Goal: Task Accomplishment & Management: Manage account settings

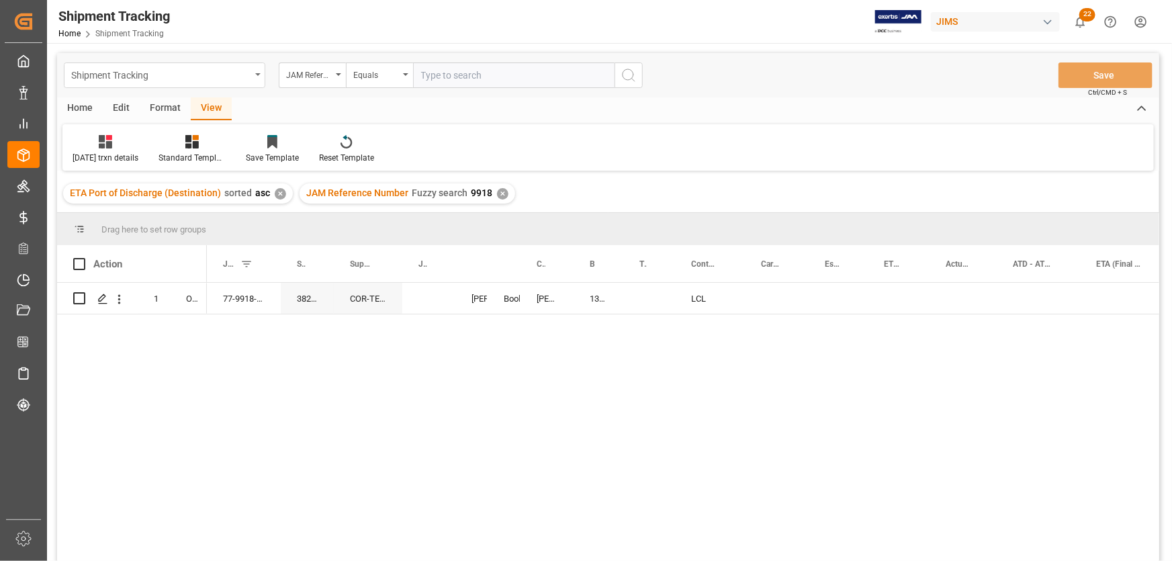
click at [257, 74] on icon "open menu" at bounding box center [257, 74] width 5 height 3
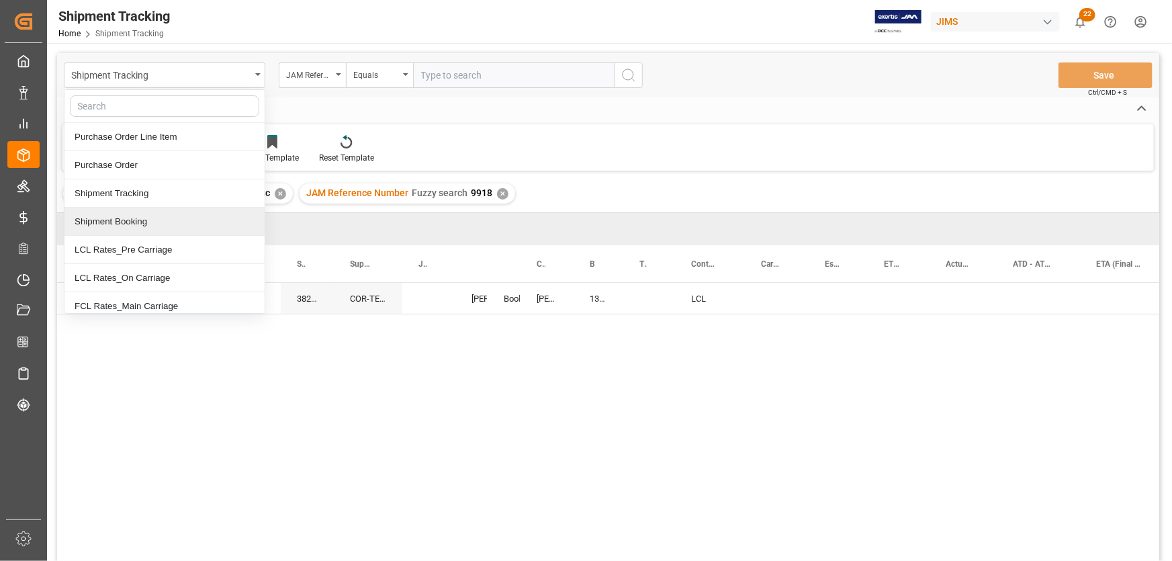
click at [136, 220] on div "Shipment Booking" at bounding box center [164, 221] width 200 height 28
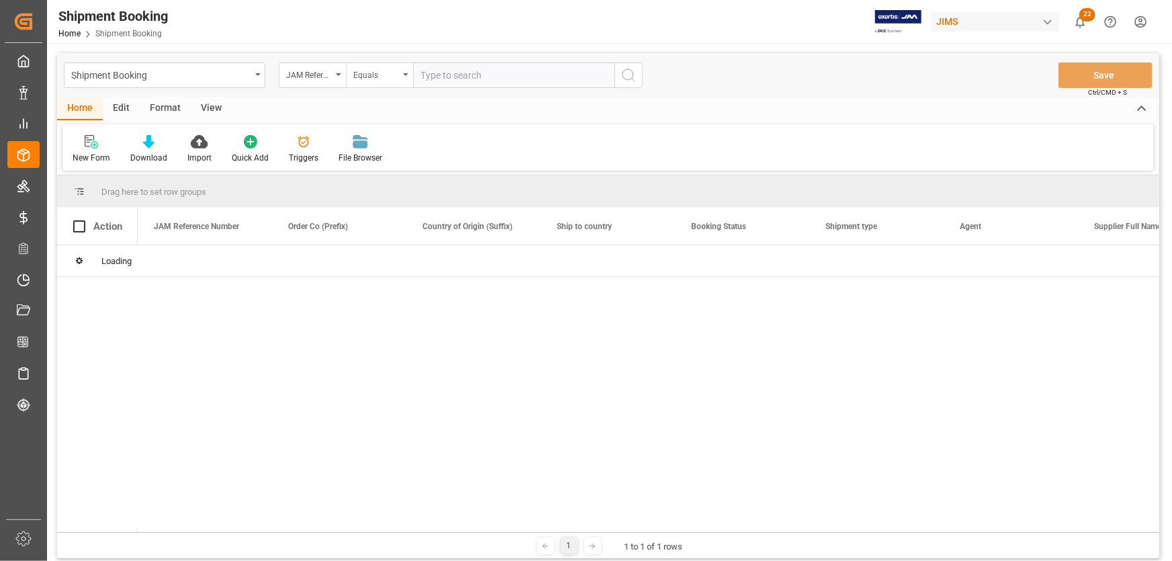
click at [408, 73] on div "Equals" at bounding box center [379, 75] width 67 height 26
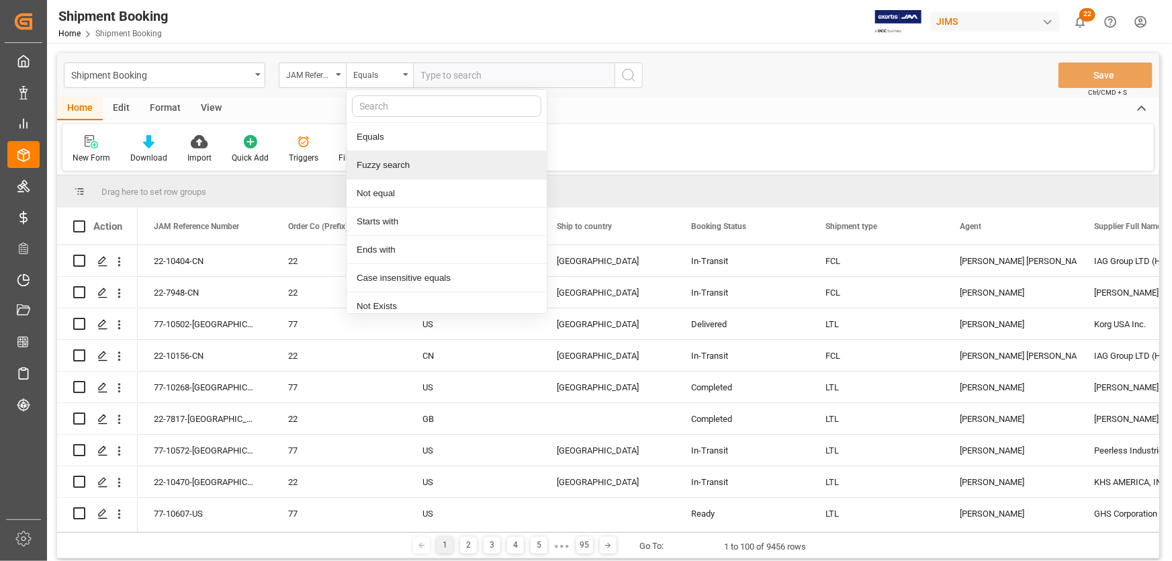
click at [393, 164] on div "Fuzzy search" at bounding box center [446, 165] width 200 height 28
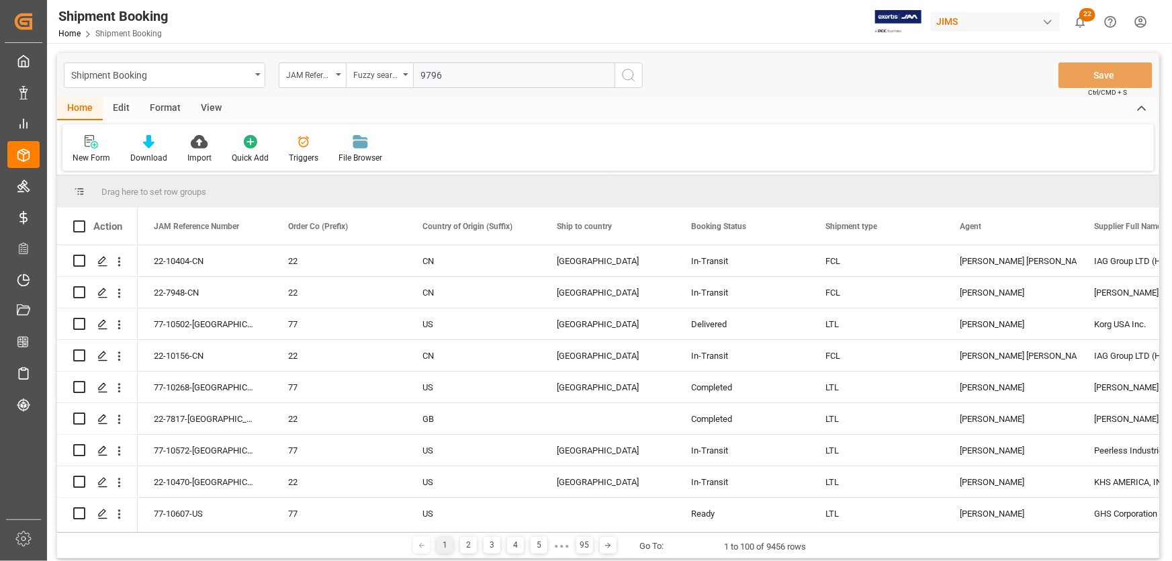
type input "9796"
click at [625, 77] on icon "search button" at bounding box center [628, 75] width 16 height 16
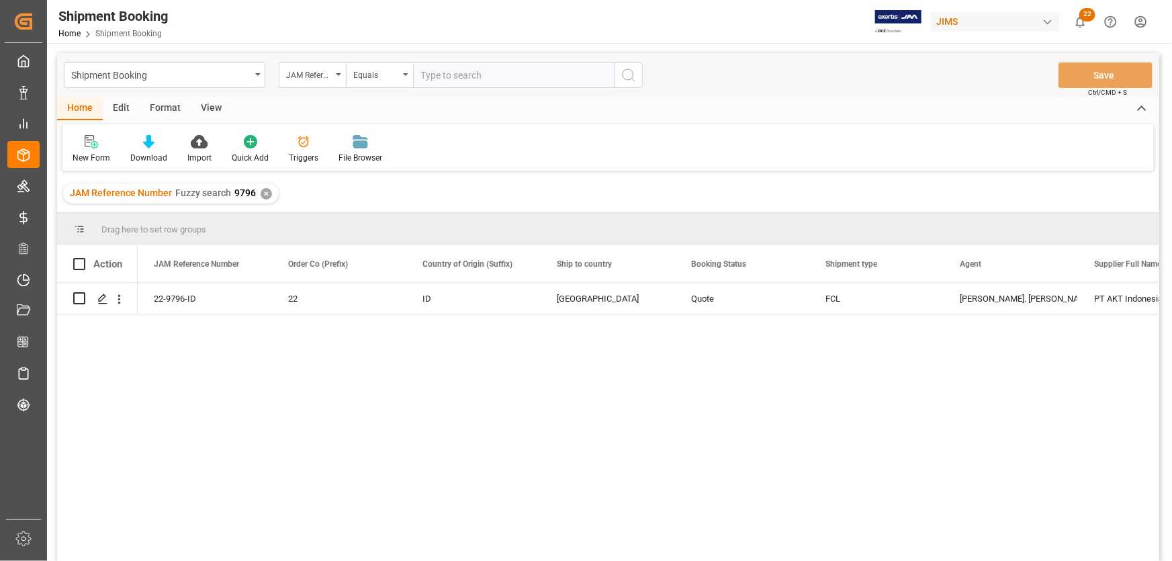
click at [206, 107] on div "View" at bounding box center [211, 108] width 41 height 23
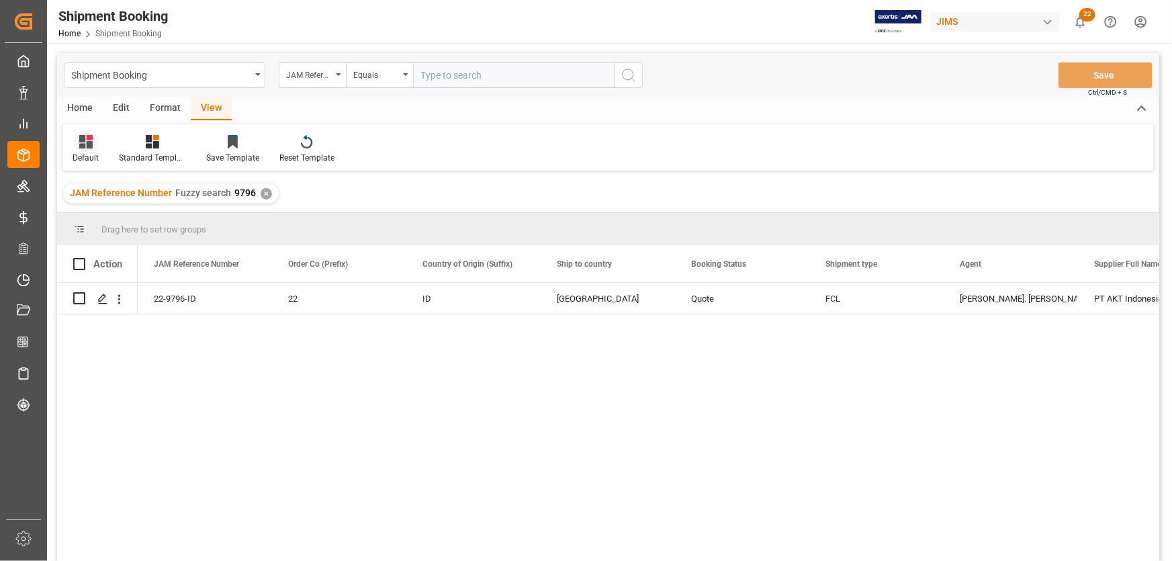
click at [92, 152] on div "Default" at bounding box center [86, 158] width 26 height 12
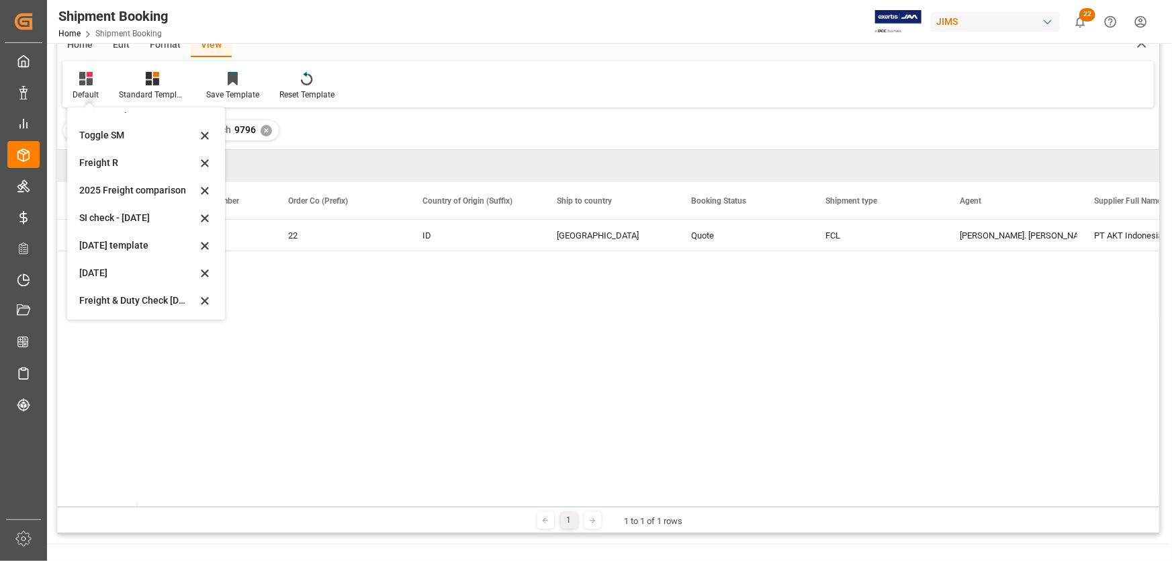
scroll to position [122, 0]
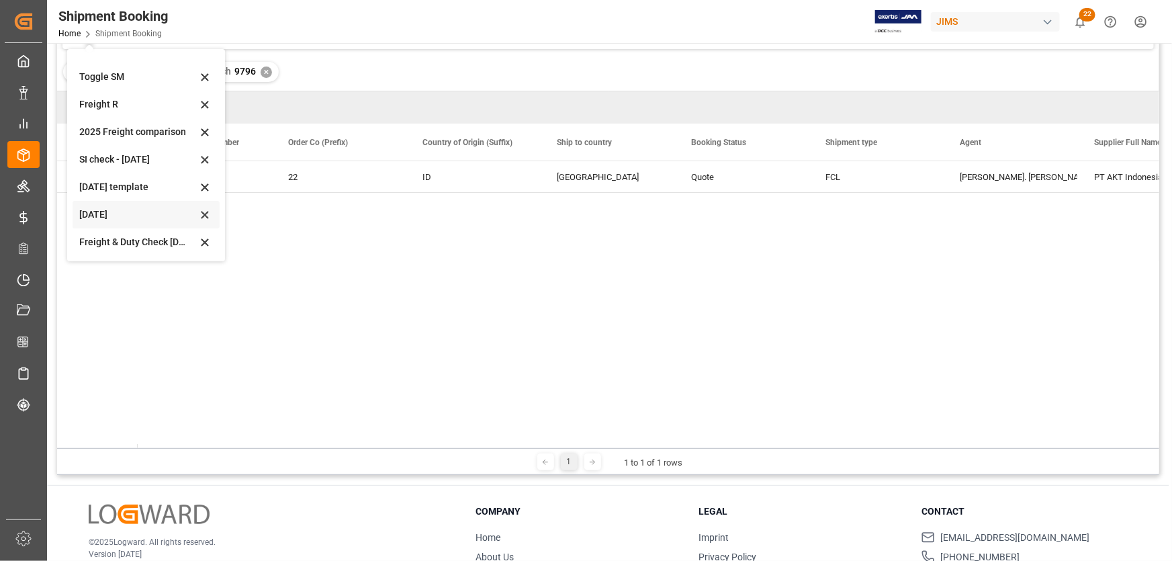
click at [87, 210] on div "[DATE]" at bounding box center [138, 214] width 118 height 14
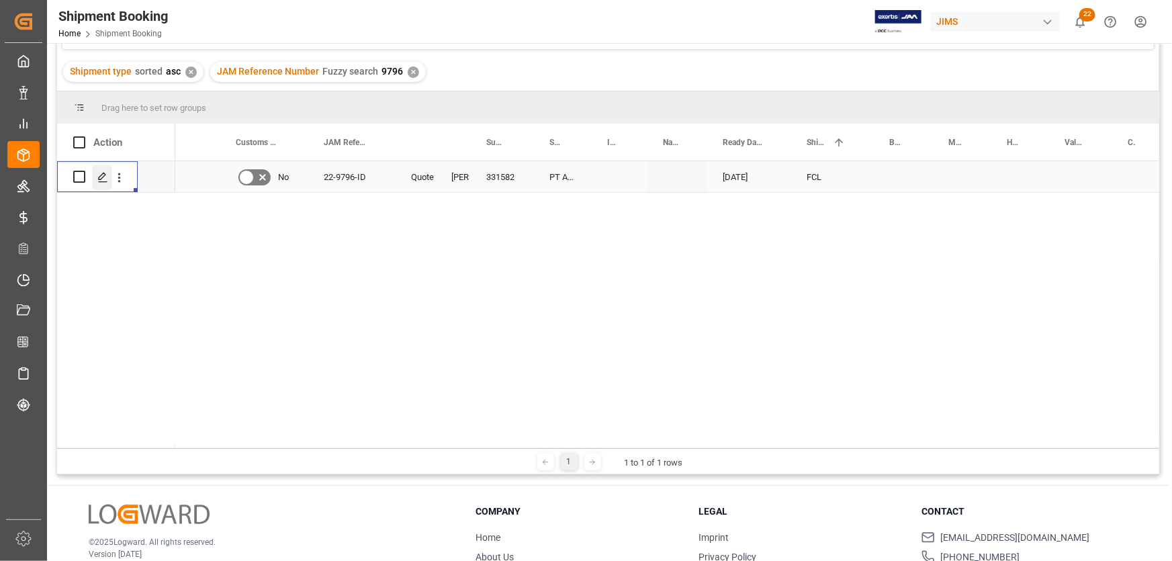
click at [101, 177] on polygon "Press SPACE to select this row." at bounding box center [102, 176] width 7 height 7
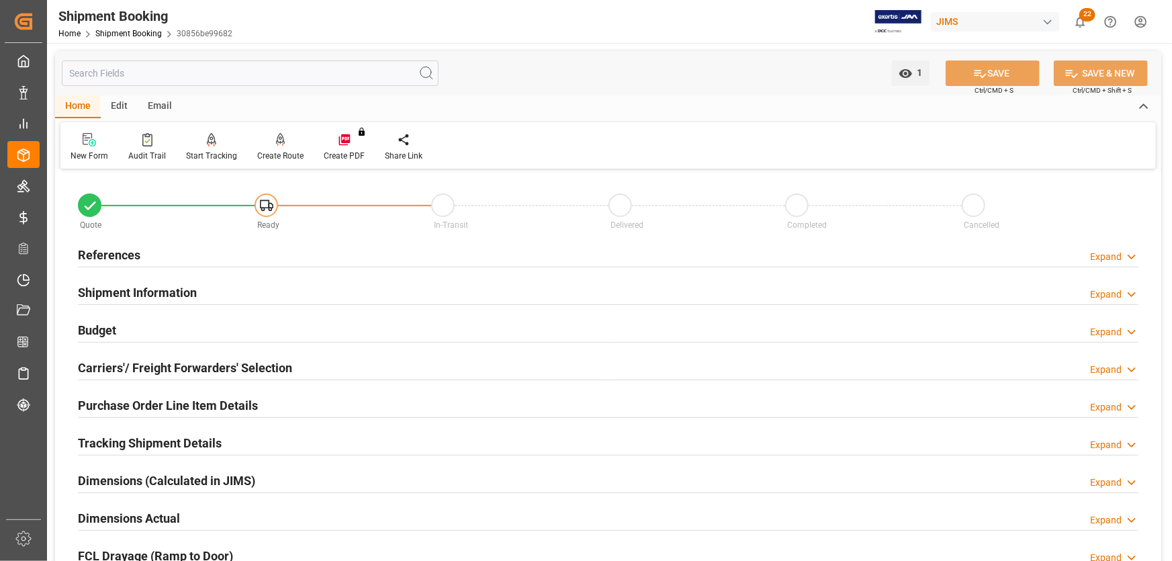
click at [111, 363] on h2 "Carriers'/ Freight Forwarders' Selection" at bounding box center [185, 368] width 214 height 18
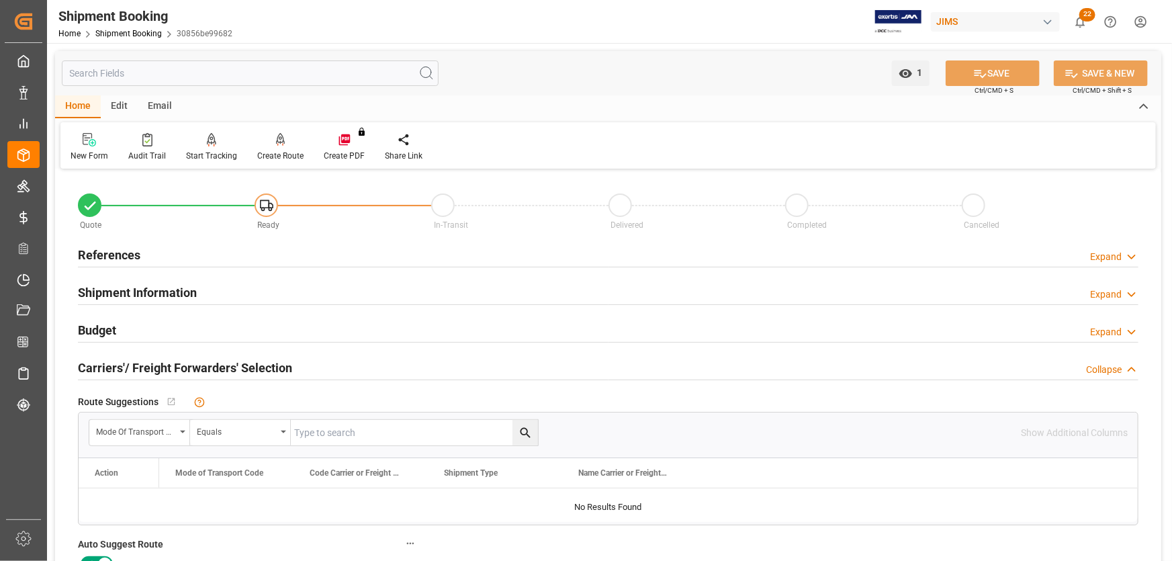
scroll to position [183, 0]
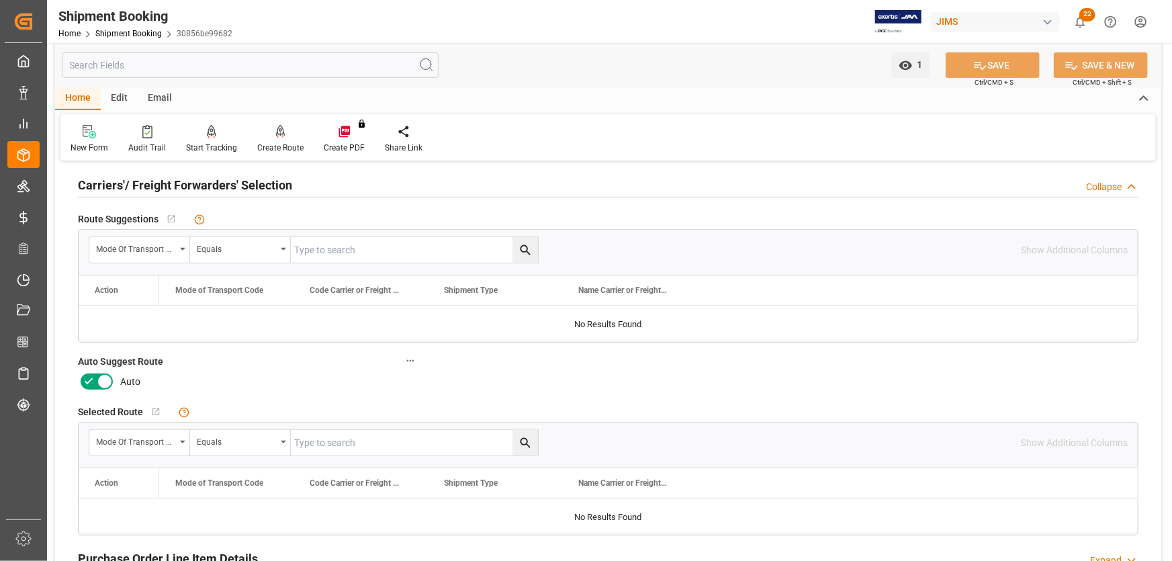
click at [102, 379] on icon at bounding box center [104, 382] width 7 height 7
click at [0, 0] on input "checkbox" at bounding box center [0, 0] width 0 height 0
click at [1017, 64] on button "SAVE" at bounding box center [992, 65] width 94 height 26
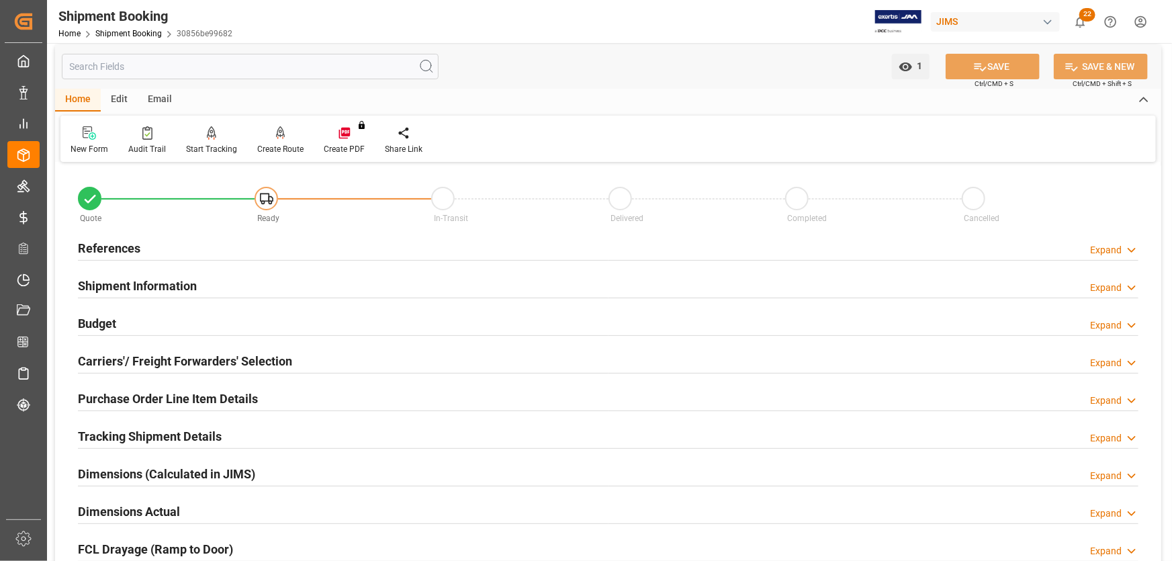
scroll to position [0, 0]
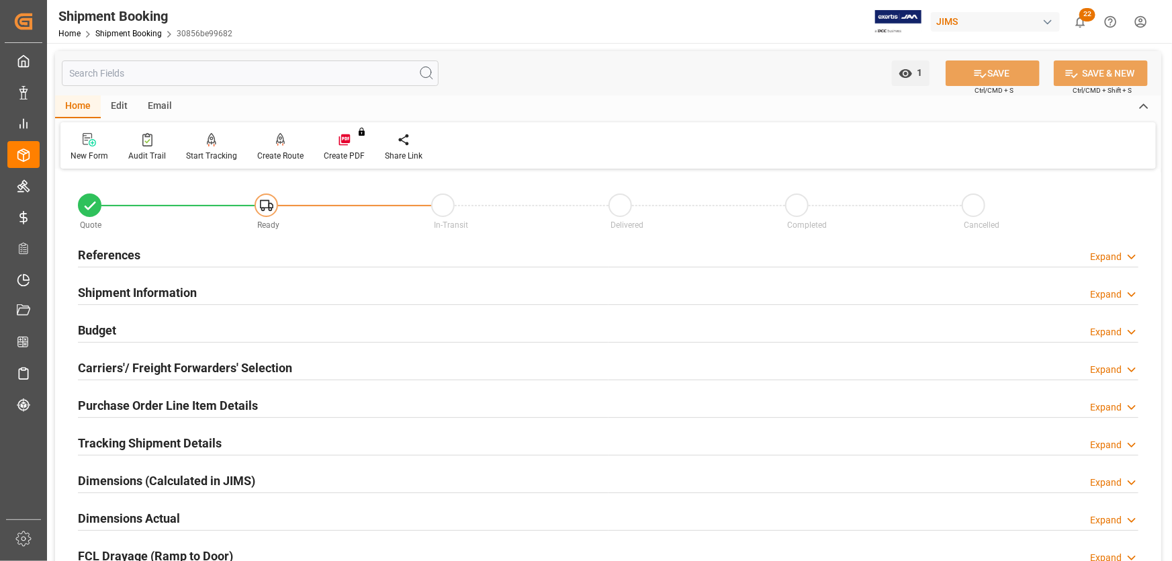
click at [104, 253] on h2 "References" at bounding box center [109, 255] width 62 height 18
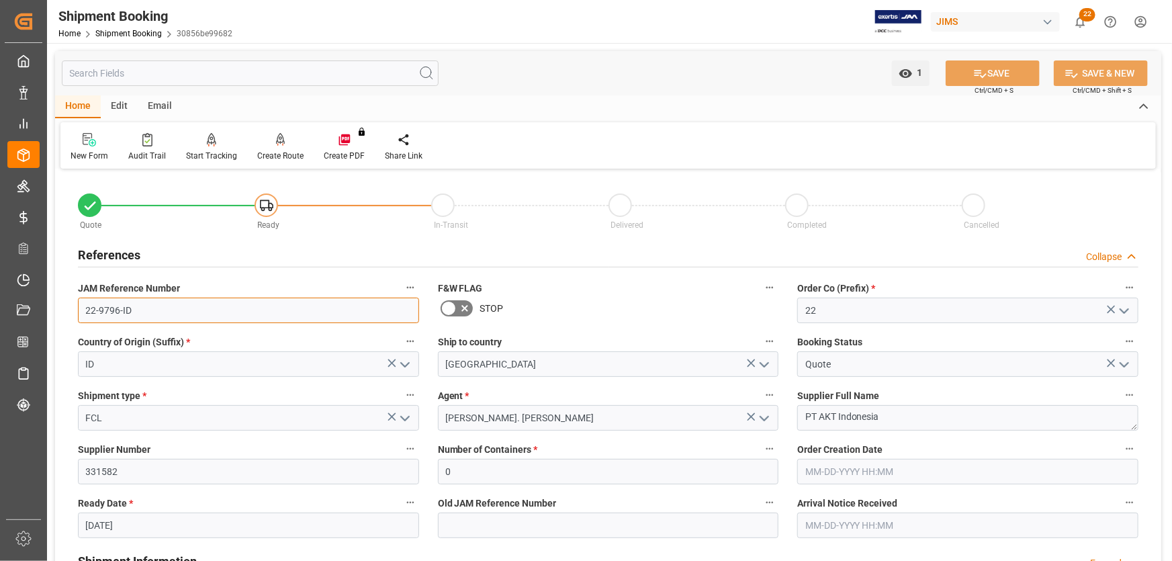
drag, startPoint x: 144, startPoint y: 314, endPoint x: 54, endPoint y: 308, distance: 90.2
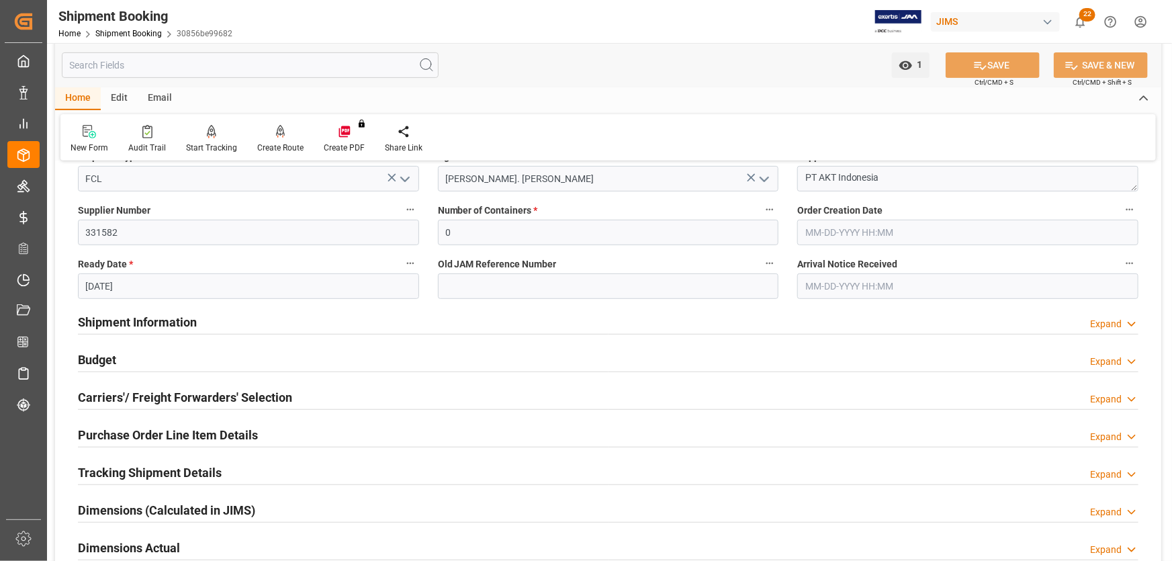
scroll to position [244, 0]
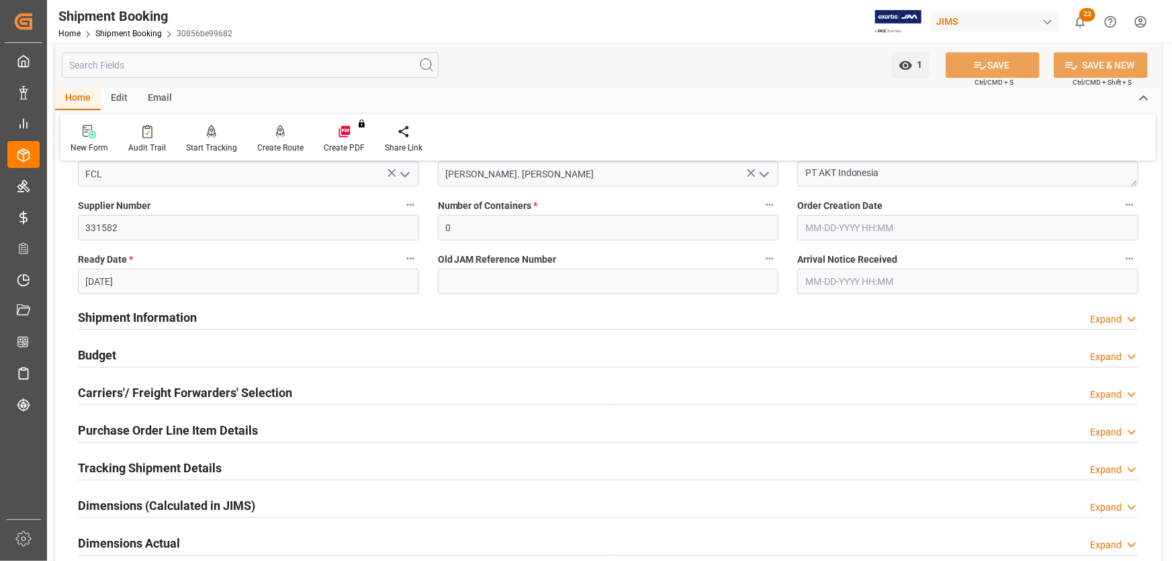
click at [195, 389] on h2 "Carriers'/ Freight Forwarders' Selection" at bounding box center [185, 392] width 214 height 18
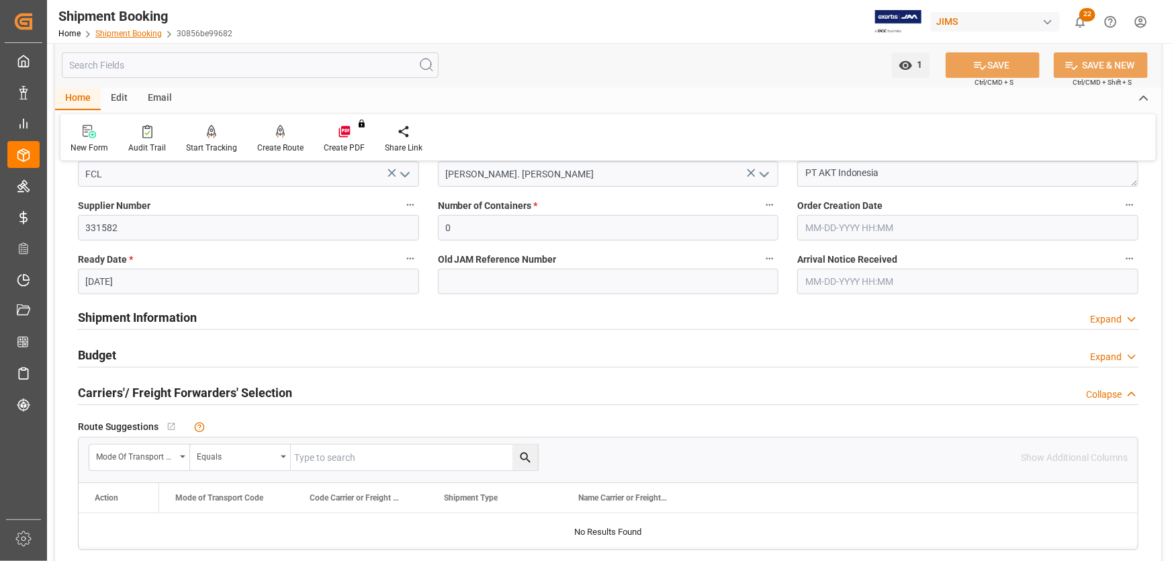
click at [103, 34] on link "Shipment Booking" at bounding box center [128, 33] width 66 height 9
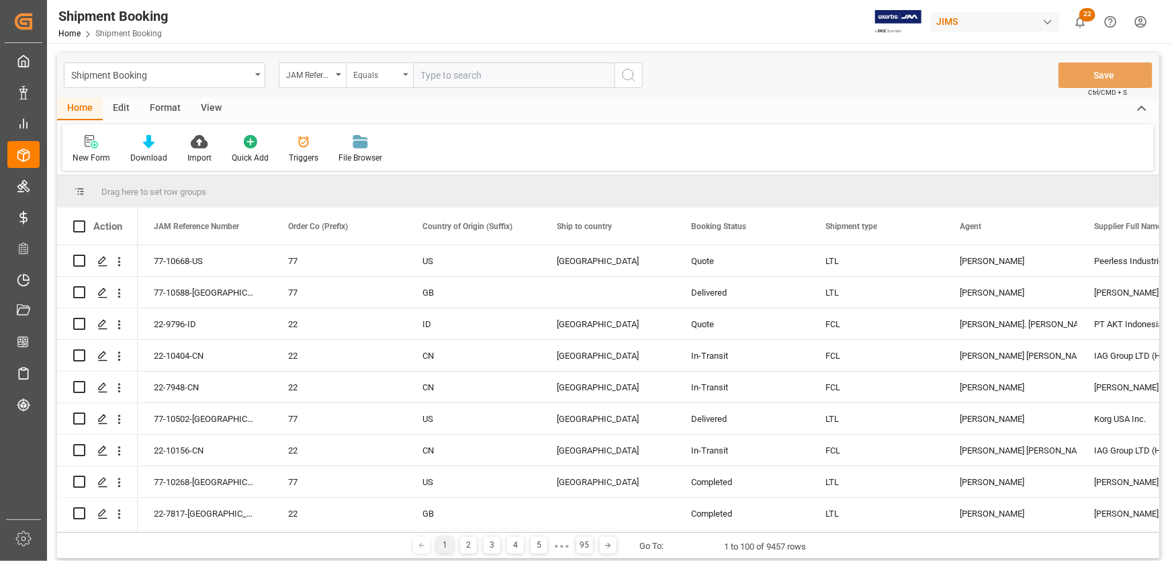
click at [406, 73] on icon "open menu" at bounding box center [405, 74] width 5 height 3
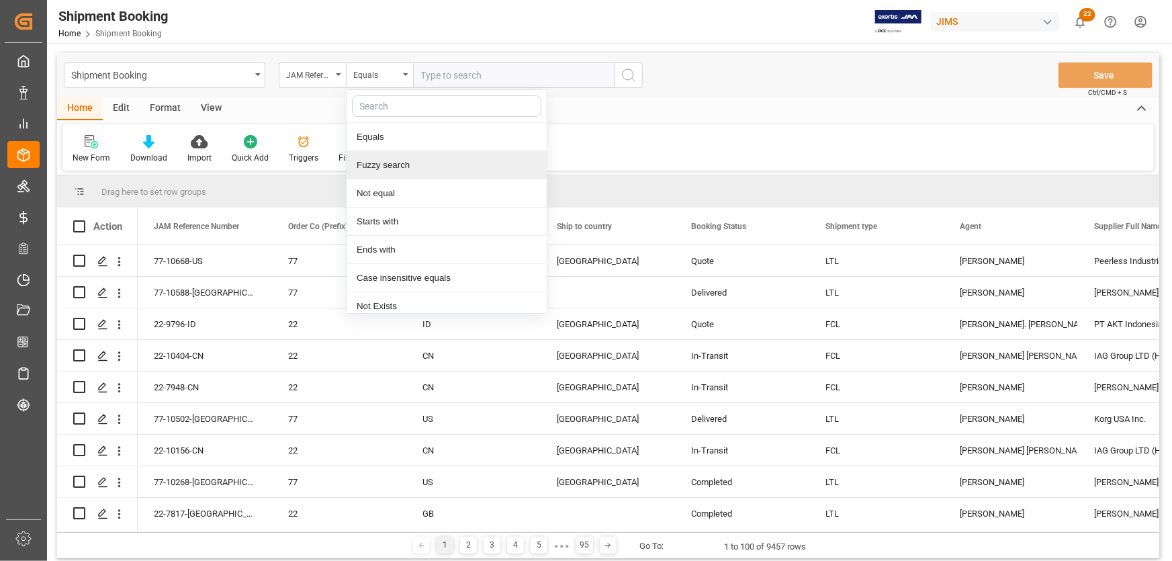
click at [379, 165] on div "Fuzzy search" at bounding box center [446, 165] width 200 height 28
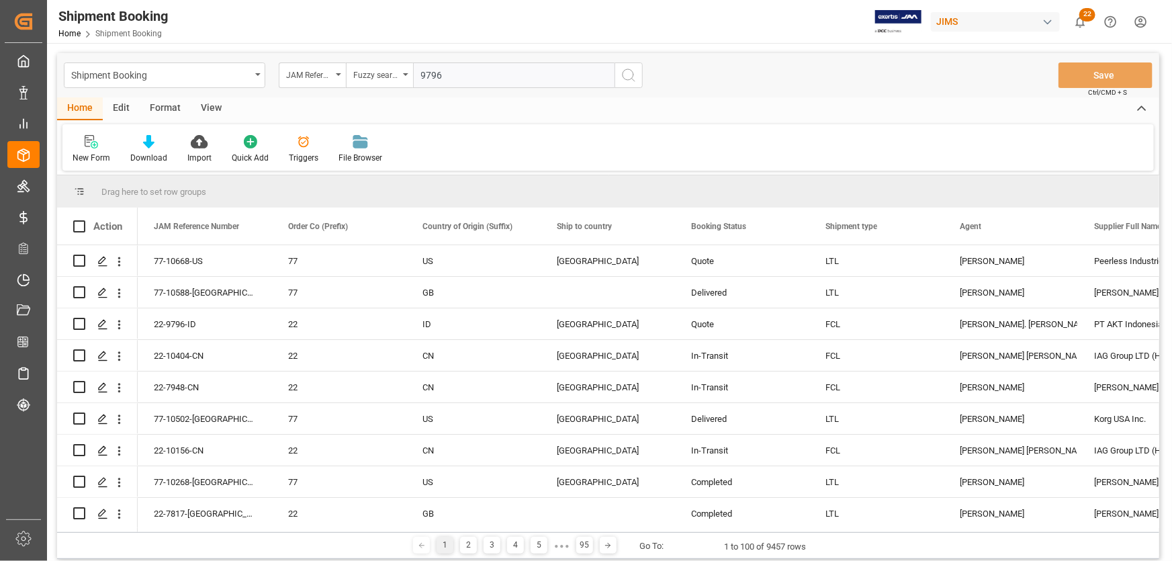
type input "9796"
click at [623, 79] on icon "search button" at bounding box center [628, 75] width 16 height 16
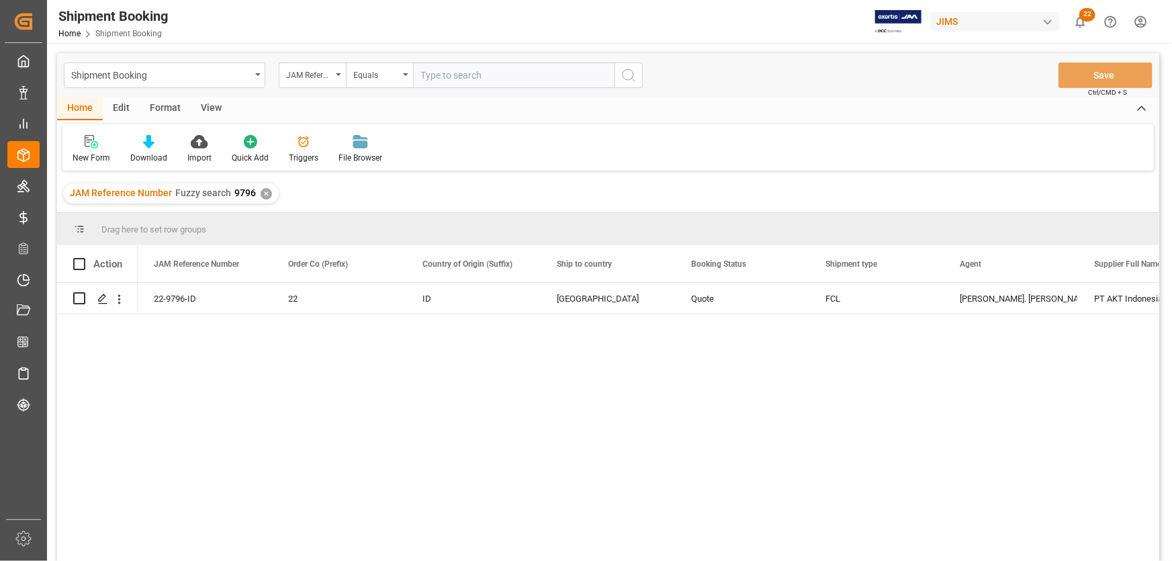
click at [216, 108] on div "View" at bounding box center [211, 108] width 41 height 23
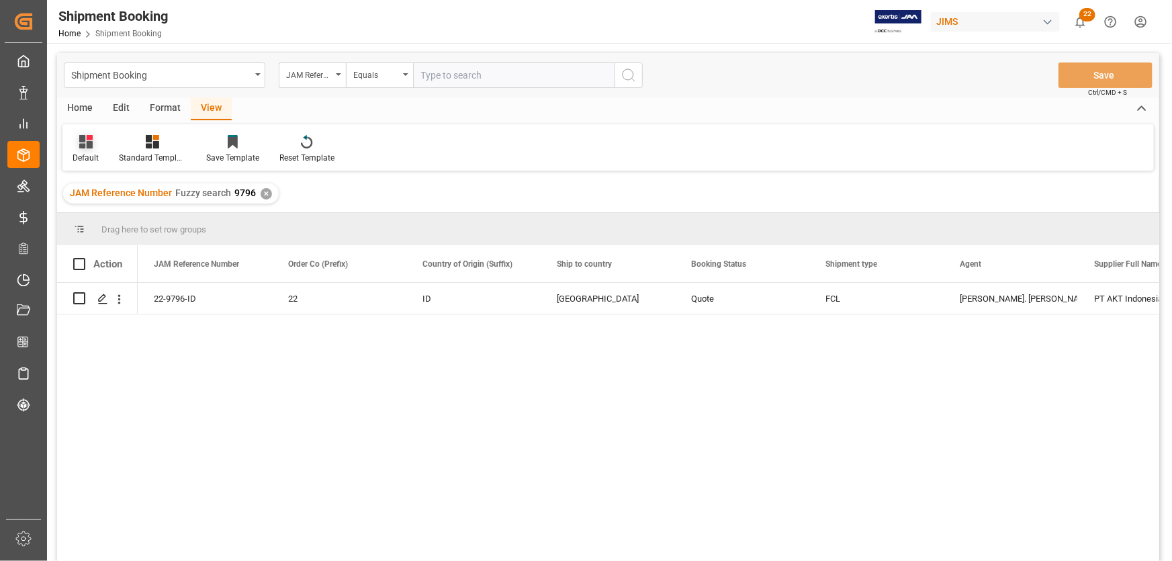
click at [78, 152] on div "Default" at bounding box center [86, 158] width 26 height 12
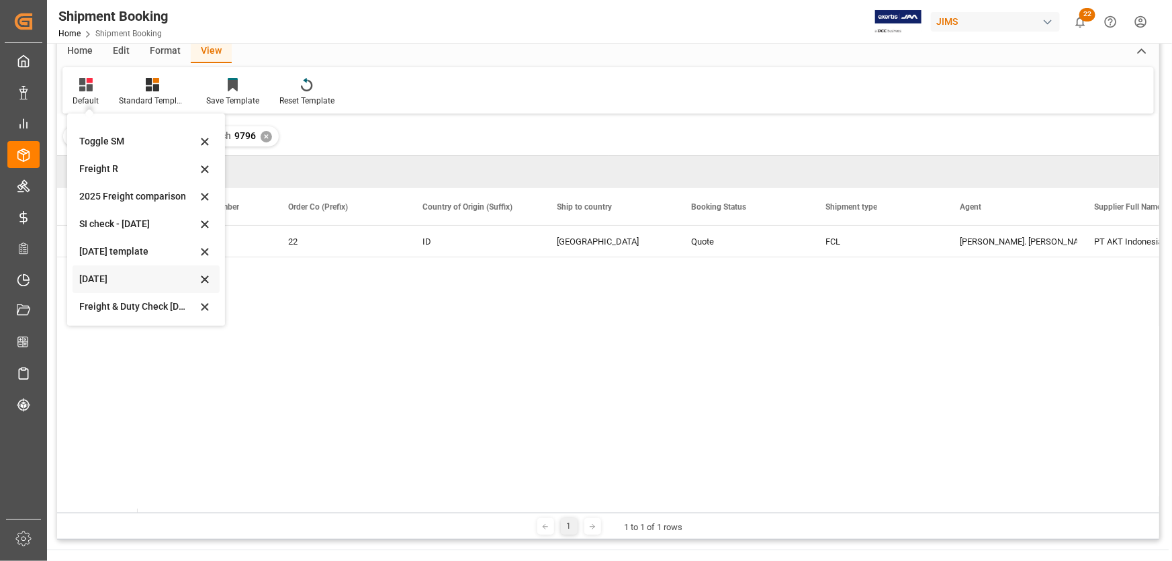
scroll to position [122, 0]
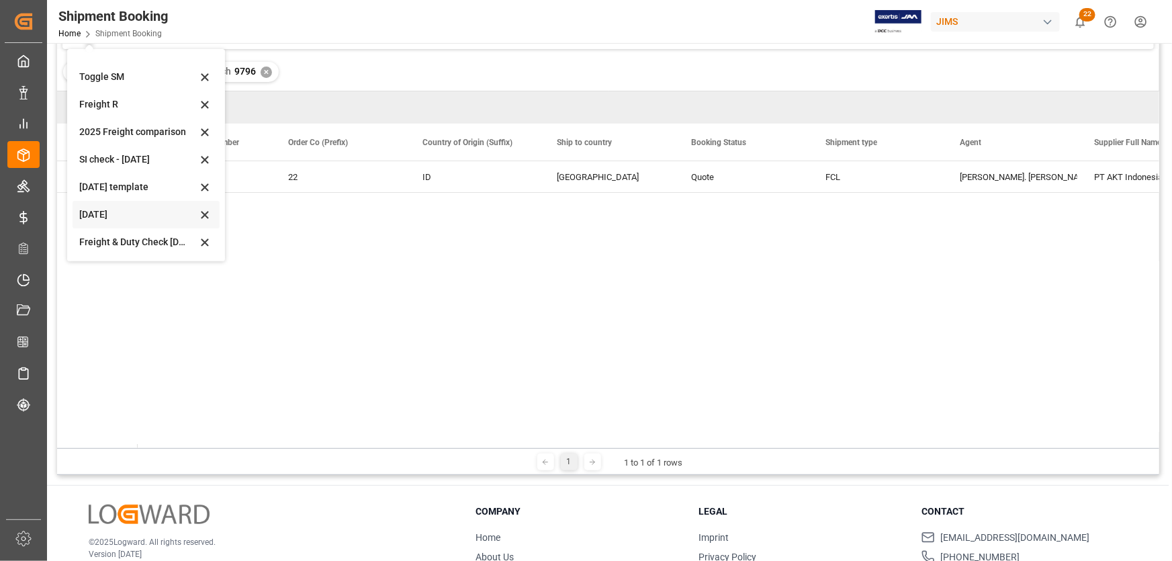
click at [93, 215] on div "[DATE]" at bounding box center [138, 214] width 118 height 14
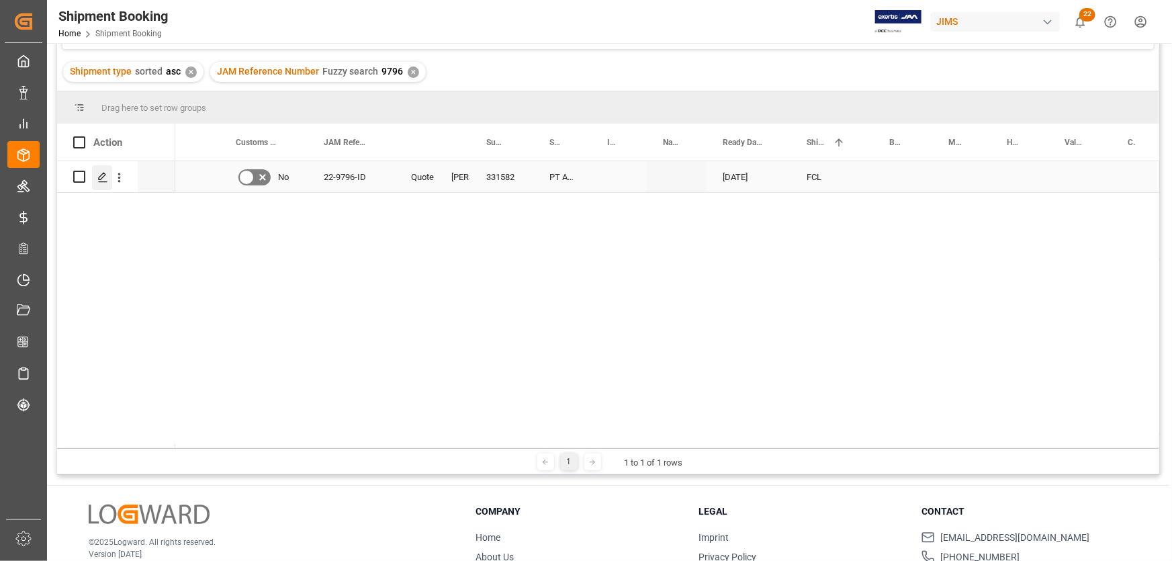
click at [103, 178] on icon "Press SPACE to select this row." at bounding box center [102, 177] width 11 height 11
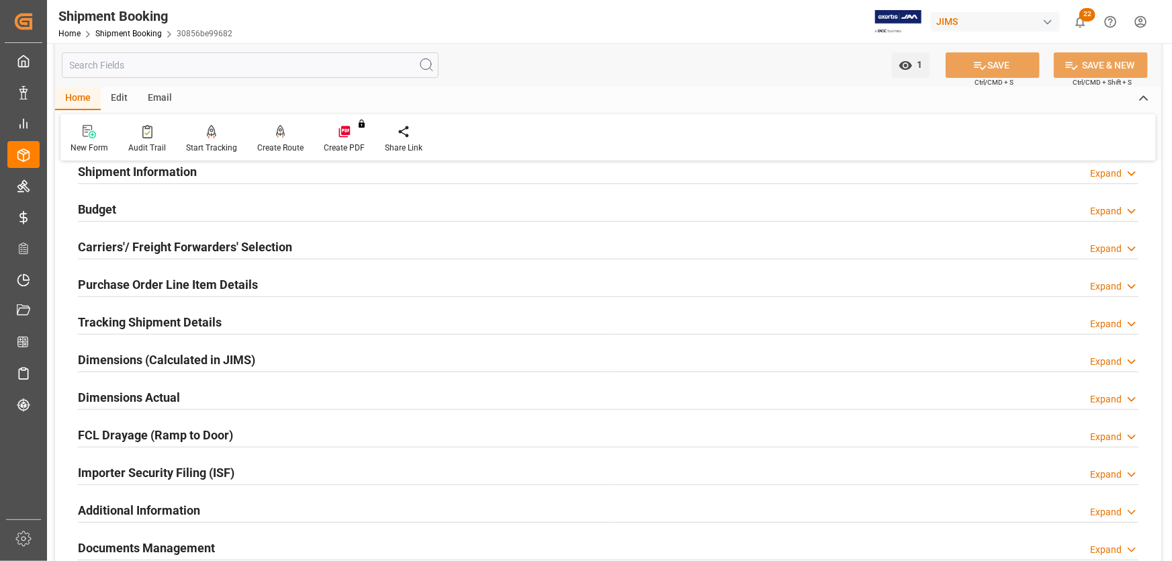
scroll to position [122, 0]
click at [120, 245] on h2 "Carriers'/ Freight Forwarders' Selection" at bounding box center [185, 246] width 214 height 18
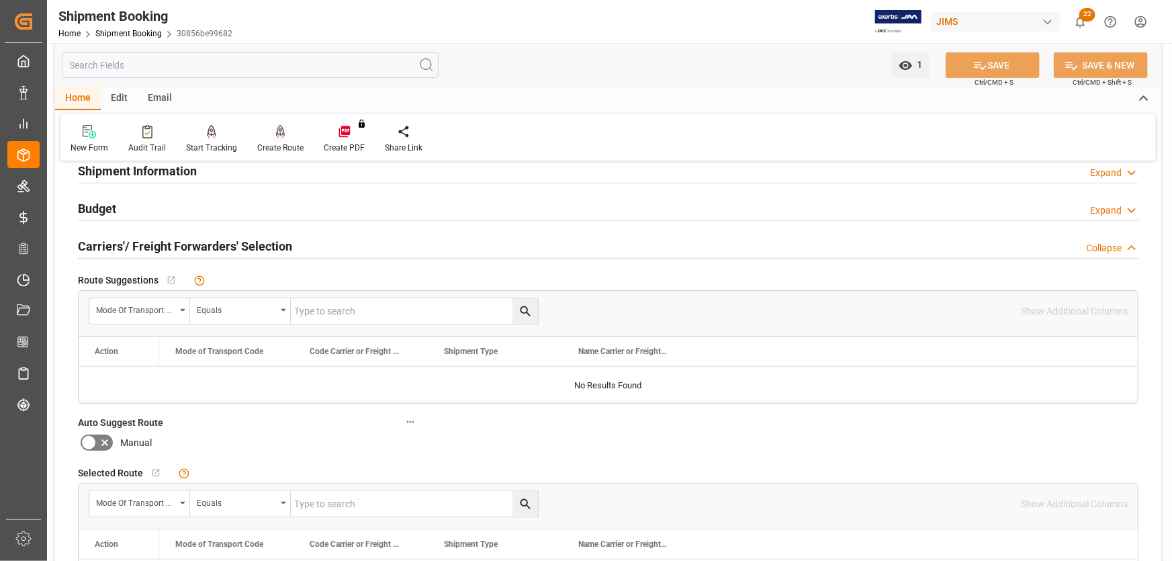
click at [286, 148] on div "Create Route" at bounding box center [280, 148] width 46 height 12
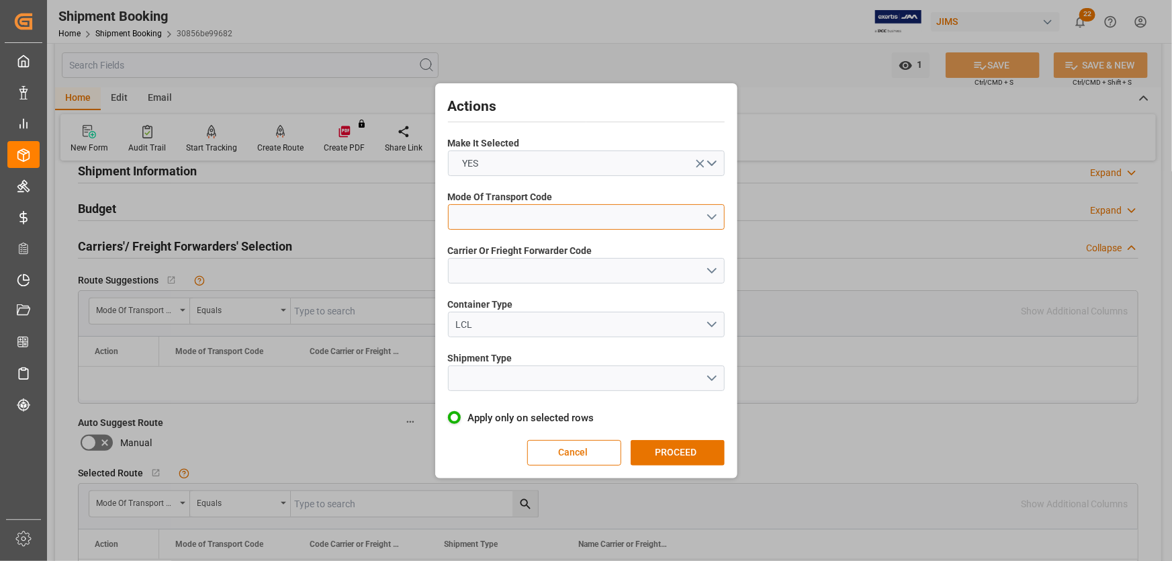
click at [459, 216] on button "open menu" at bounding box center [586, 217] width 277 height 26
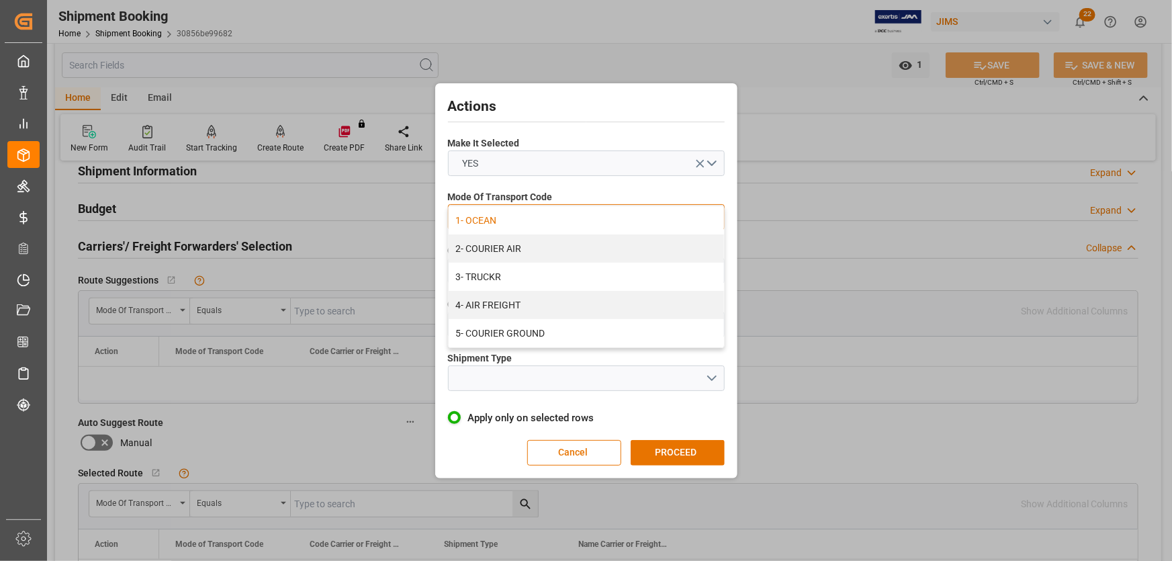
click at [481, 219] on div "1- OCEAN" at bounding box center [586, 220] width 275 height 28
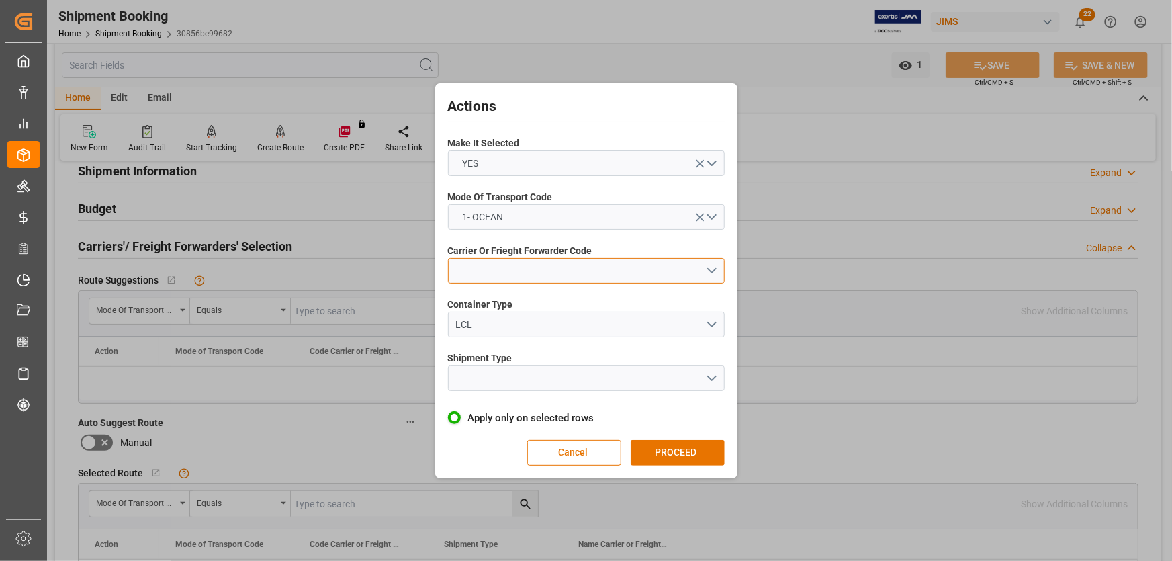
click at [481, 267] on button "open menu" at bounding box center [586, 271] width 277 height 26
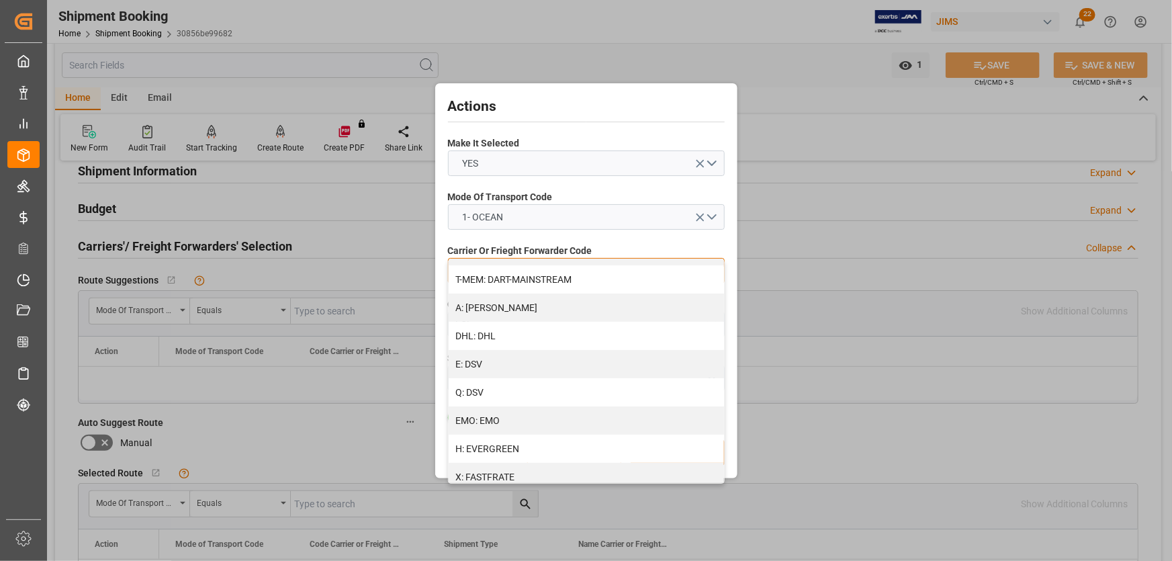
scroll to position [183, 0]
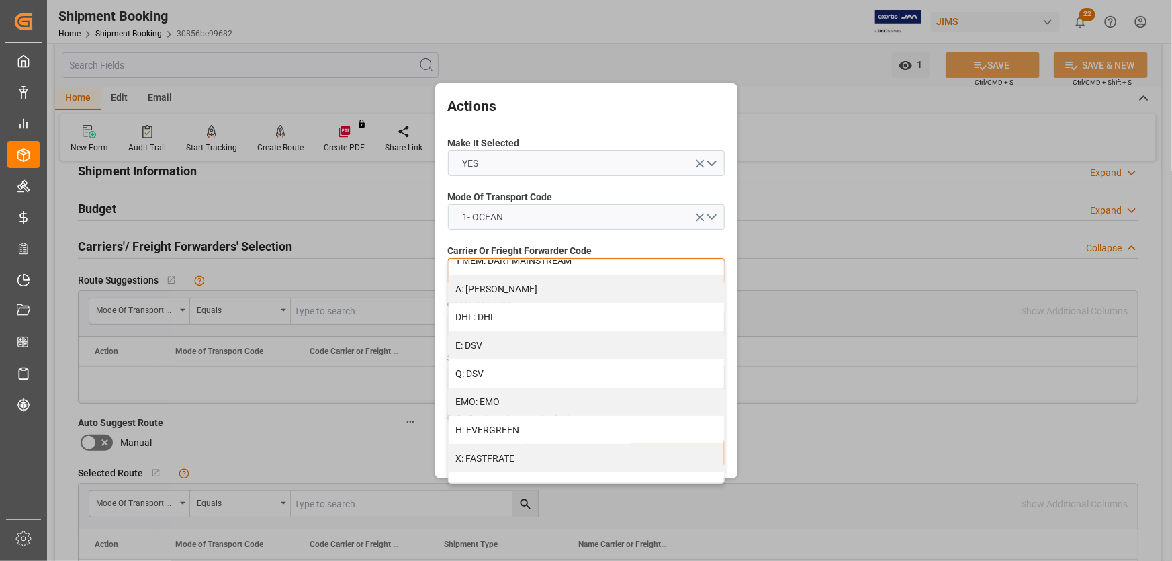
click at [522, 429] on div "H: EVERGREEN" at bounding box center [586, 430] width 275 height 28
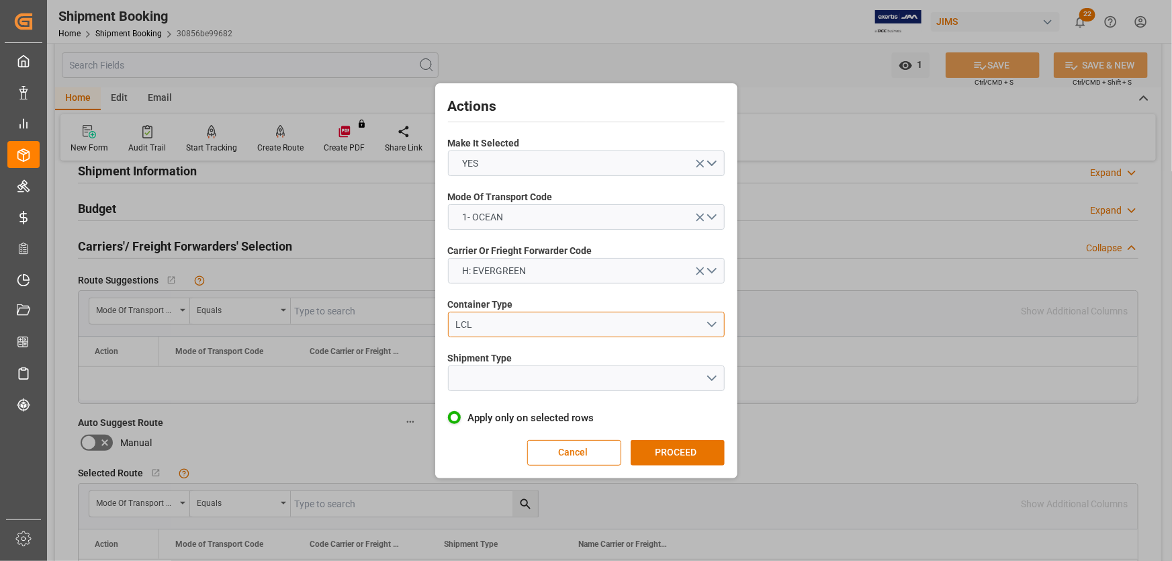
click at [711, 324] on button "LCL" at bounding box center [586, 325] width 277 height 26
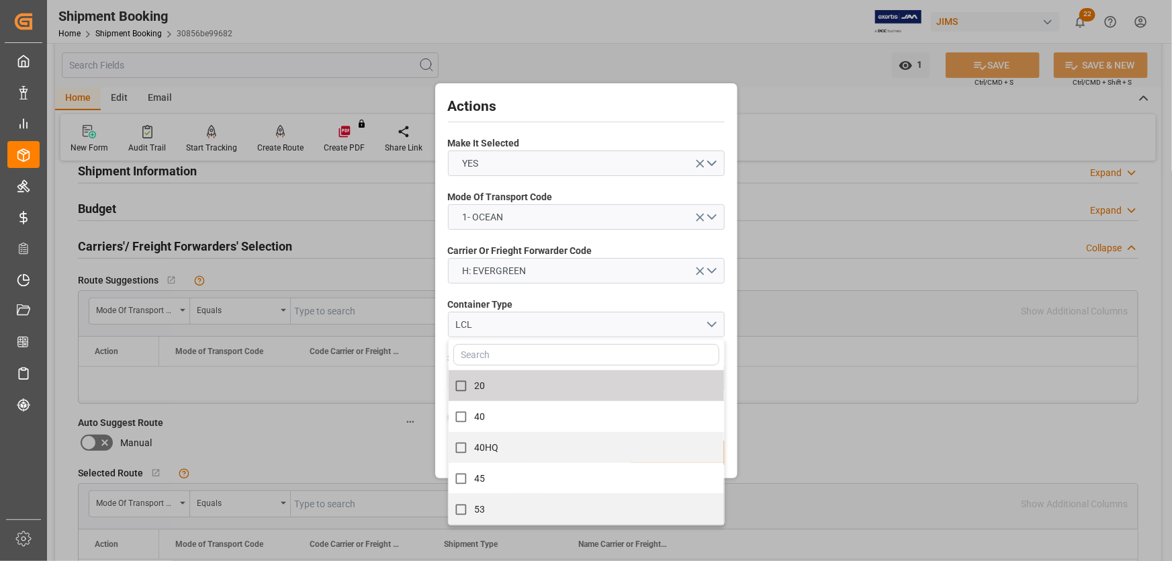
click at [497, 382] on label "20" at bounding box center [578, 386] width 261 height 26
checkbox input "true"
click at [583, 306] on label "Container Type" at bounding box center [586, 304] width 277 height 14
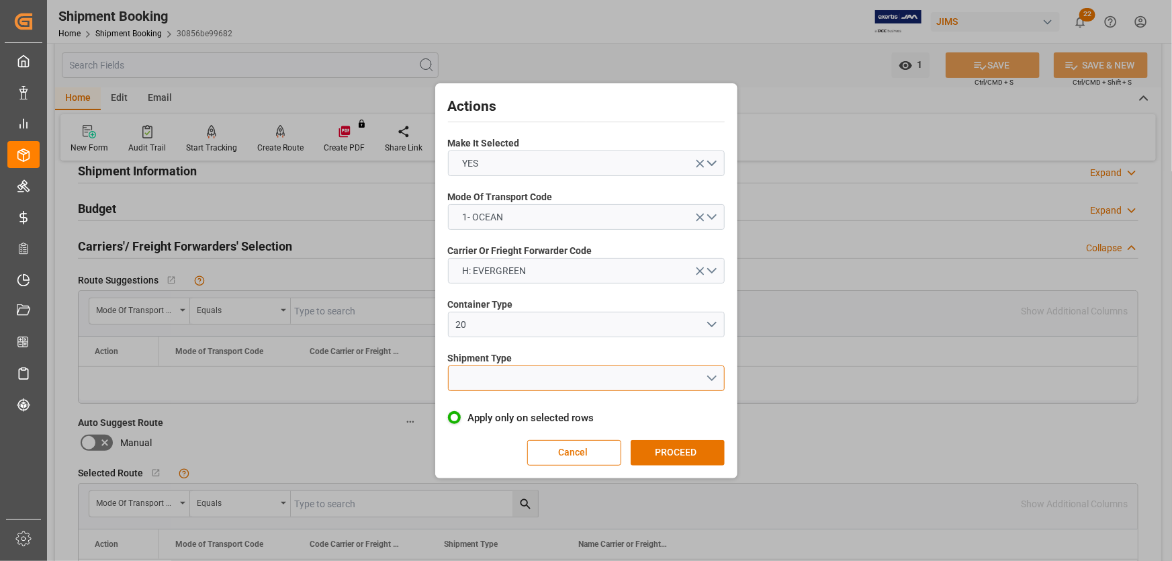
click at [500, 370] on button "open menu" at bounding box center [586, 378] width 277 height 26
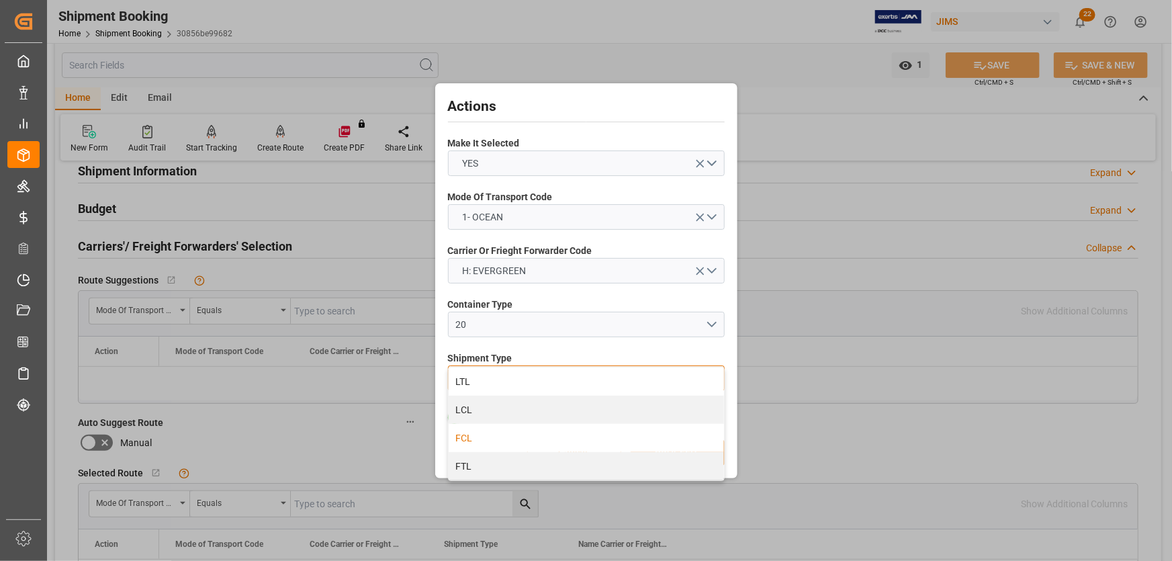
click at [472, 440] on div "FCL" at bounding box center [586, 438] width 275 height 28
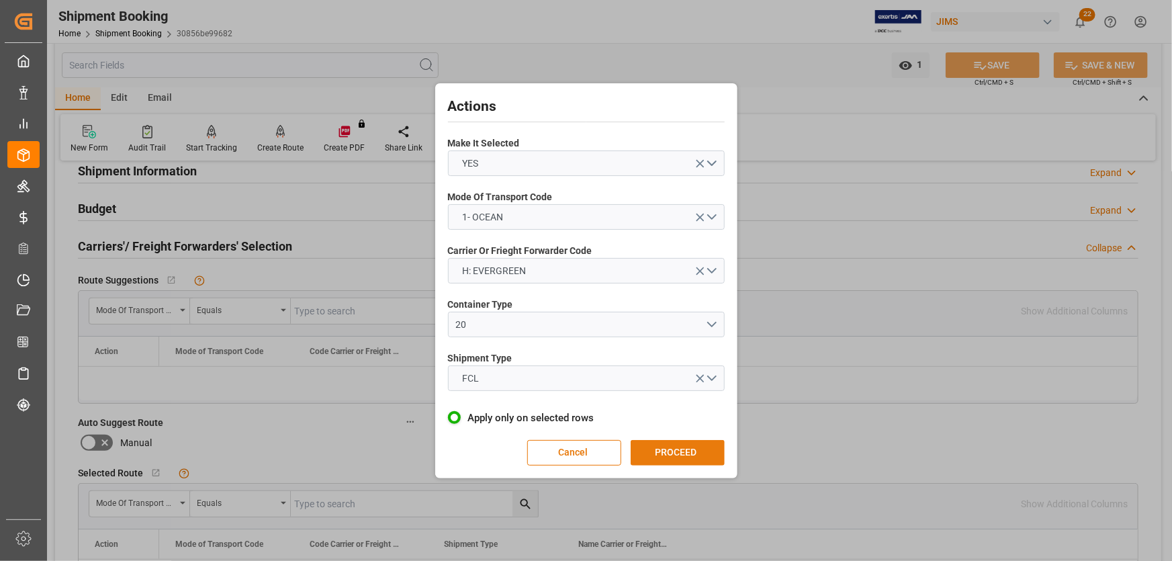
click at [672, 449] on button "PROCEED" at bounding box center [678, 453] width 94 height 26
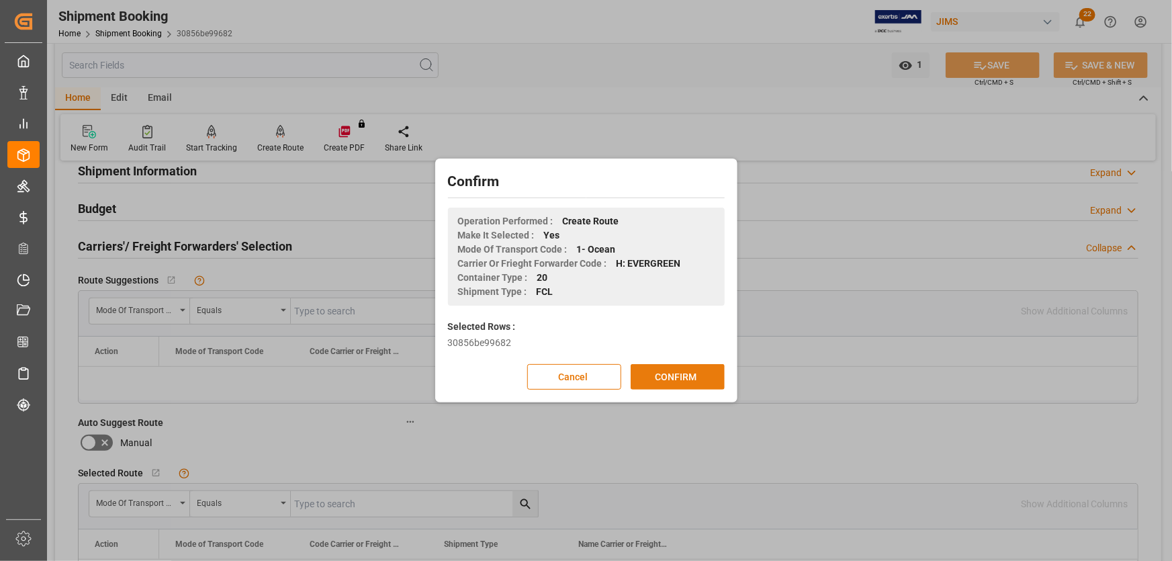
click at [672, 376] on button "CONFIRM" at bounding box center [678, 377] width 94 height 26
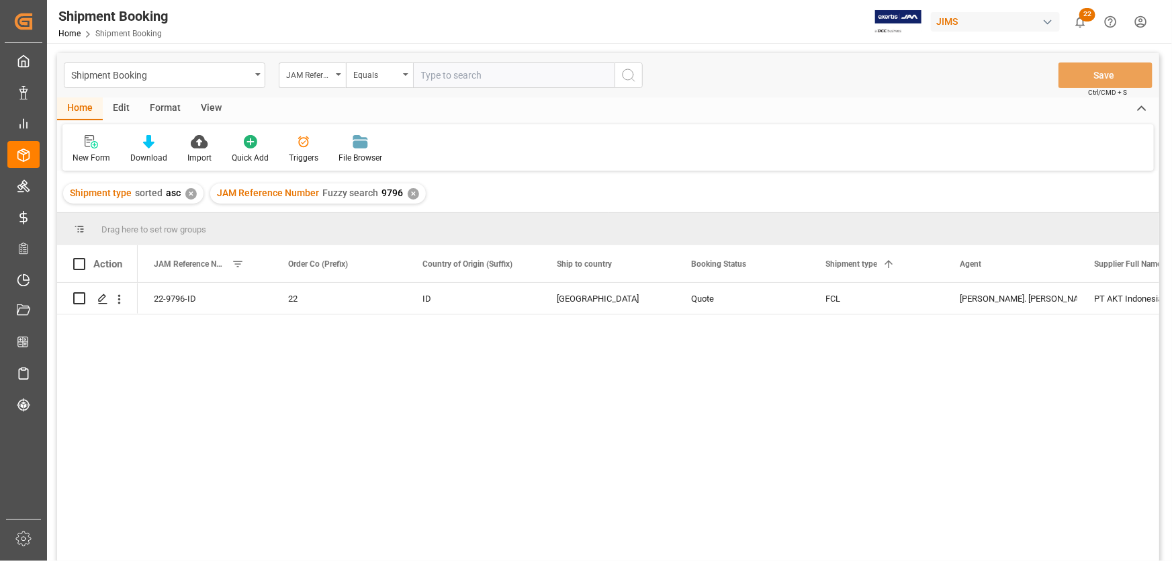
click at [210, 106] on div "View" at bounding box center [211, 108] width 41 height 23
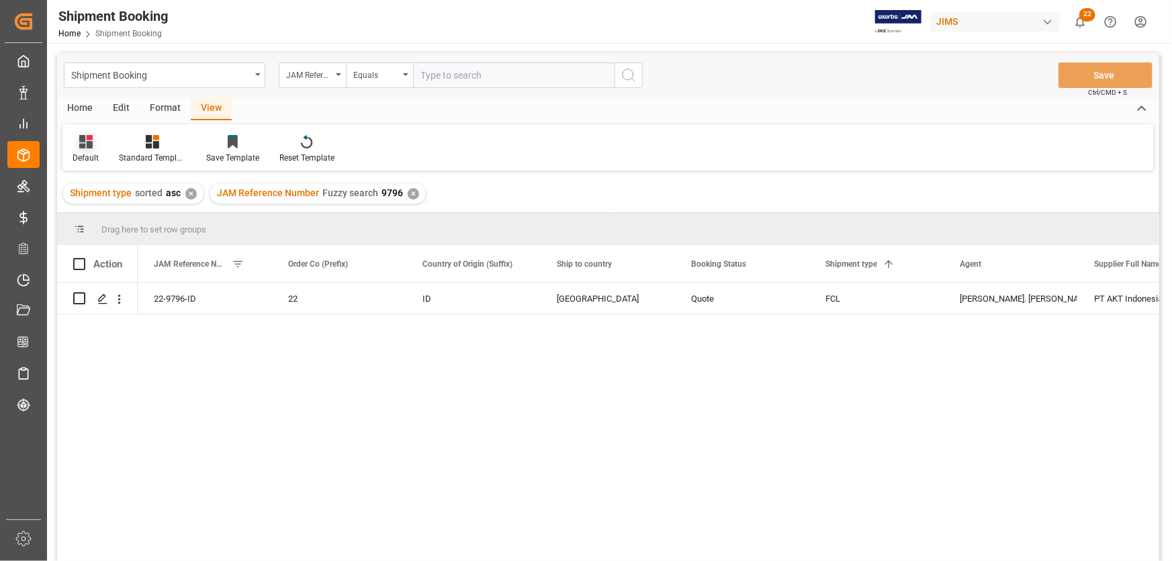
click at [84, 156] on div "Default" at bounding box center [86, 158] width 26 height 12
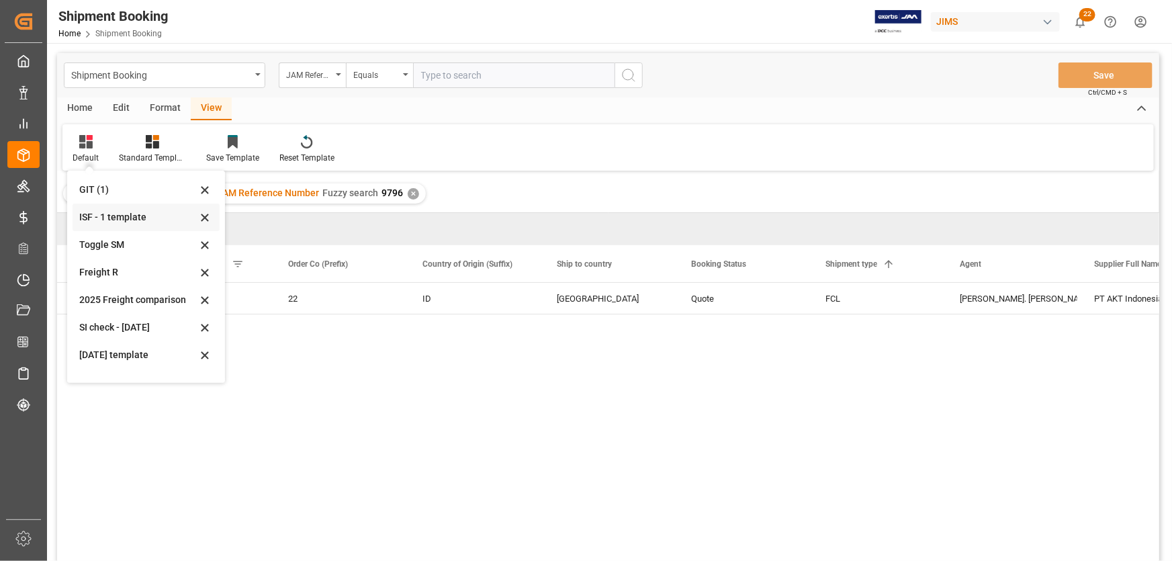
scroll to position [74, 0]
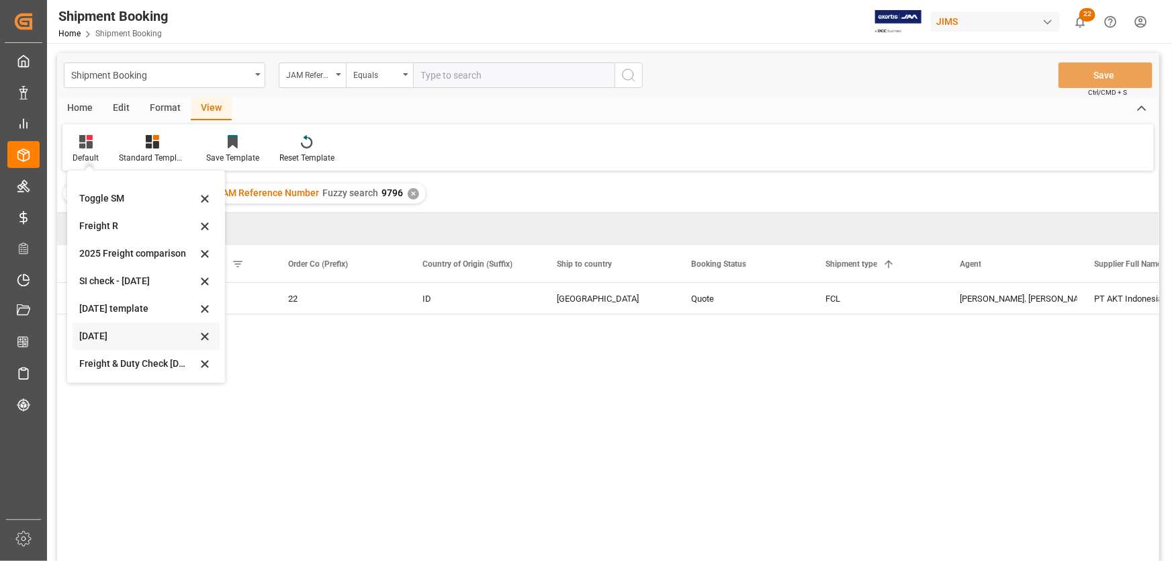
click at [108, 336] on div "[DATE]" at bounding box center [138, 336] width 118 height 14
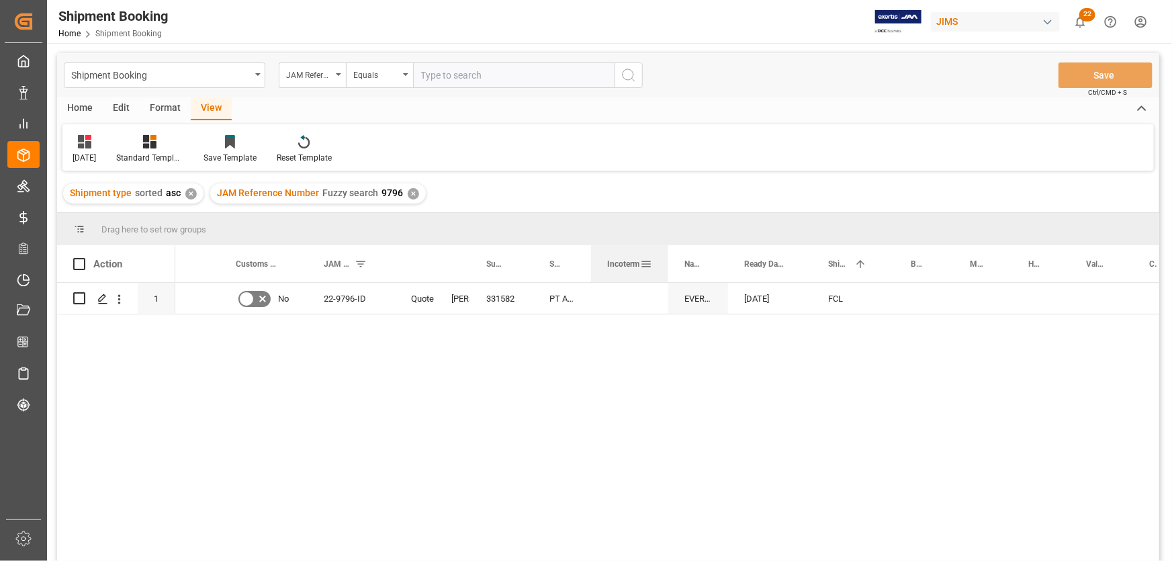
drag, startPoint x: 644, startPoint y: 255, endPoint x: 665, endPoint y: 263, distance: 22.9
click at [665, 263] on div at bounding box center [667, 263] width 5 height 37
click at [440, 361] on div "22-9796-ID Quote FCL [PERSON_NAME] St. [PERSON_NAME] PT AKT Indonesia 331582 No…" at bounding box center [667, 426] width 984 height 287
drag, startPoint x: 886, startPoint y: 291, endPoint x: 893, endPoint y: 292, distance: 7.5
click at [886, 291] on div "FCL" at bounding box center [853, 298] width 83 height 31
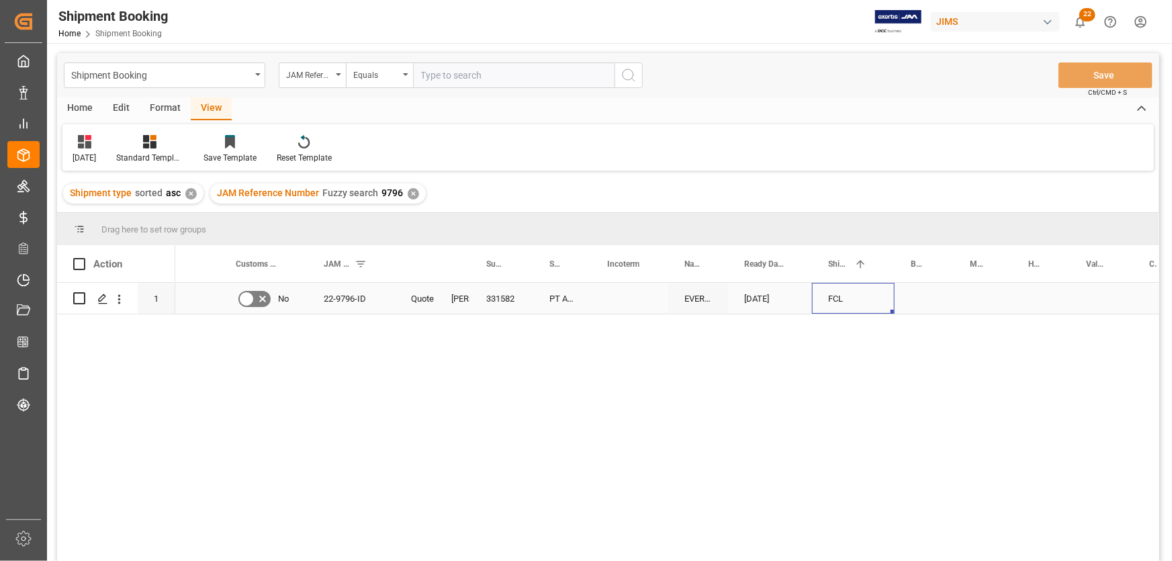
click at [909, 297] on div "Press SPACE to select this row." at bounding box center [923, 298] width 59 height 31
click at [596, 309] on div "Press SPACE to select this row." at bounding box center [629, 298] width 77 height 31
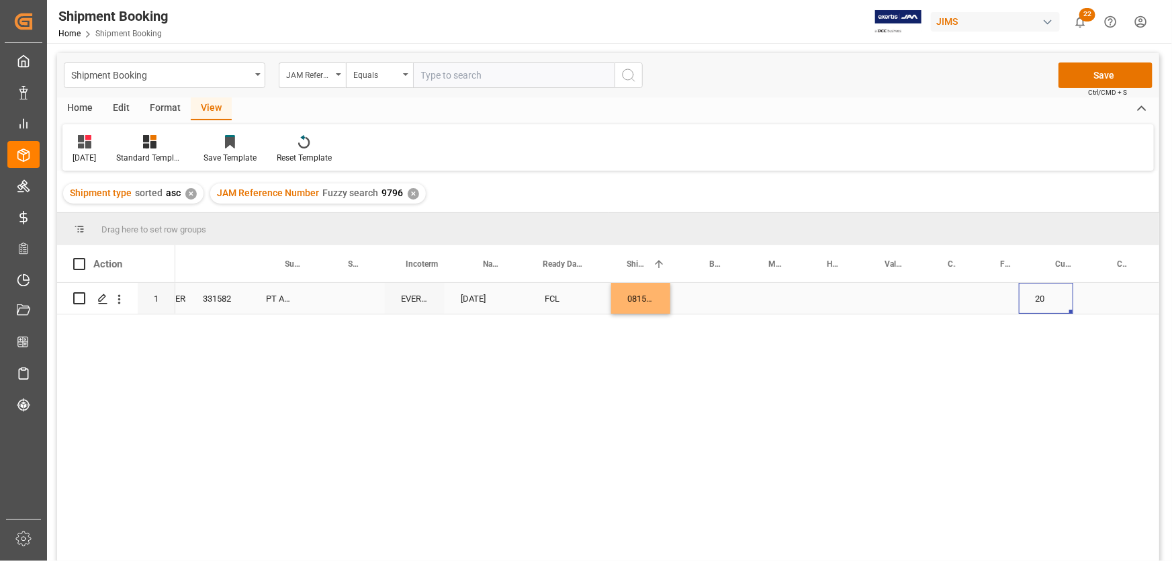
scroll to position [0, 283]
click at [692, 298] on div "Press SPACE to select this row." at bounding box center [699, 298] width 58 height 31
click at [746, 295] on div "Press SPACE to select this row." at bounding box center [758, 298] width 58 height 31
click at [743, 349] on div "22-9796-ID Quote FCL [PERSON_NAME] St. [PERSON_NAME] PT AKT Indonesia 331582 EV…" at bounding box center [667, 426] width 984 height 287
click at [644, 295] on div "081500220996" at bounding box center [640, 298] width 59 height 31
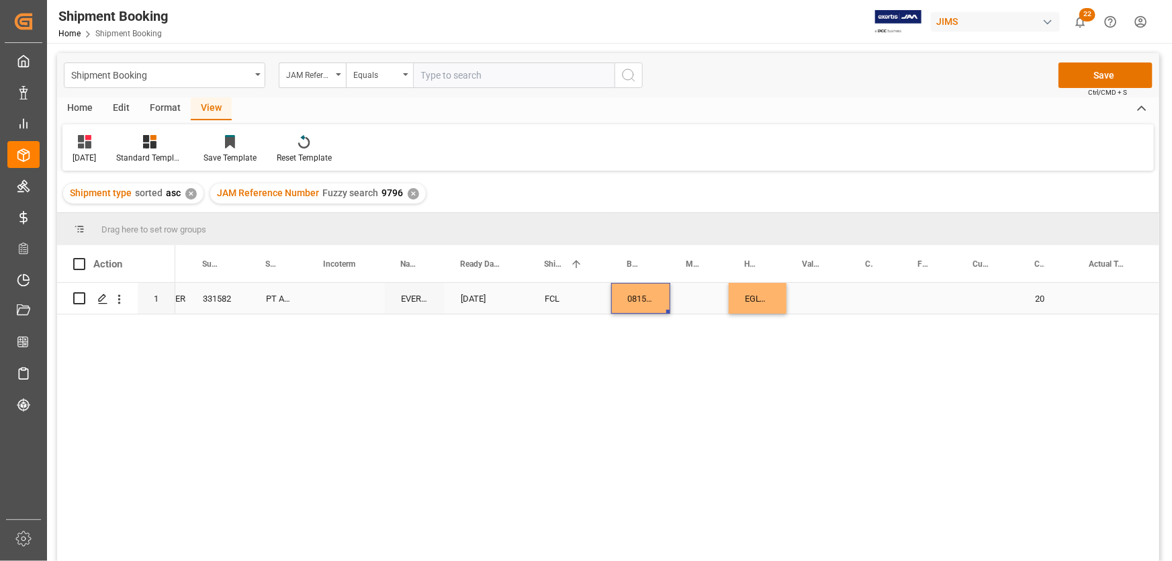
click at [667, 308] on div "081500220996" at bounding box center [640, 298] width 59 height 31
drag, startPoint x: 664, startPoint y: 310, endPoint x: 695, endPoint y: 309, distance: 30.9
click at [688, 334] on div "22-9796-ID Quote FCL [PERSON_NAME] St. [PERSON_NAME] PT AKT Indonesia 331582 EV…" at bounding box center [667, 426] width 984 height 287
click at [643, 305] on div "081500220996" at bounding box center [640, 298] width 59 height 31
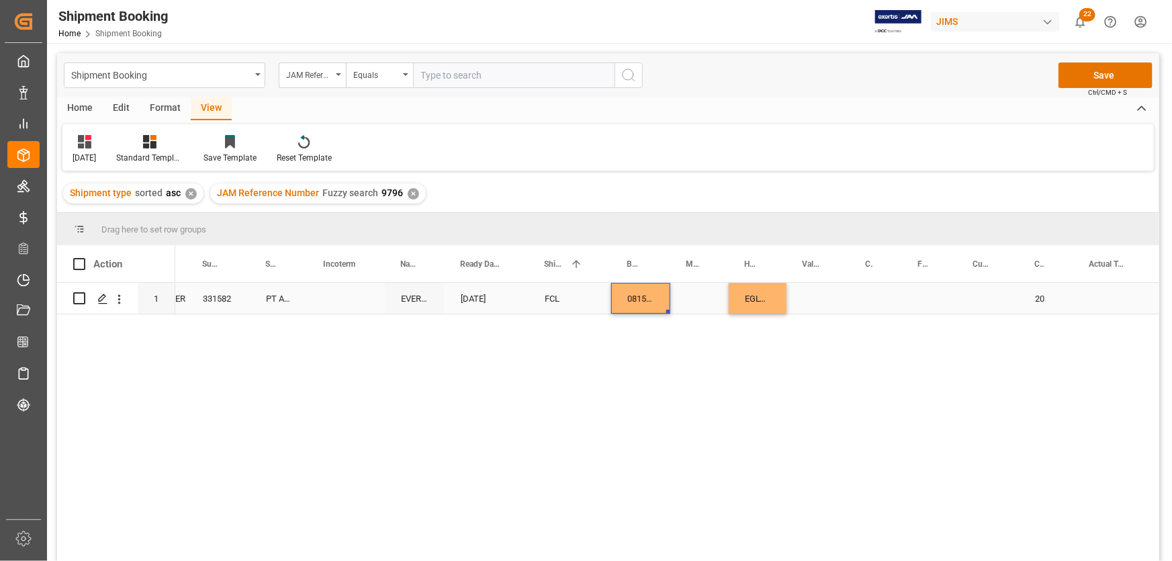
click at [561, 302] on div "FCL" at bounding box center [570, 298] width 50 height 31
click at [654, 300] on div "081500220996" at bounding box center [640, 298] width 59 height 31
drag, startPoint x: 668, startPoint y: 313, endPoint x: 702, endPoint y: 314, distance: 34.3
click at [1093, 74] on button "Save" at bounding box center [1105, 75] width 94 height 26
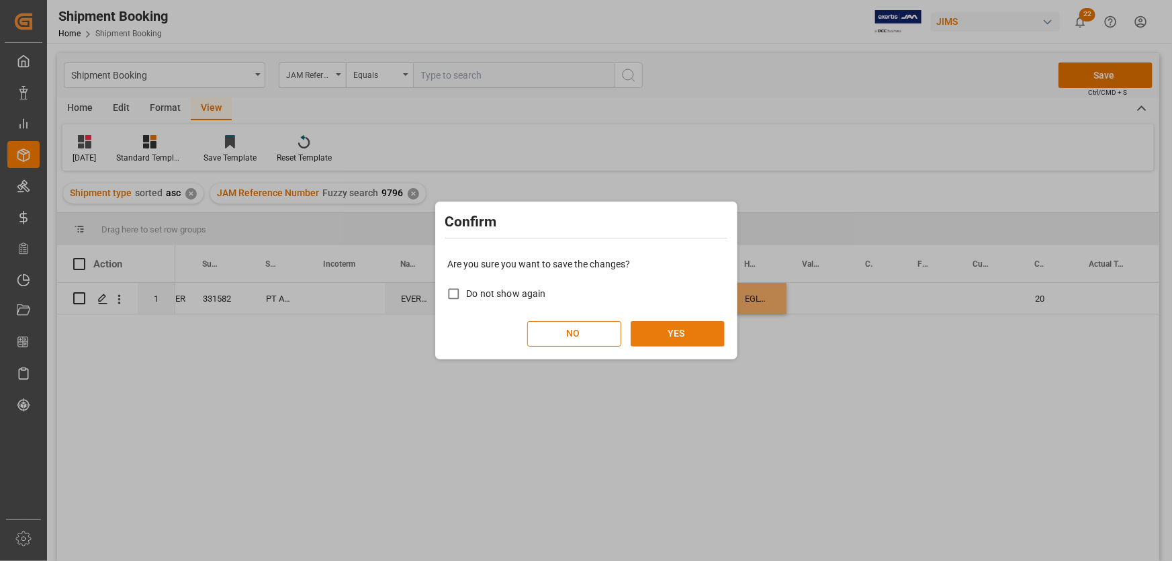
click at [684, 336] on button "YES" at bounding box center [678, 334] width 94 height 26
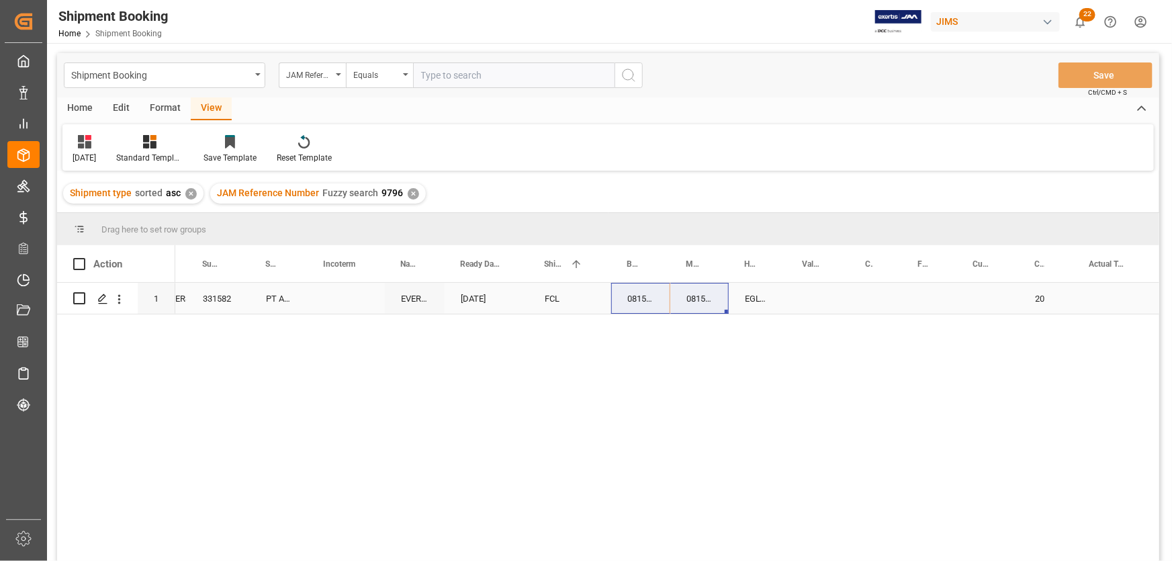
click at [321, 299] on div "Press SPACE to select this row." at bounding box center [346, 298] width 77 height 31
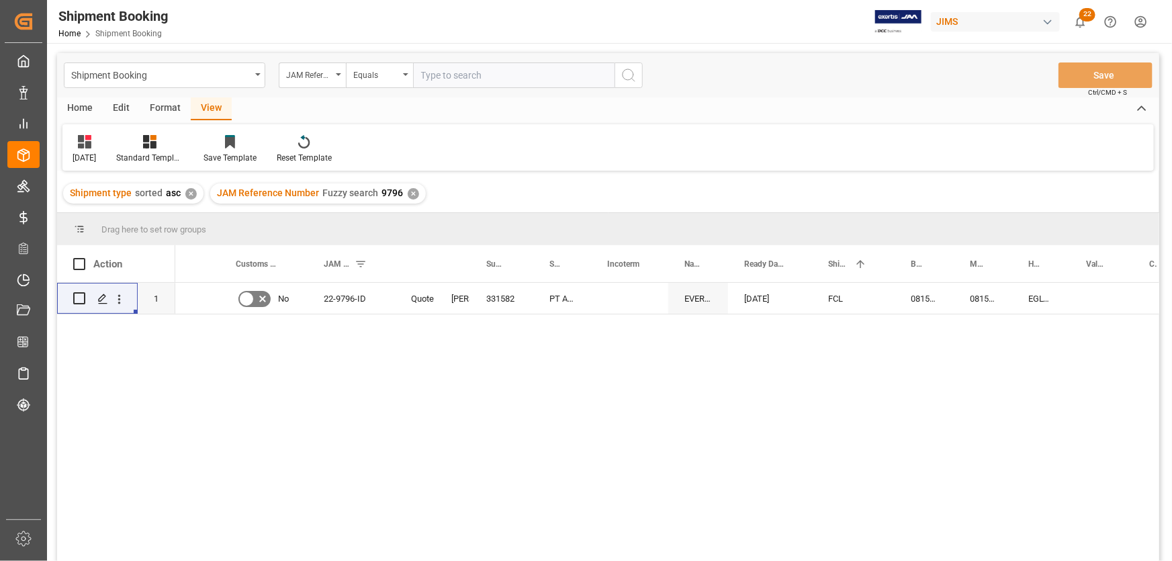
click at [967, 326] on div "22-9796-ID Quote [PERSON_NAME]. [PERSON_NAME] 331582 PT AKT [GEOGRAPHIC_DATA] E…" at bounding box center [667, 426] width 984 height 287
click at [995, 299] on div "081500220996" at bounding box center [983, 298] width 58 height 31
click at [1027, 293] on div "EGLV081500220996" at bounding box center [1041, 298] width 58 height 31
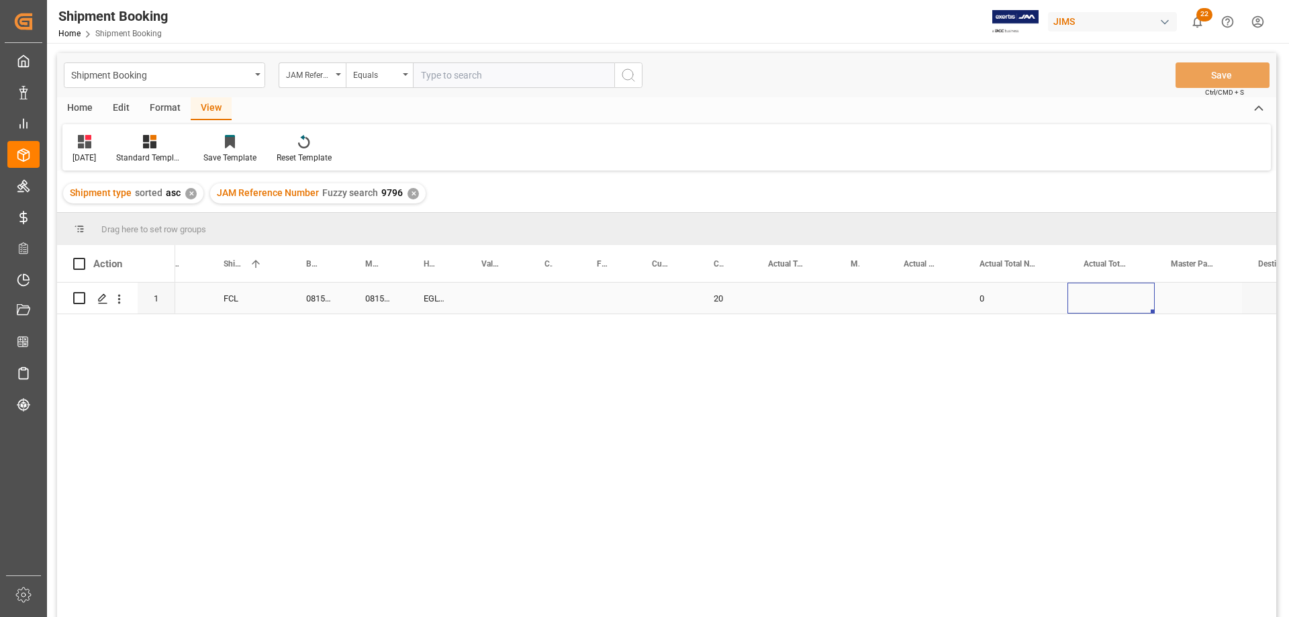
scroll to position [0, 604]
click at [784, 297] on div "Press SPACE to select this row." at bounding box center [793, 298] width 83 height 31
click at [784, 304] on input "Press SPACE to select this row." at bounding box center [793, 306] width 61 height 26
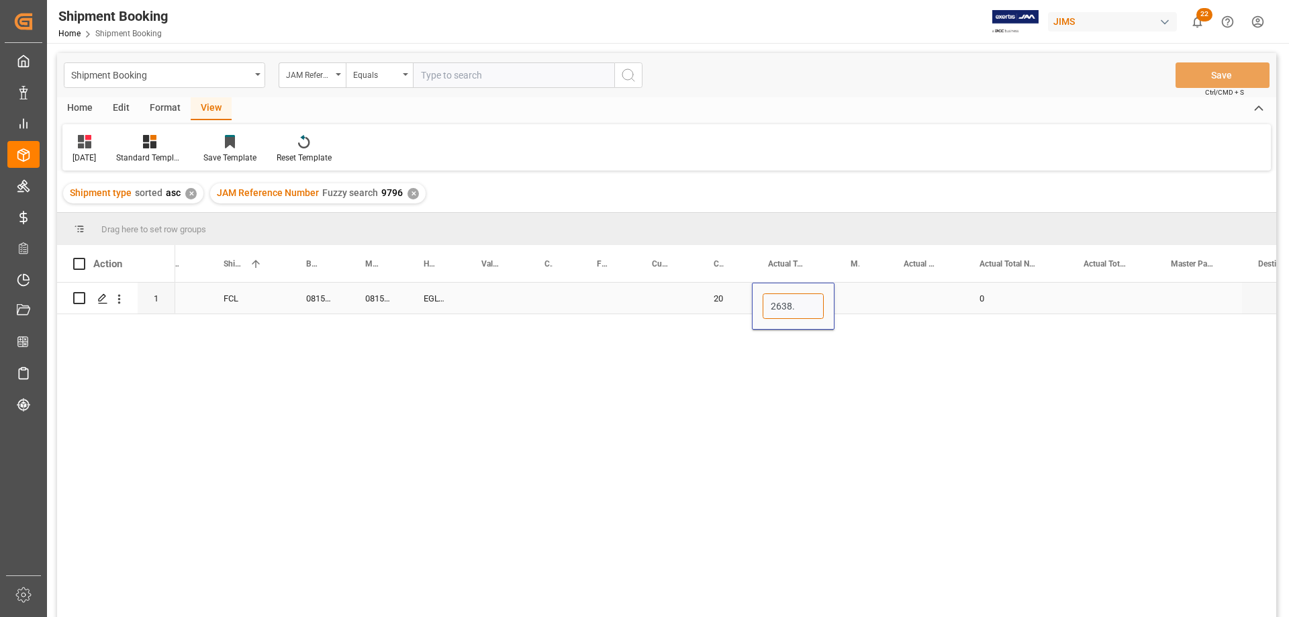
type input "2638.8"
click at [853, 310] on div "Press SPACE to select this row." at bounding box center [861, 298] width 53 height 31
click at [851, 291] on div "Press SPACE to select this row." at bounding box center [861, 298] width 53 height 31
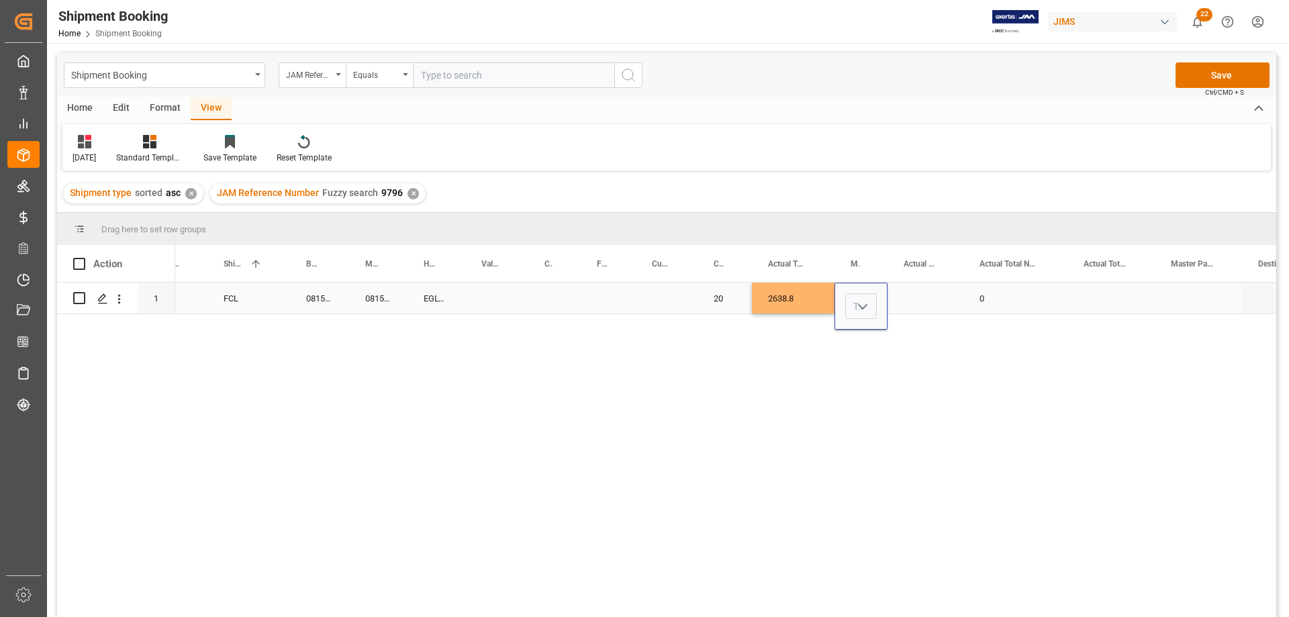
click at [855, 303] on icon "open menu" at bounding box center [863, 307] width 16 height 16
click at [872, 344] on div "KG" at bounding box center [861, 344] width 30 height 47
type input "KG"
click at [911, 288] on div "Press SPACE to select this row." at bounding box center [926, 298] width 76 height 31
click at [1171, 70] on button "Save" at bounding box center [1223, 75] width 94 height 26
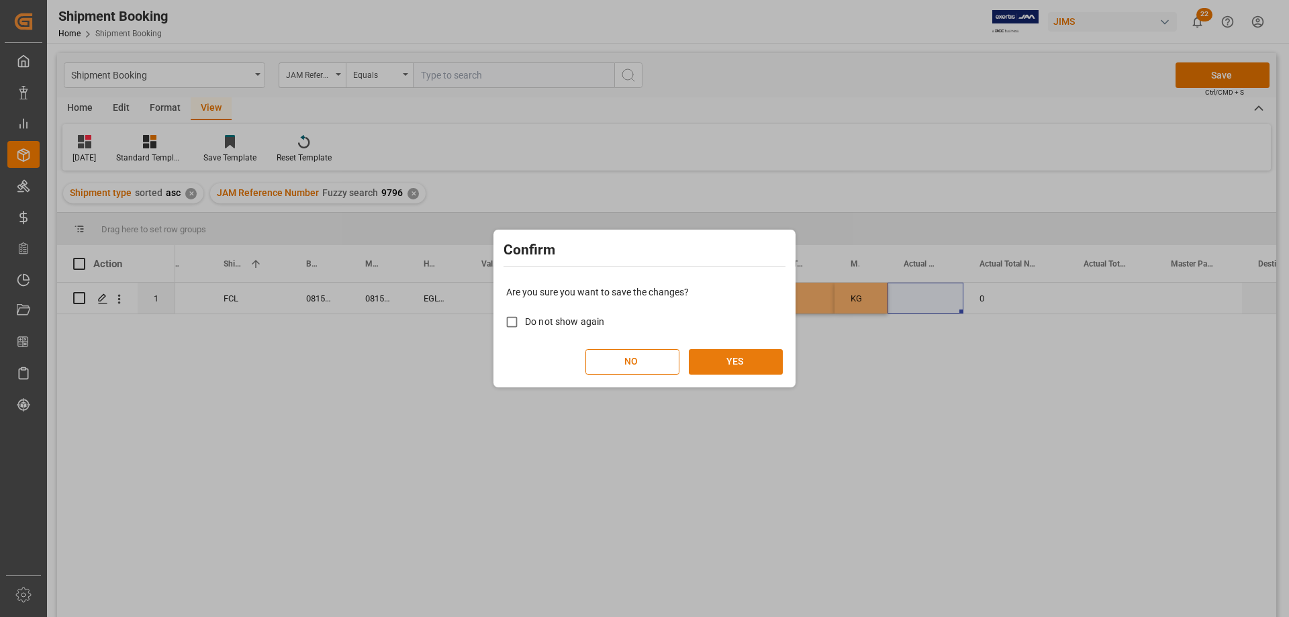
click at [741, 355] on button "YES" at bounding box center [736, 362] width 94 height 26
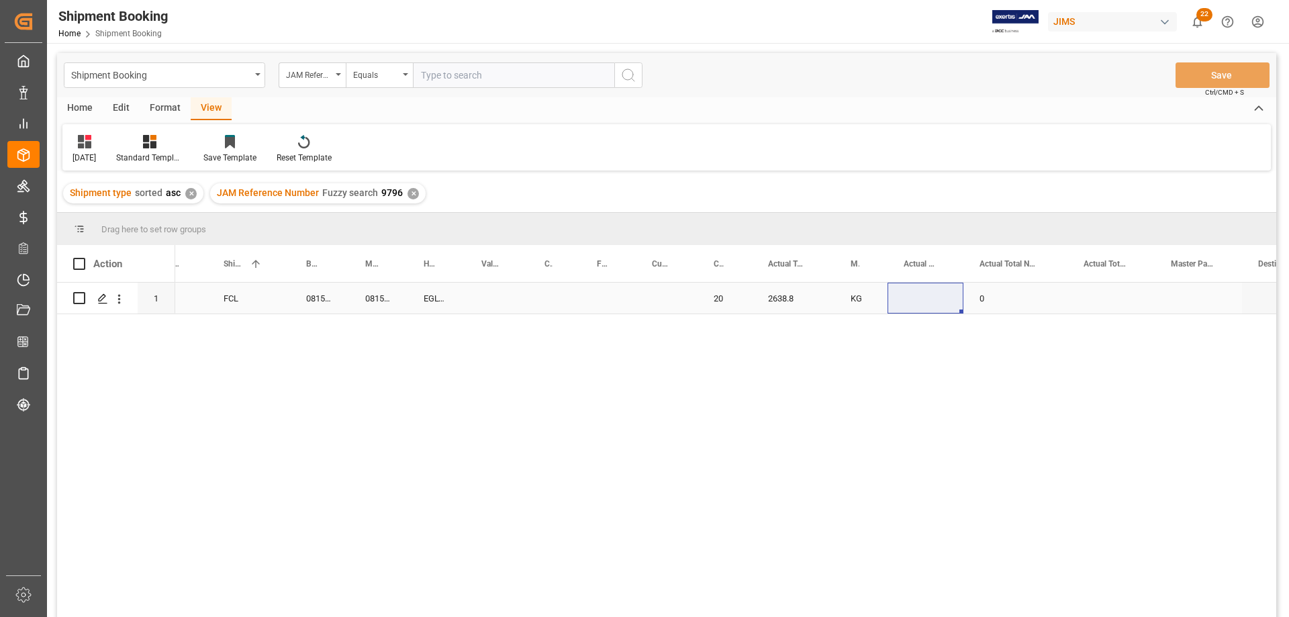
click at [576, 299] on div "Press SPACE to select this row." at bounding box center [554, 298] width 52 height 31
click at [271, 292] on div "FCL" at bounding box center [249, 298] width 50 height 31
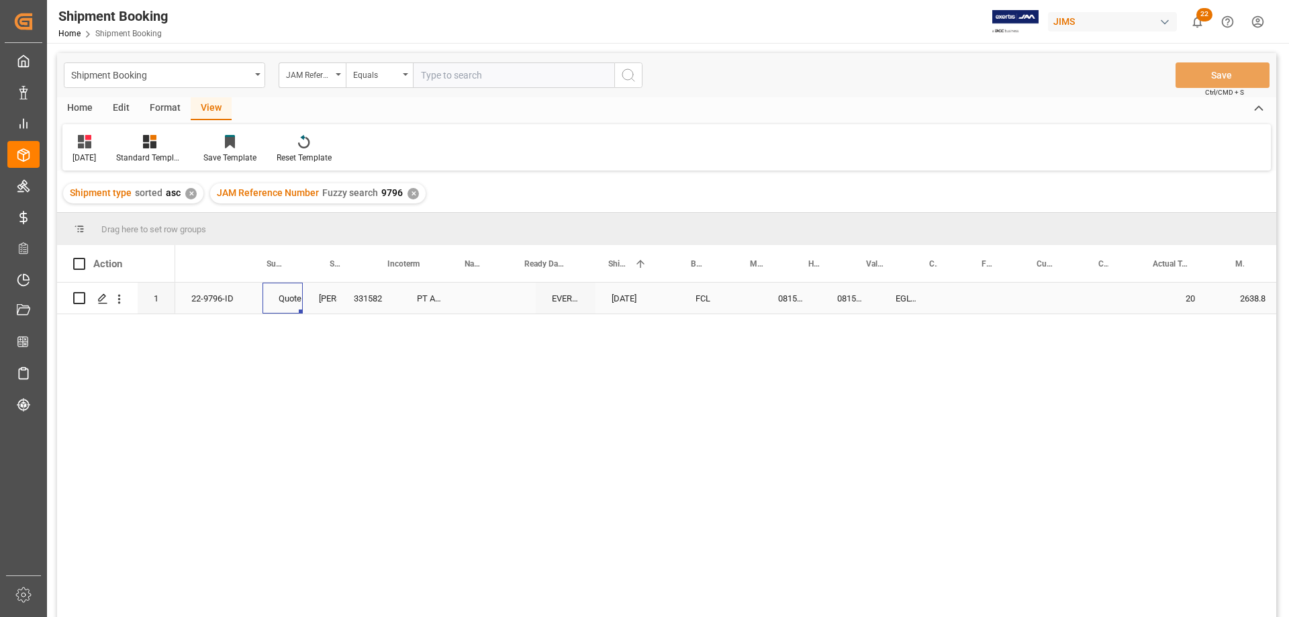
scroll to position [0, 0]
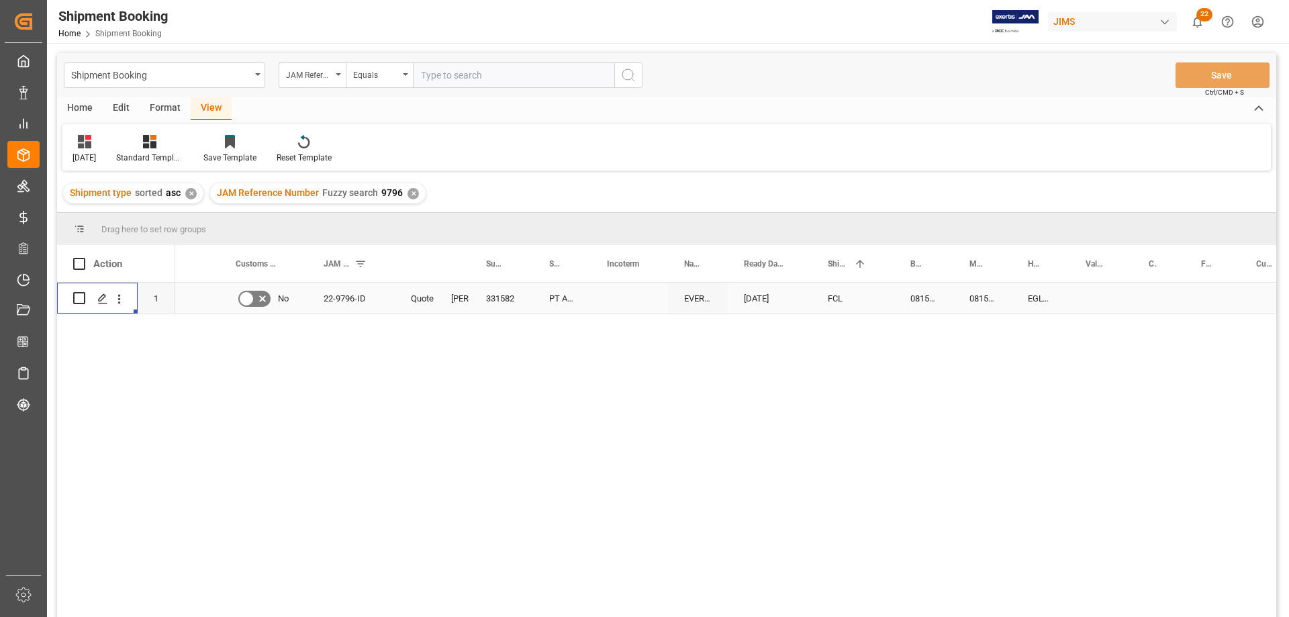
click at [836, 297] on div "FCL" at bounding box center [853, 298] width 50 height 31
click at [606, 303] on div "Press SPACE to select this row." at bounding box center [629, 298] width 77 height 31
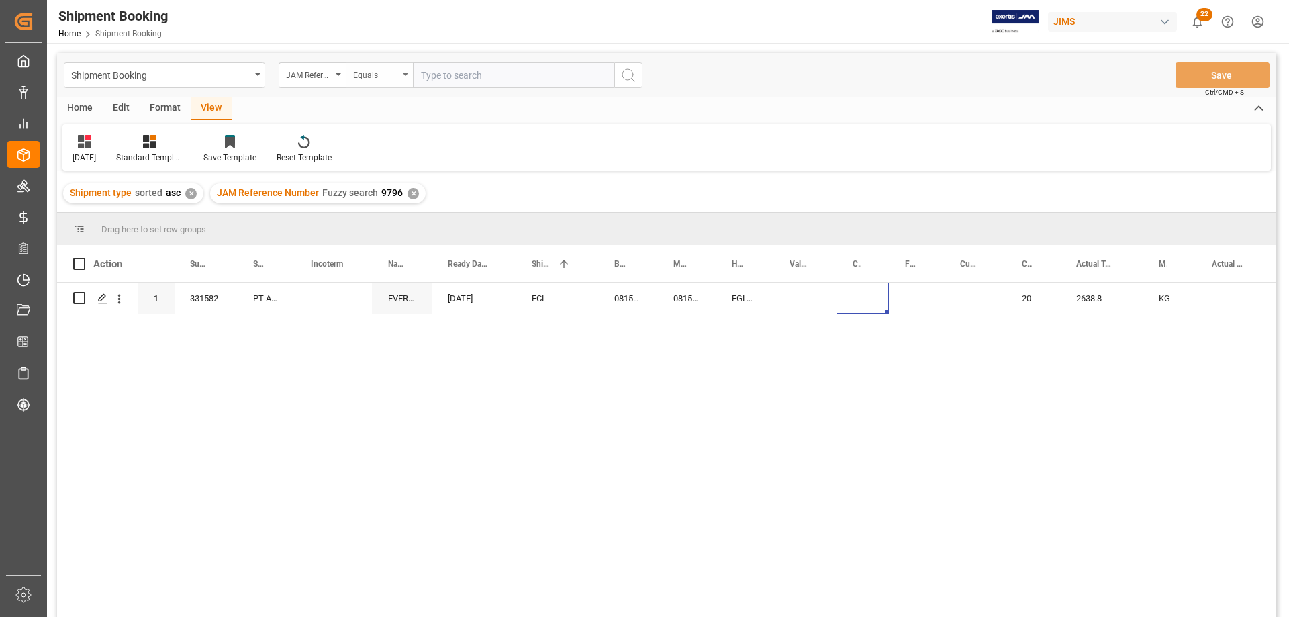
click at [404, 74] on icon "open menu" at bounding box center [405, 74] width 5 height 3
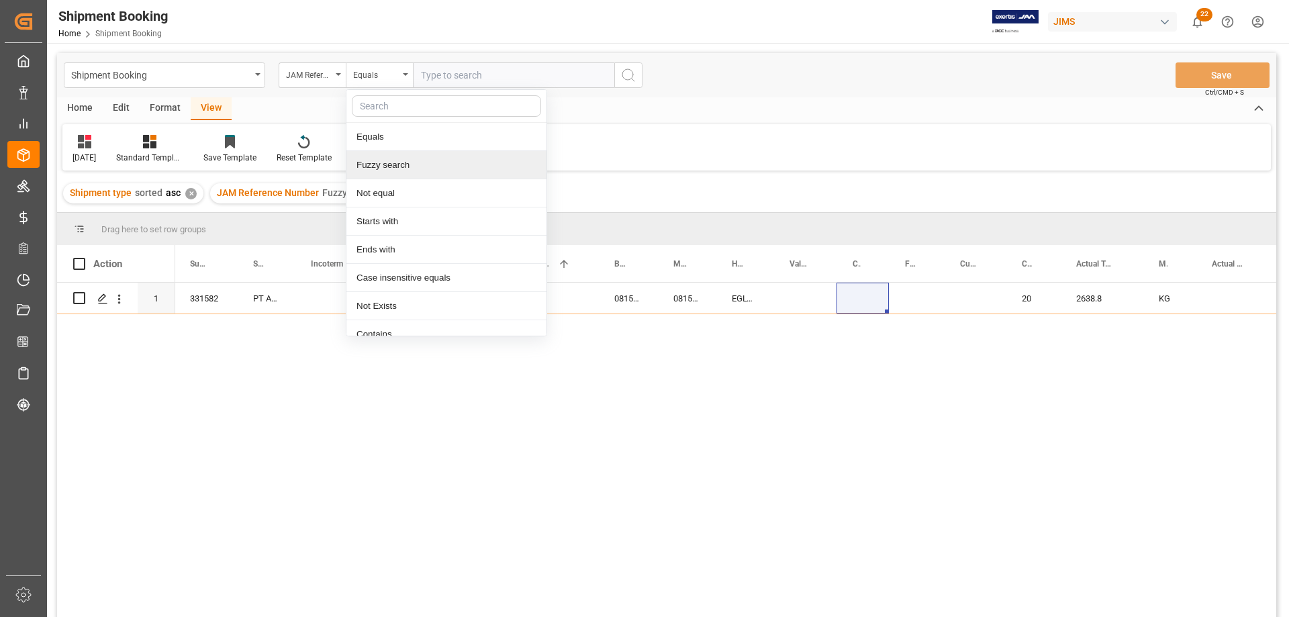
click at [399, 167] on div "Fuzzy search" at bounding box center [446, 165] width 200 height 28
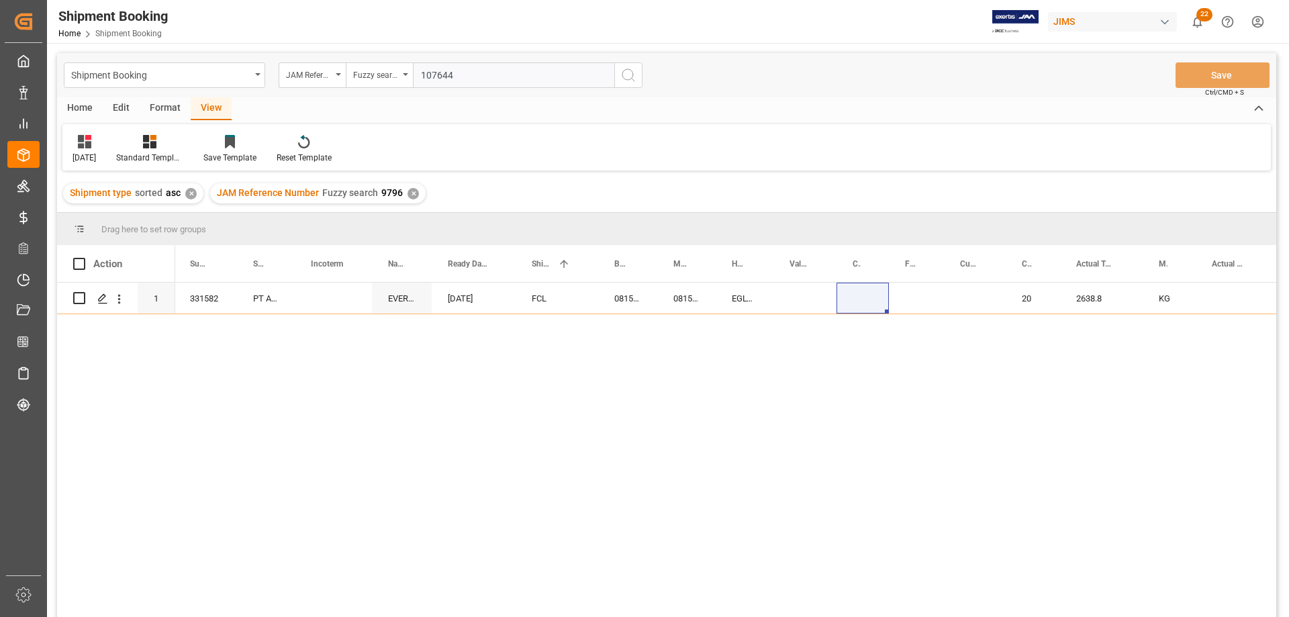
type input "107644"
click at [620, 71] on button "search button" at bounding box center [628, 75] width 28 height 26
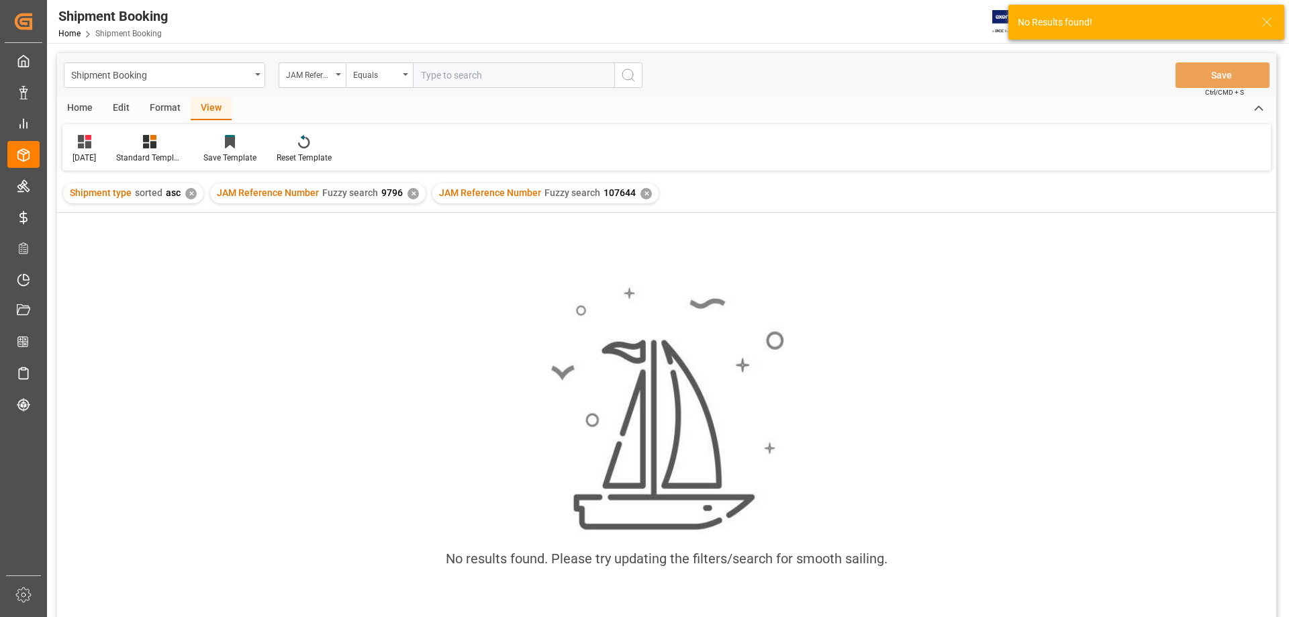
click at [412, 195] on div "✕" at bounding box center [413, 193] width 11 height 11
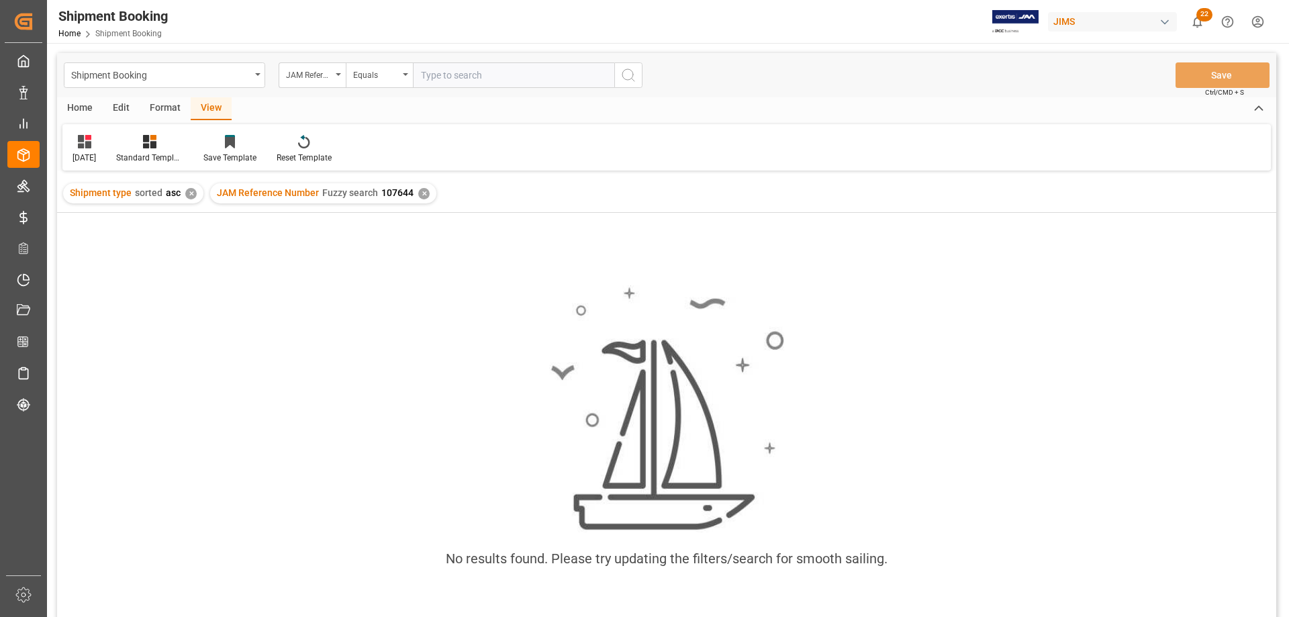
click at [189, 195] on div "✕" at bounding box center [190, 193] width 11 height 11
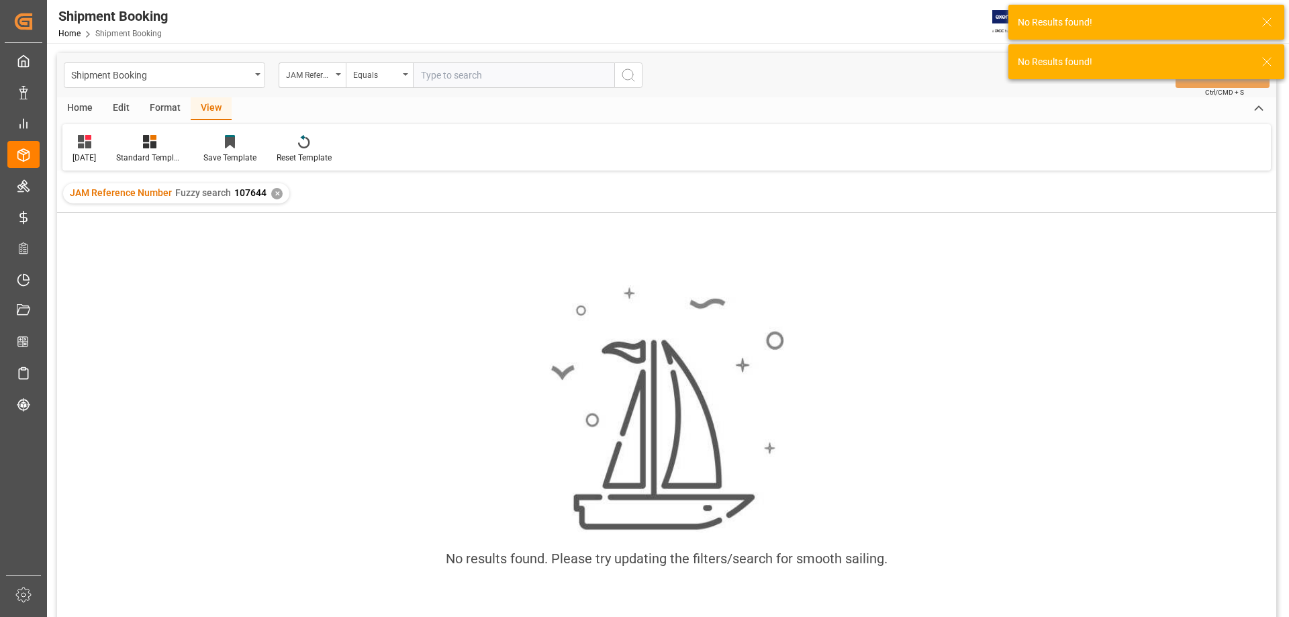
click at [276, 192] on div "✕" at bounding box center [276, 193] width 11 height 11
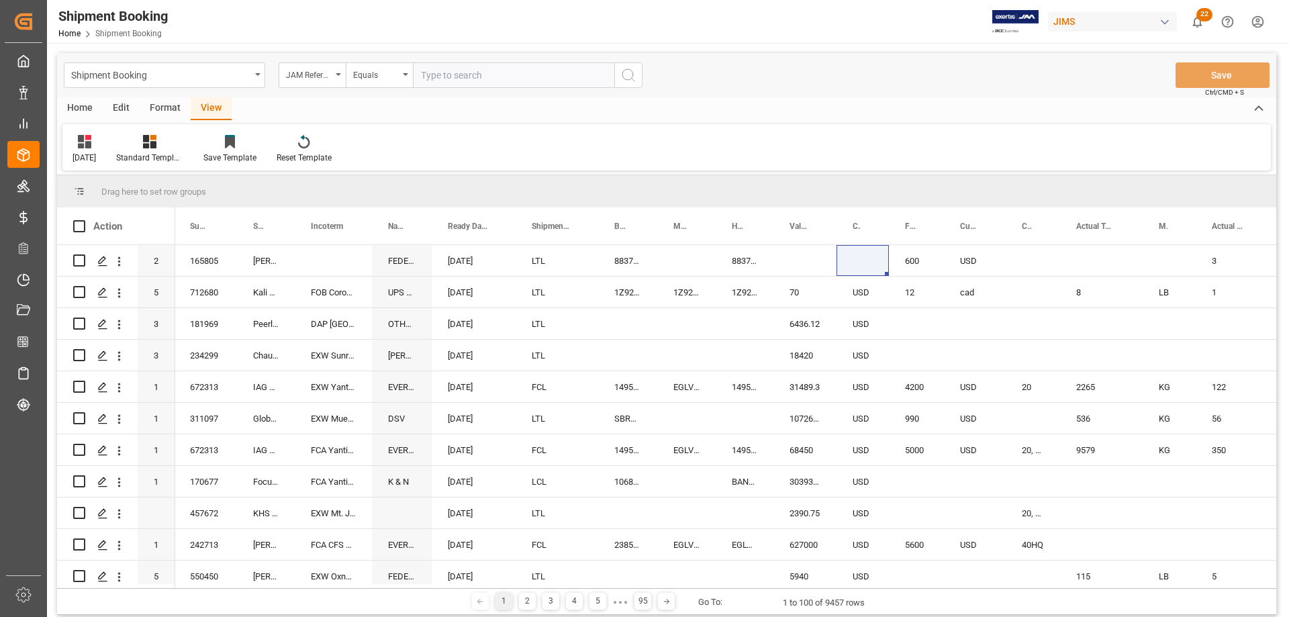
click at [445, 77] on input "text" at bounding box center [513, 75] width 201 height 26
type input "10644"
click at [623, 70] on icon "search button" at bounding box center [628, 75] width 16 height 16
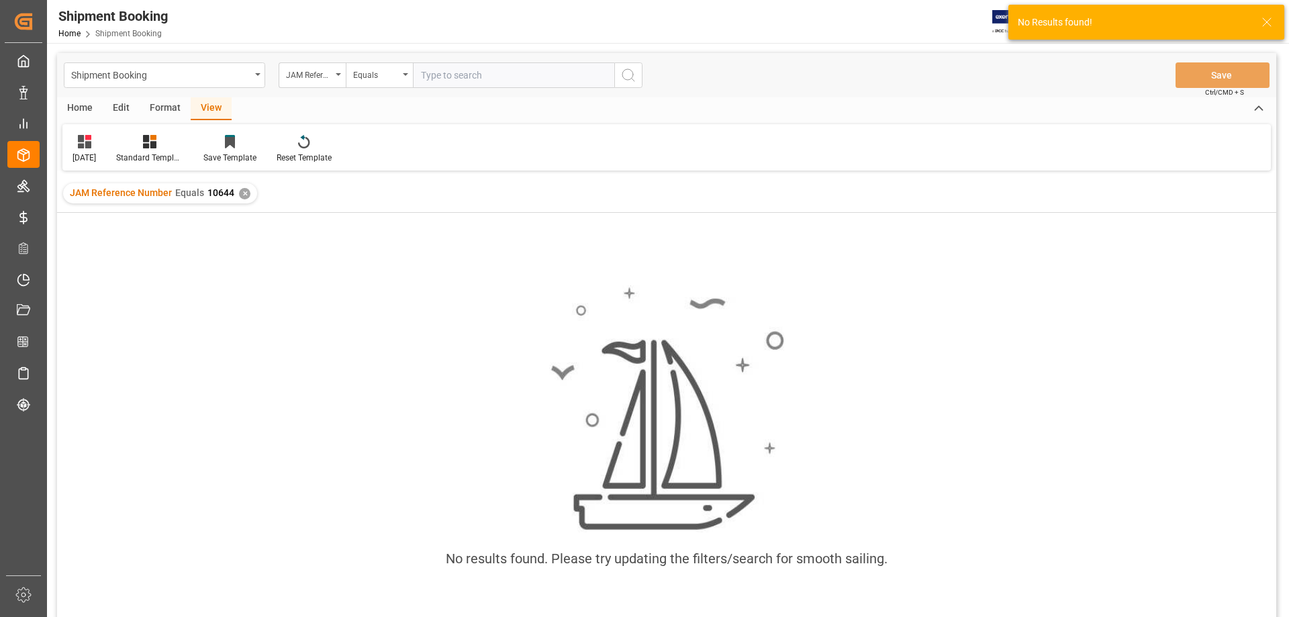
click at [246, 197] on div "✕" at bounding box center [244, 193] width 11 height 11
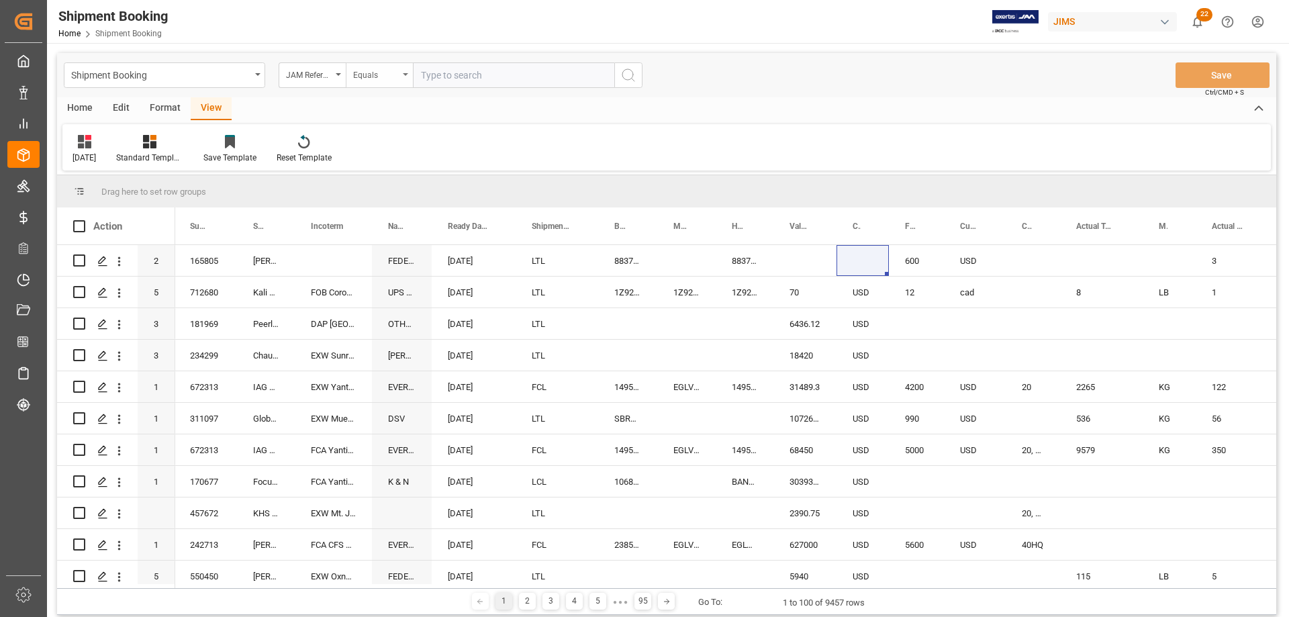
click at [406, 73] on icon "open menu" at bounding box center [405, 74] width 5 height 3
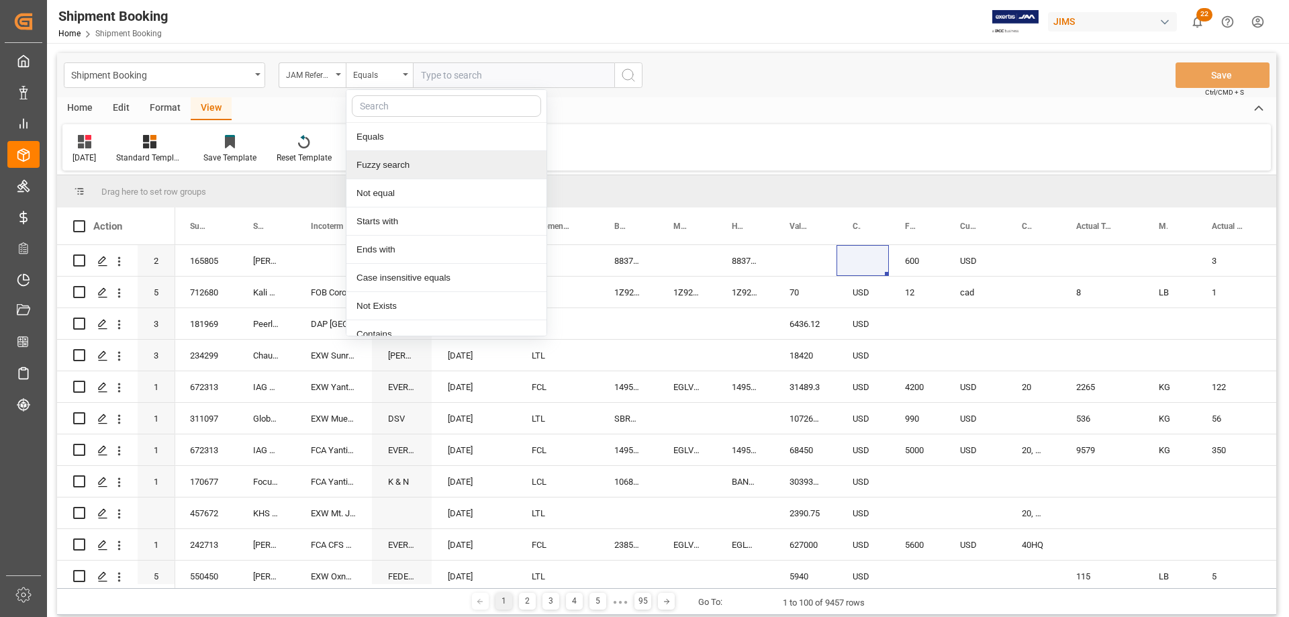
click at [407, 167] on div "Fuzzy search" at bounding box center [446, 165] width 200 height 28
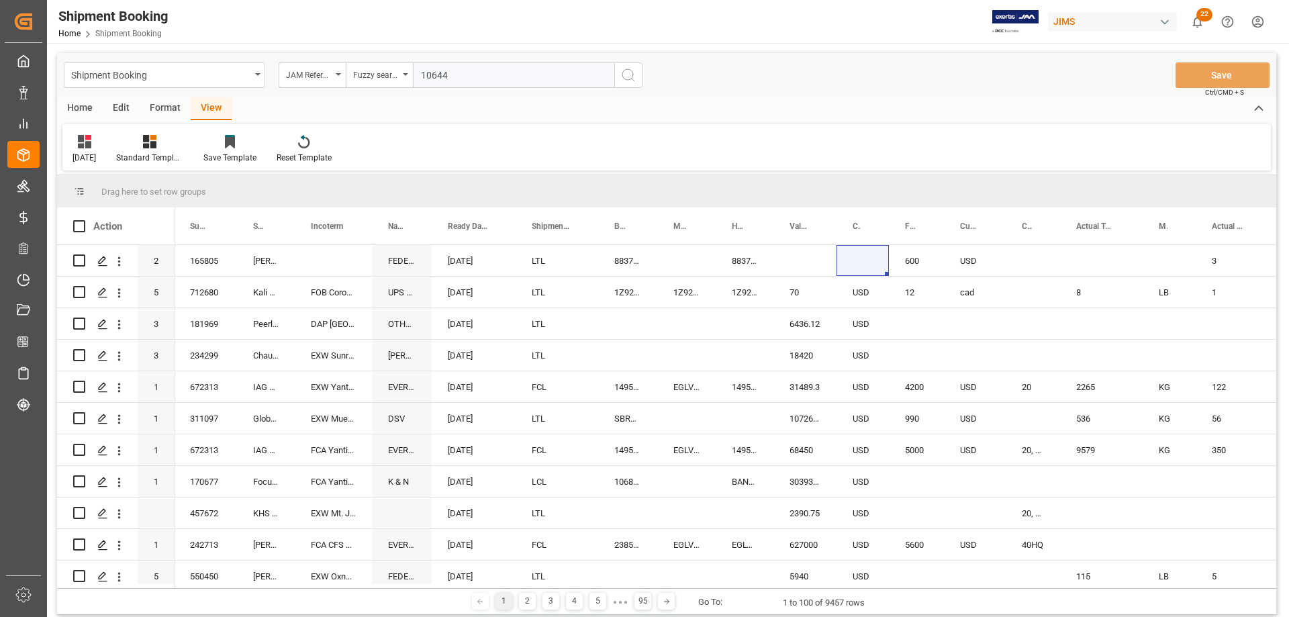
type input "10644"
click at [626, 78] on icon "search button" at bounding box center [628, 75] width 16 height 16
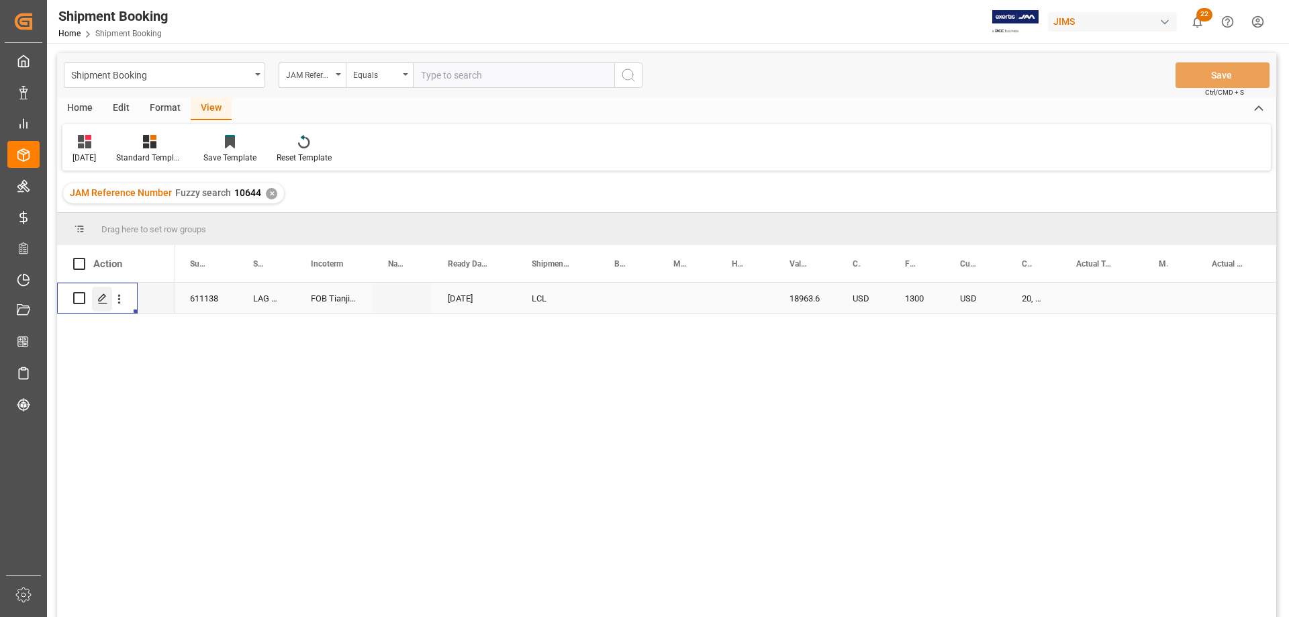
click at [101, 302] on icon "Press SPACE to select this row." at bounding box center [102, 298] width 11 height 11
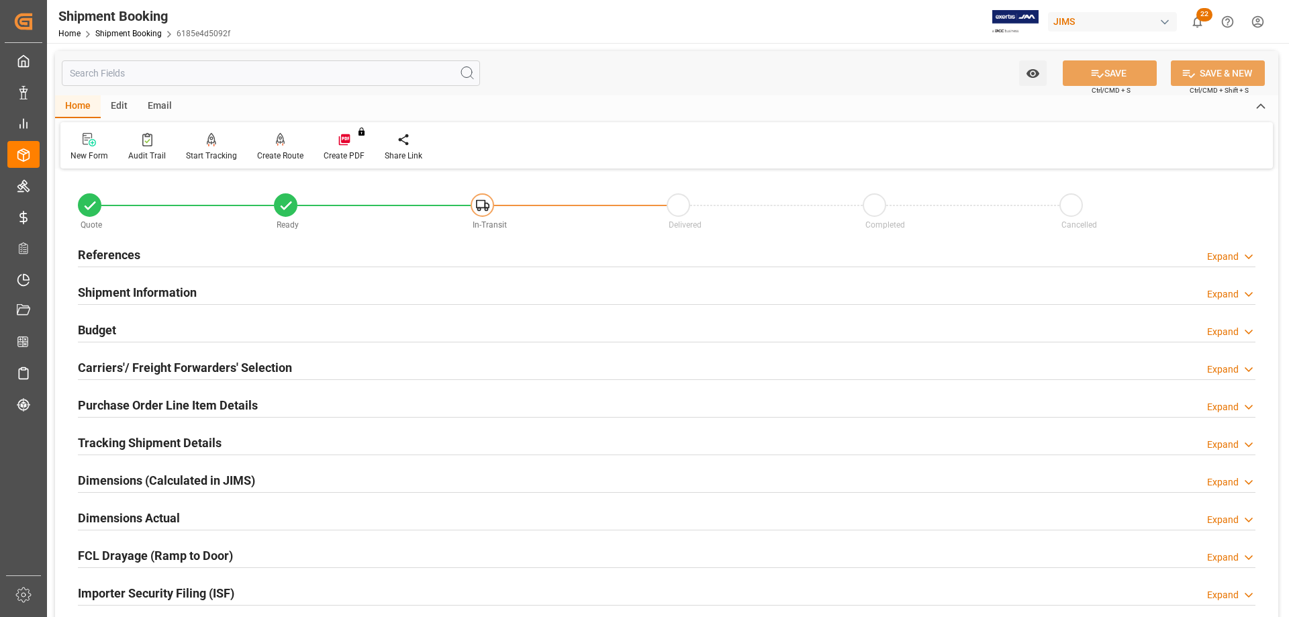
click at [119, 289] on h2 "Shipment Information" at bounding box center [137, 292] width 119 height 18
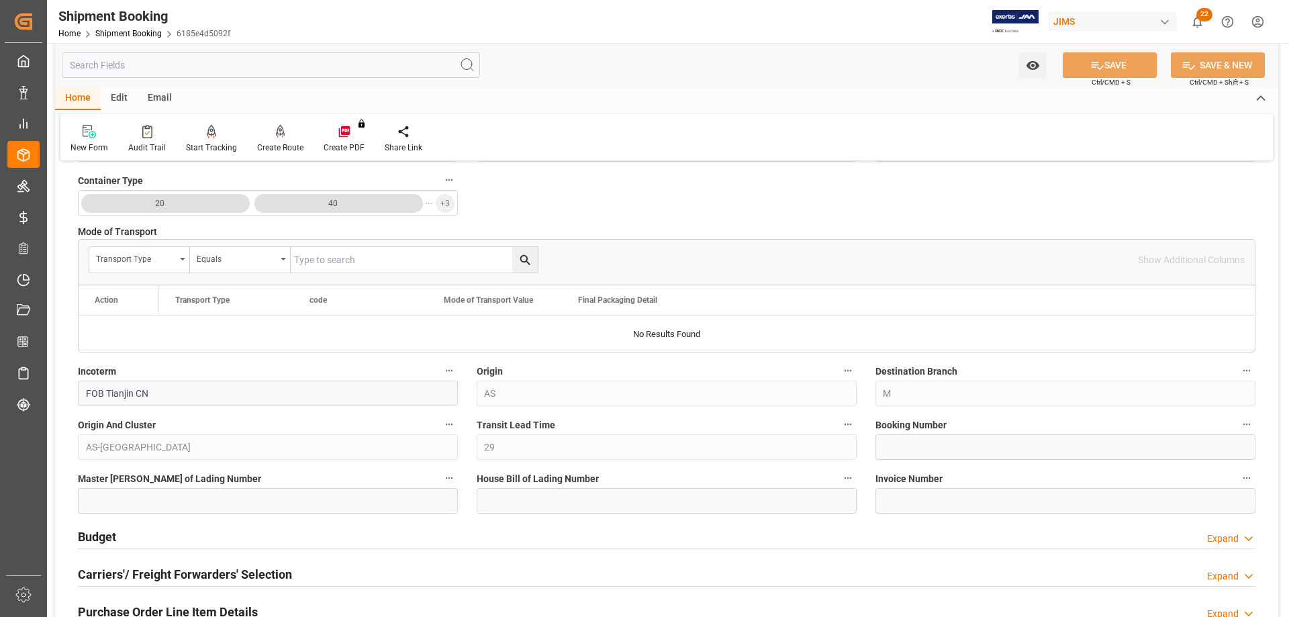
scroll to position [470, 0]
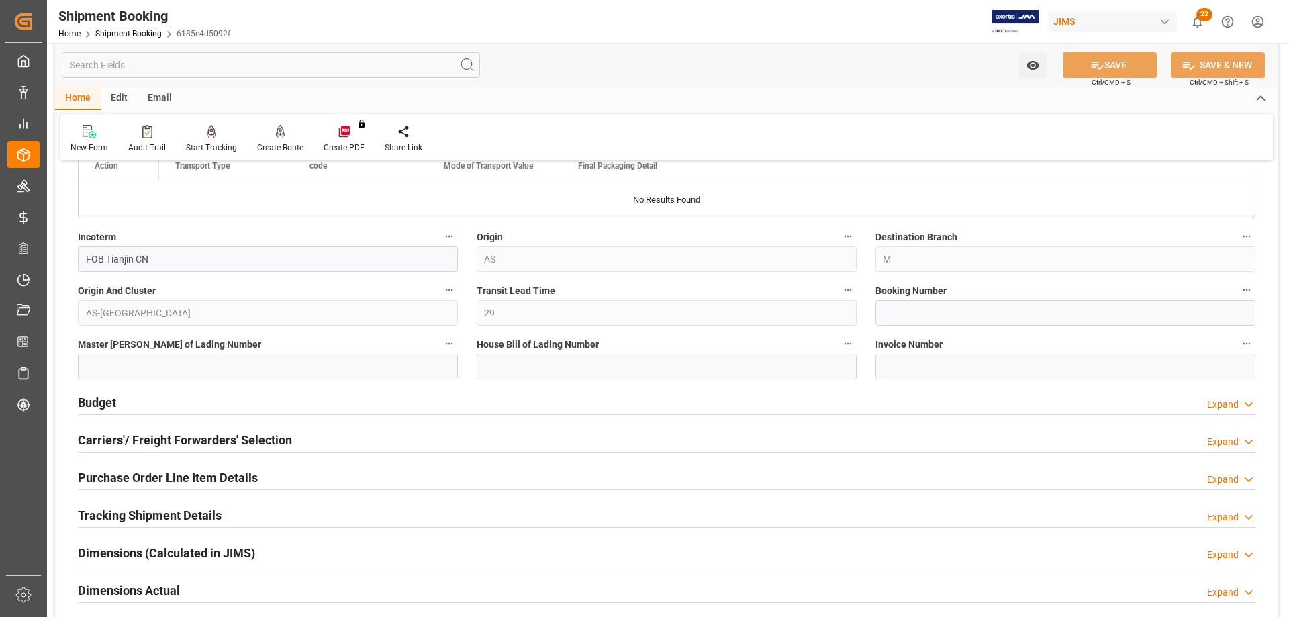
click at [150, 435] on h2 "Carriers'/ Freight Forwarders' Selection" at bounding box center [185, 440] width 214 height 18
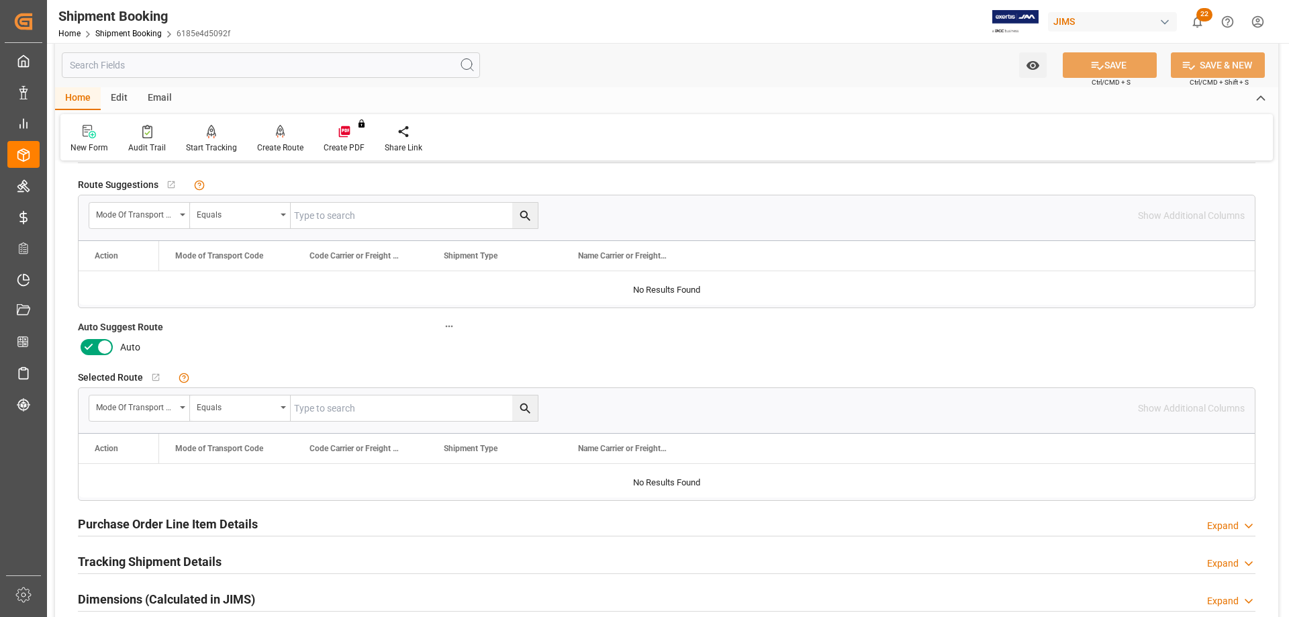
scroll to position [672, 0]
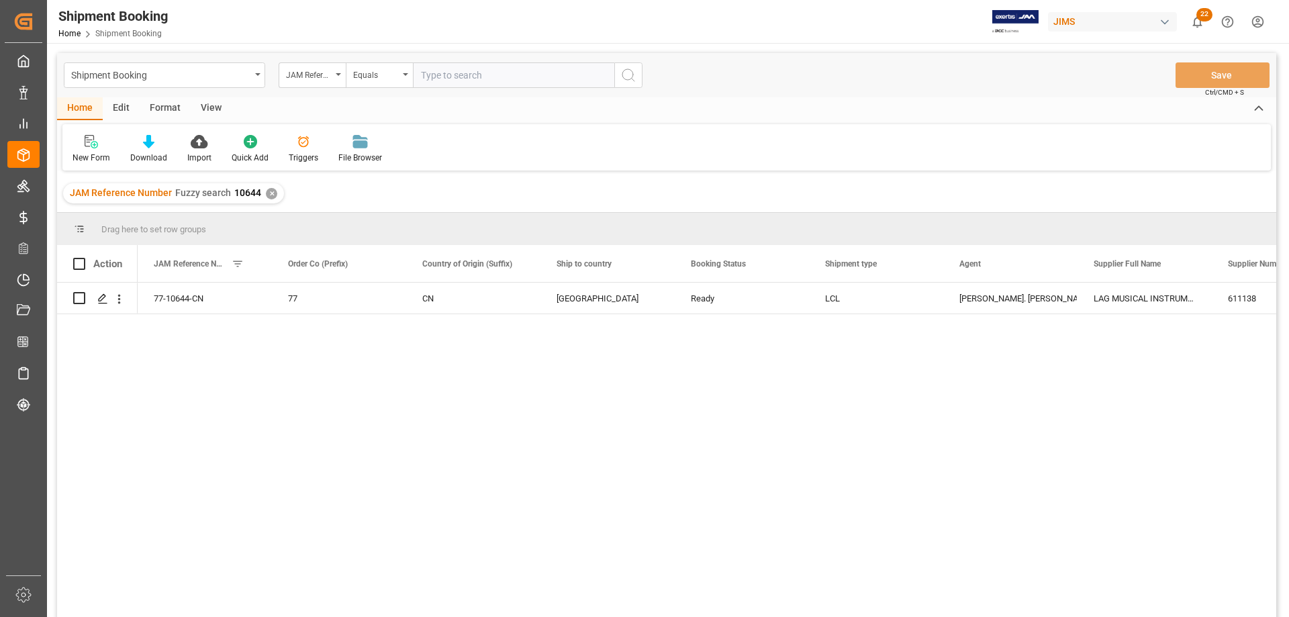
click at [208, 103] on div "View" at bounding box center [211, 108] width 41 height 23
click at [77, 144] on div at bounding box center [86, 141] width 26 height 14
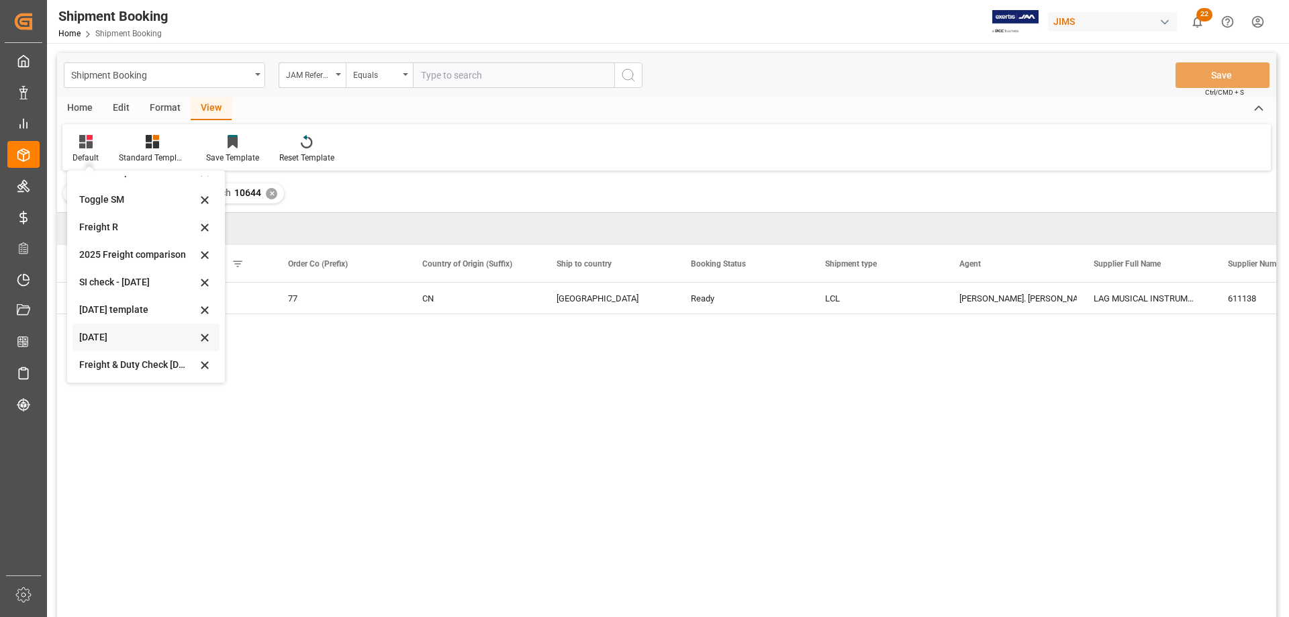
scroll to position [74, 0]
click at [93, 338] on div "[DATE]" at bounding box center [138, 336] width 118 height 14
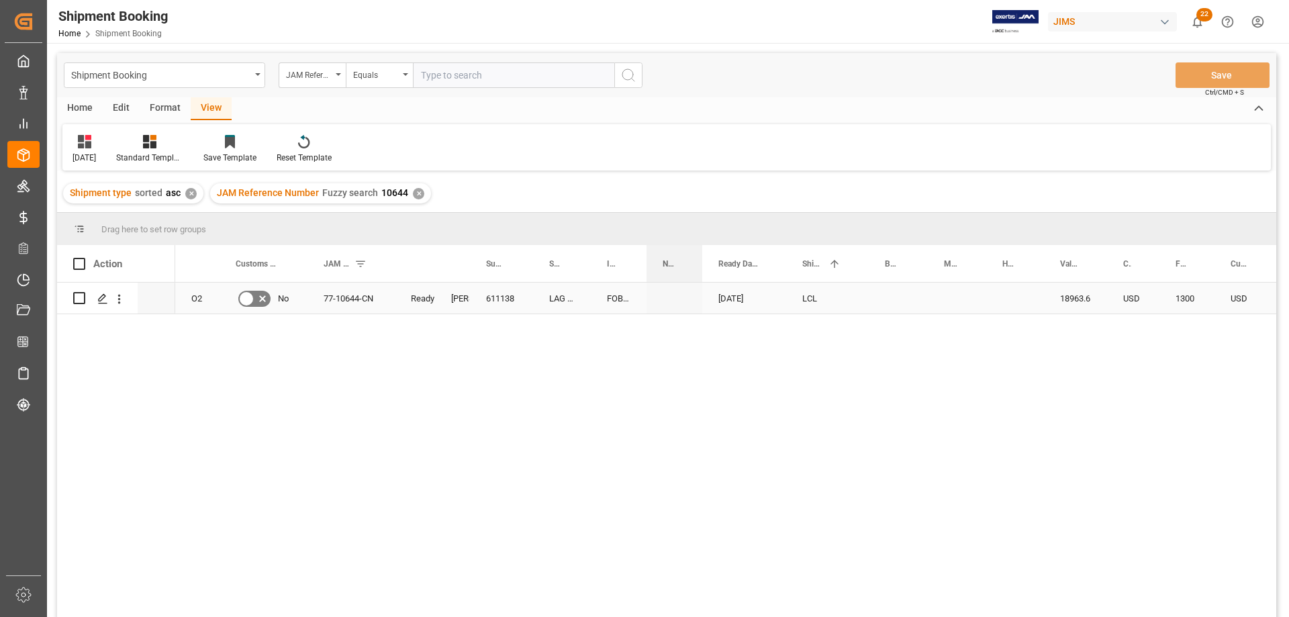
drag, startPoint x: 706, startPoint y: 259, endPoint x: 702, endPoint y: 285, distance: 26.5
click at [702, 285] on div "Action Mode of Transport Code Order Type Customs documents sent to broker 1" at bounding box center [666, 435] width 1219 height 381
click at [314, 414] on div "O2 No 77-10644-CN Ready [PERSON_NAME] St. [PERSON_NAME] 611138 LAG MUSICAL INST…" at bounding box center [725, 454] width 1101 height 343
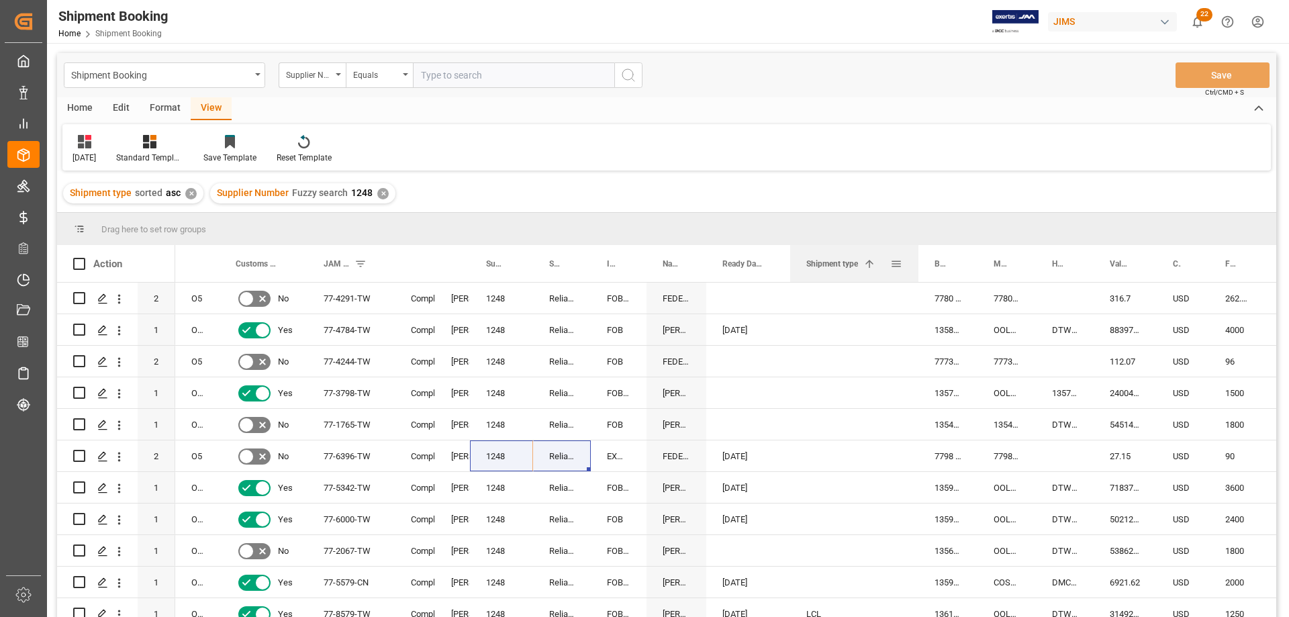
drag, startPoint x: 870, startPoint y: 255, endPoint x: 916, endPoint y: 258, distance: 45.7
click at [916, 258] on div at bounding box center [918, 263] width 5 height 37
click at [895, 264] on span at bounding box center [896, 264] width 12 height 12
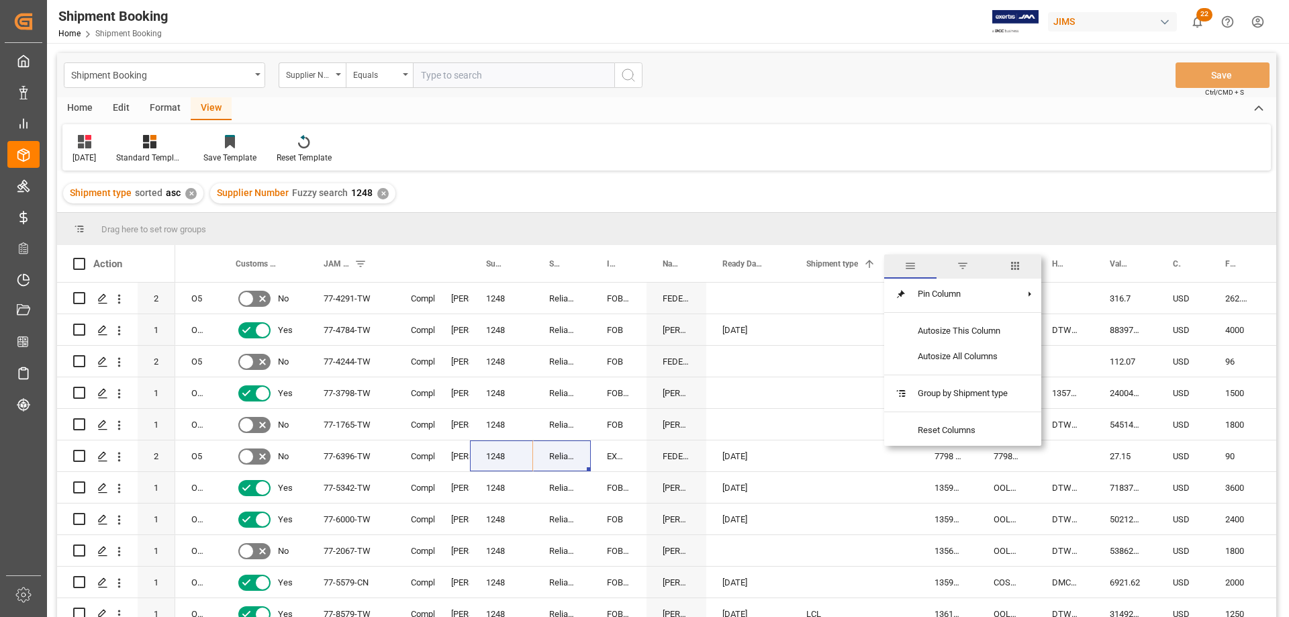
click at [963, 265] on span "filter" at bounding box center [963, 266] width 12 height 12
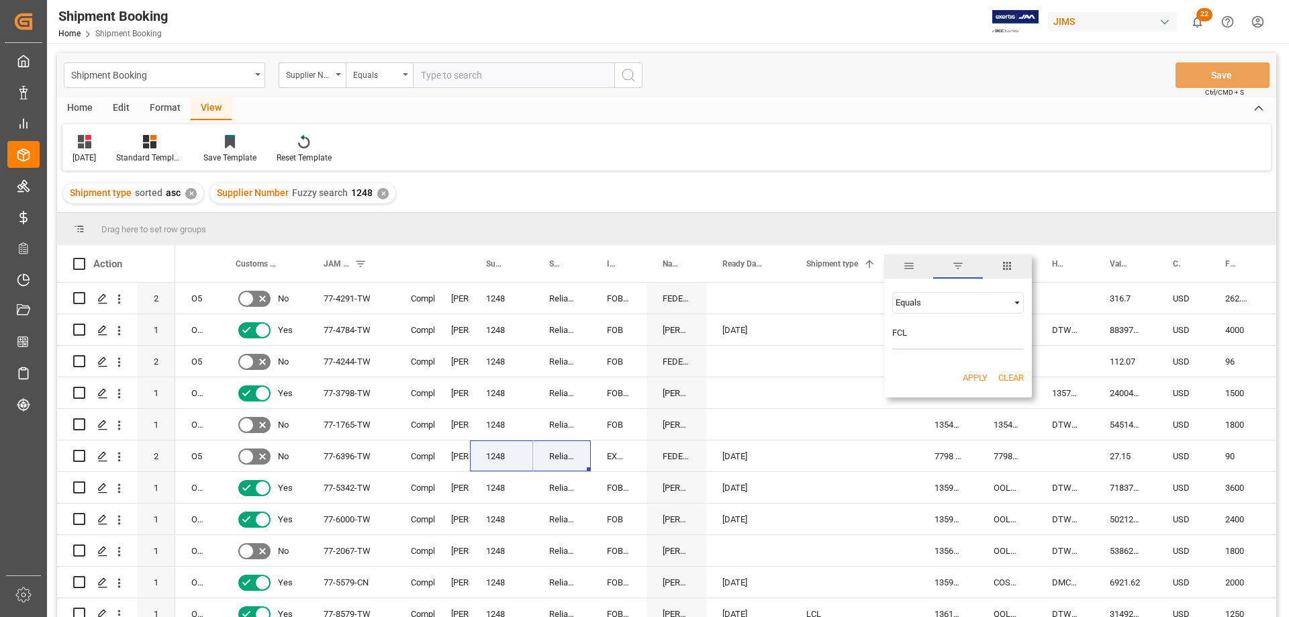
type input "FCL"
click at [978, 375] on button "Apply" at bounding box center [975, 377] width 25 height 13
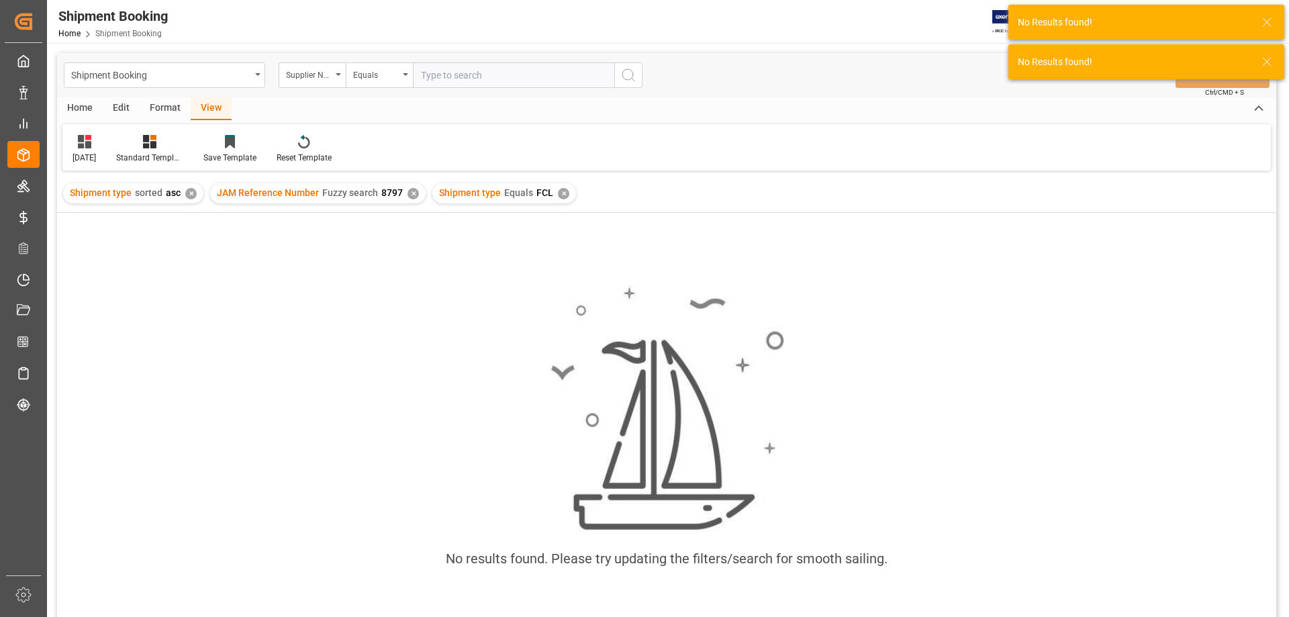
click at [408, 191] on div "✕" at bounding box center [413, 193] width 11 height 11
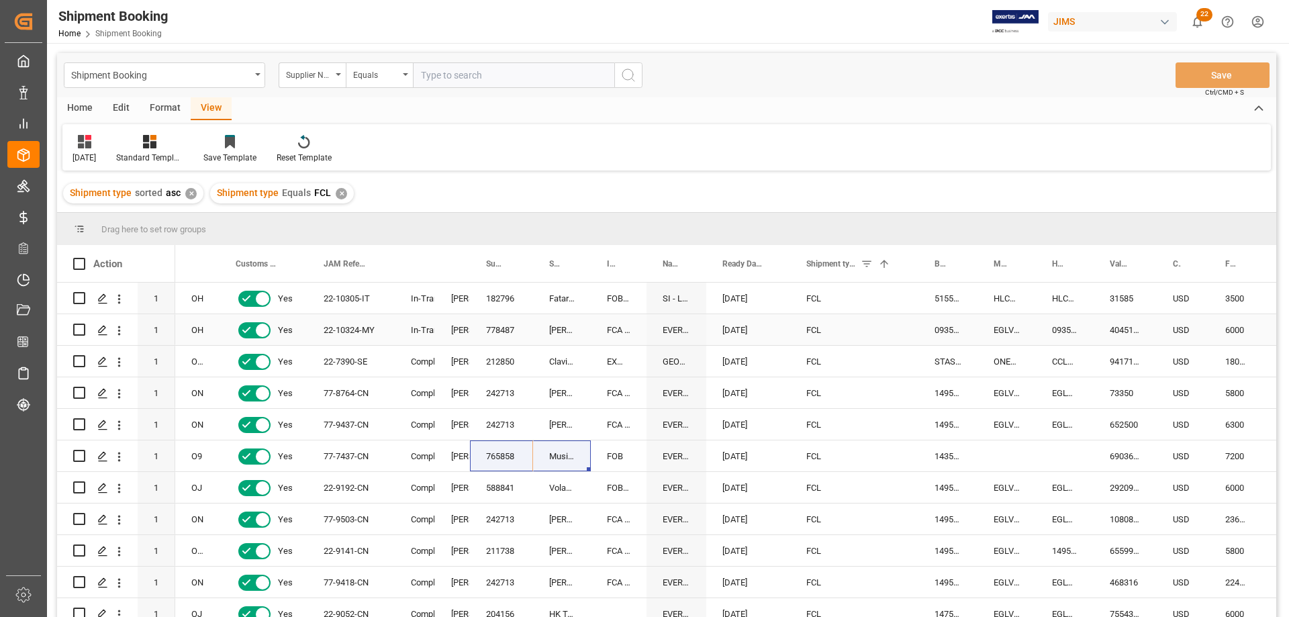
click at [680, 332] on div "EVERGREEN" at bounding box center [677, 329] width 60 height 31
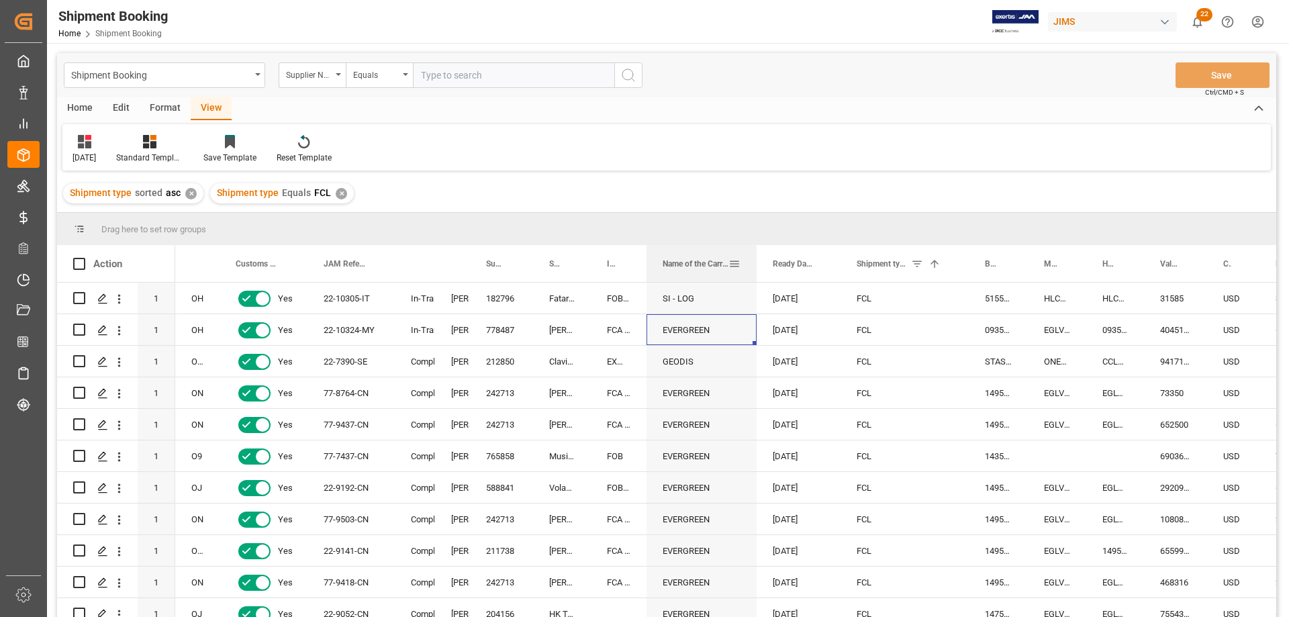
drag, startPoint x: 704, startPoint y: 252, endPoint x: 744, endPoint y: 267, distance: 42.9
click at [754, 257] on div at bounding box center [756, 263] width 5 height 37
click at [732, 262] on span at bounding box center [734, 264] width 12 height 12
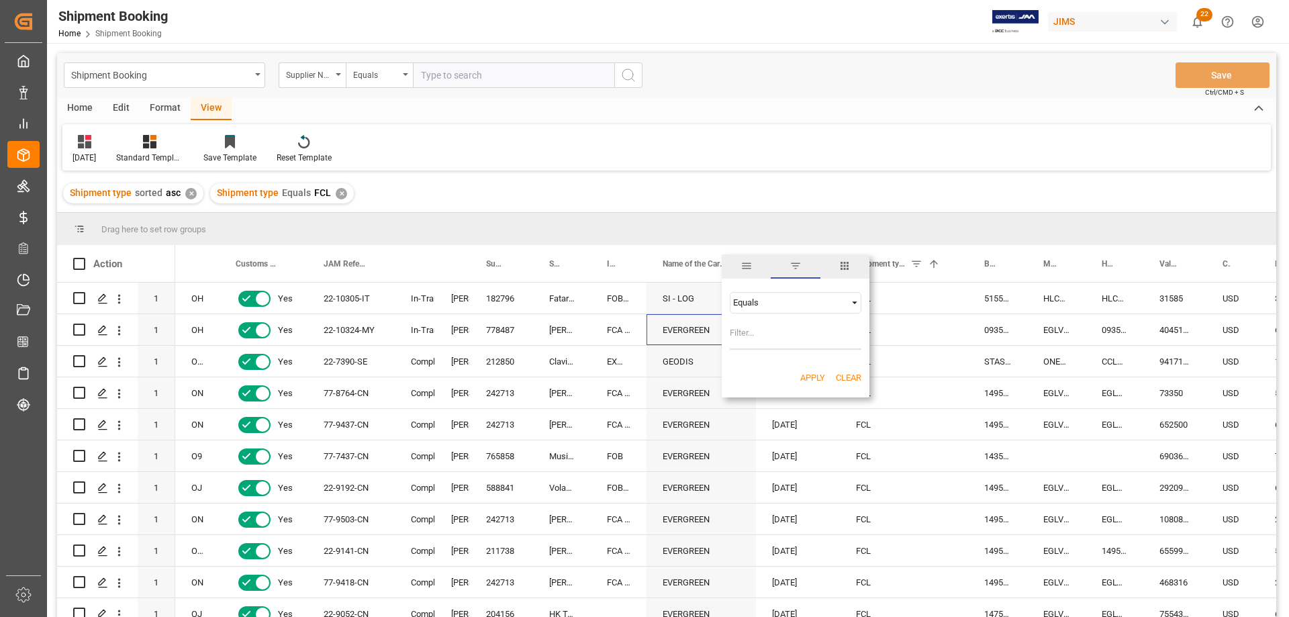
click at [794, 264] on span "filter" at bounding box center [796, 266] width 12 height 12
click at [710, 262] on span "Name of the Carrier/Forwarder" at bounding box center [695, 263] width 65 height 9
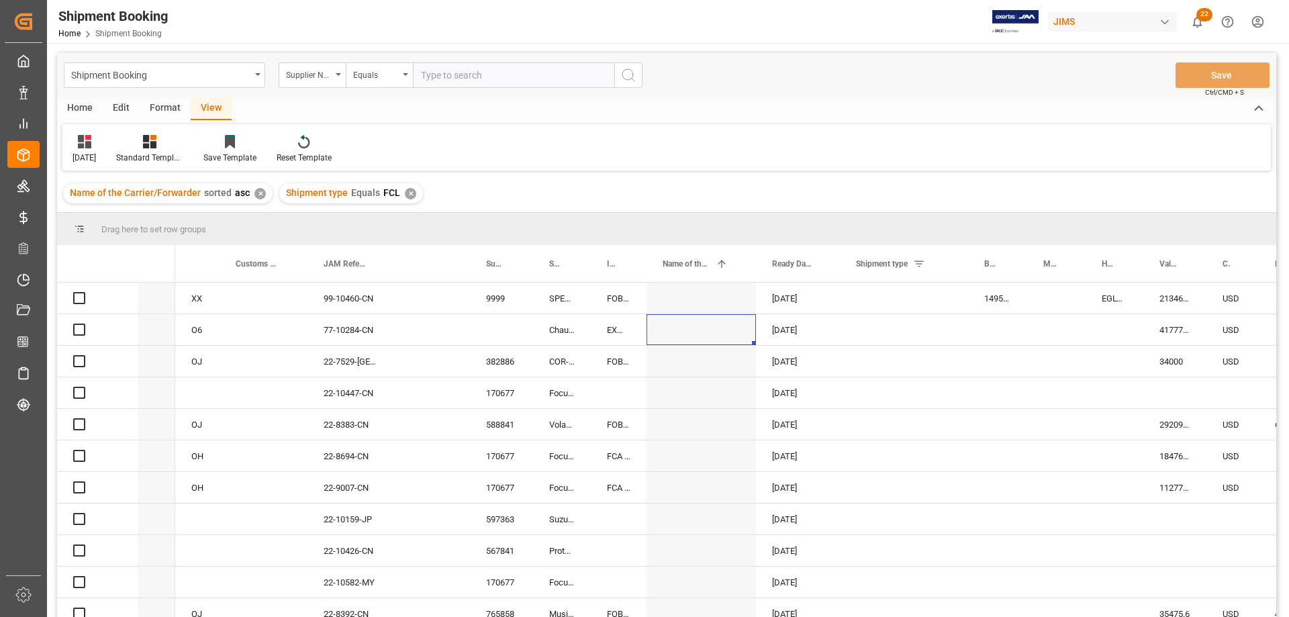
click at [732, 265] on span at bounding box center [734, 264] width 12 height 12
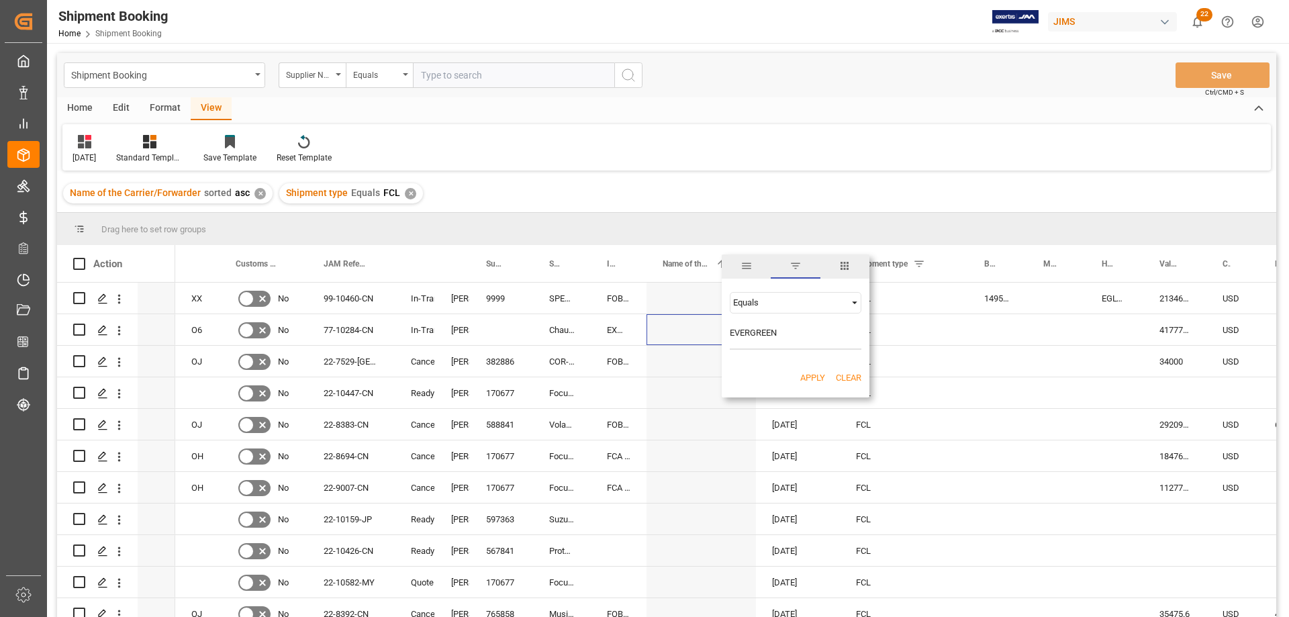
type input "EVERGREEN"
click at [808, 377] on button "Apply" at bounding box center [812, 377] width 25 height 13
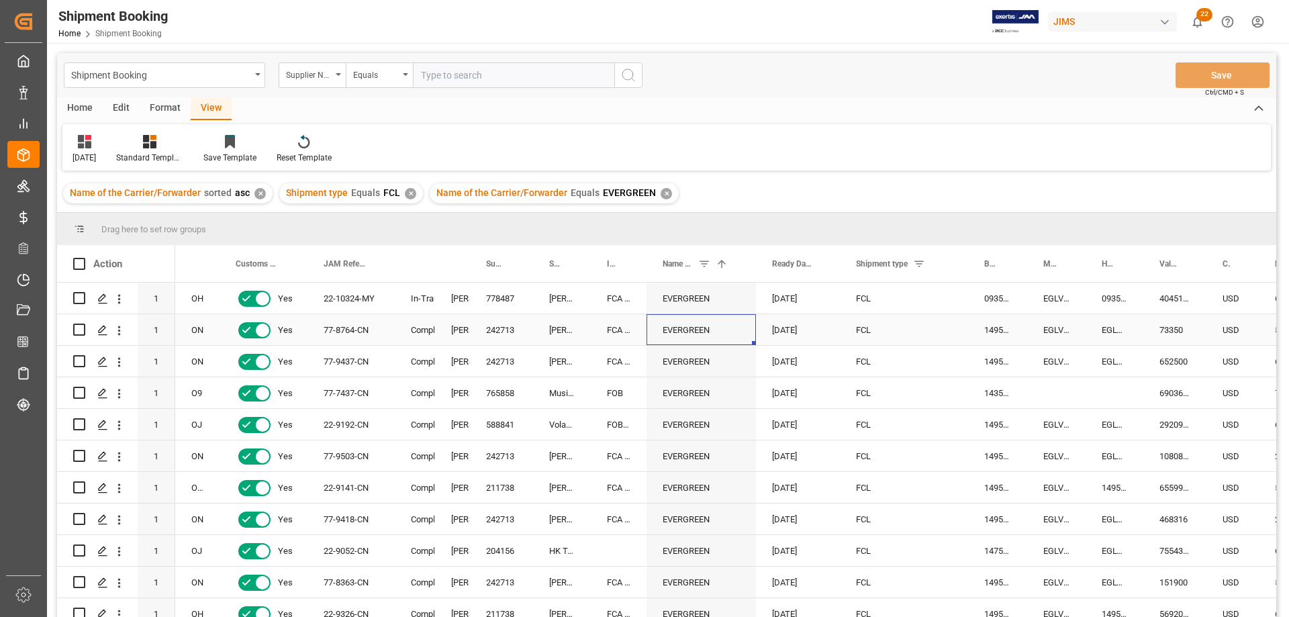
click at [894, 345] on div "FCL" at bounding box center [904, 330] width 96 height 31
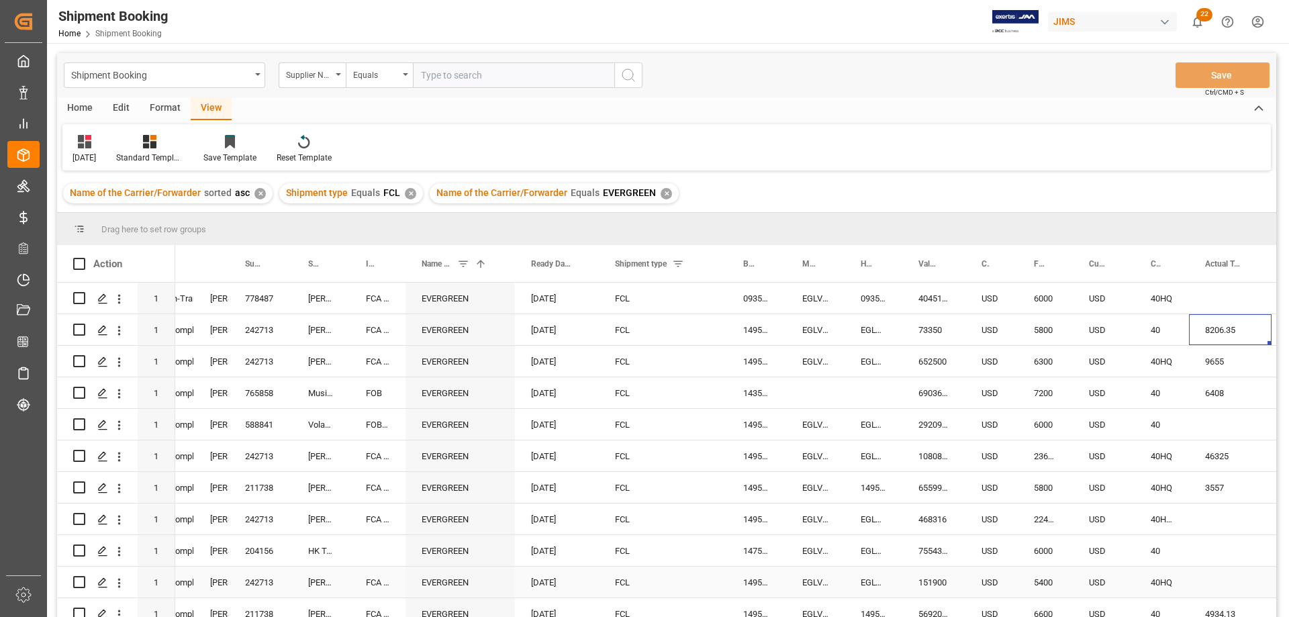
scroll to position [201, 0]
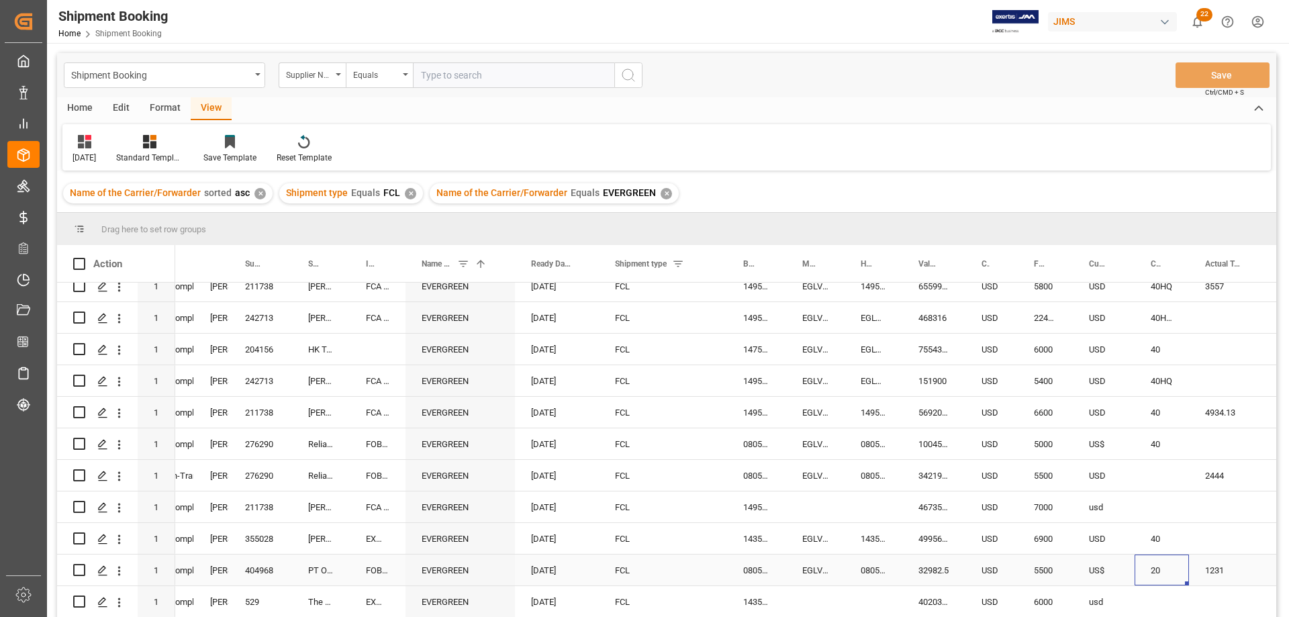
click at [1155, 571] on div "20" at bounding box center [1162, 570] width 54 height 31
click at [1168, 260] on span at bounding box center [1167, 264] width 12 height 12
type input "20"
click at [1211, 381] on button "Apply" at bounding box center [1219, 377] width 25 height 13
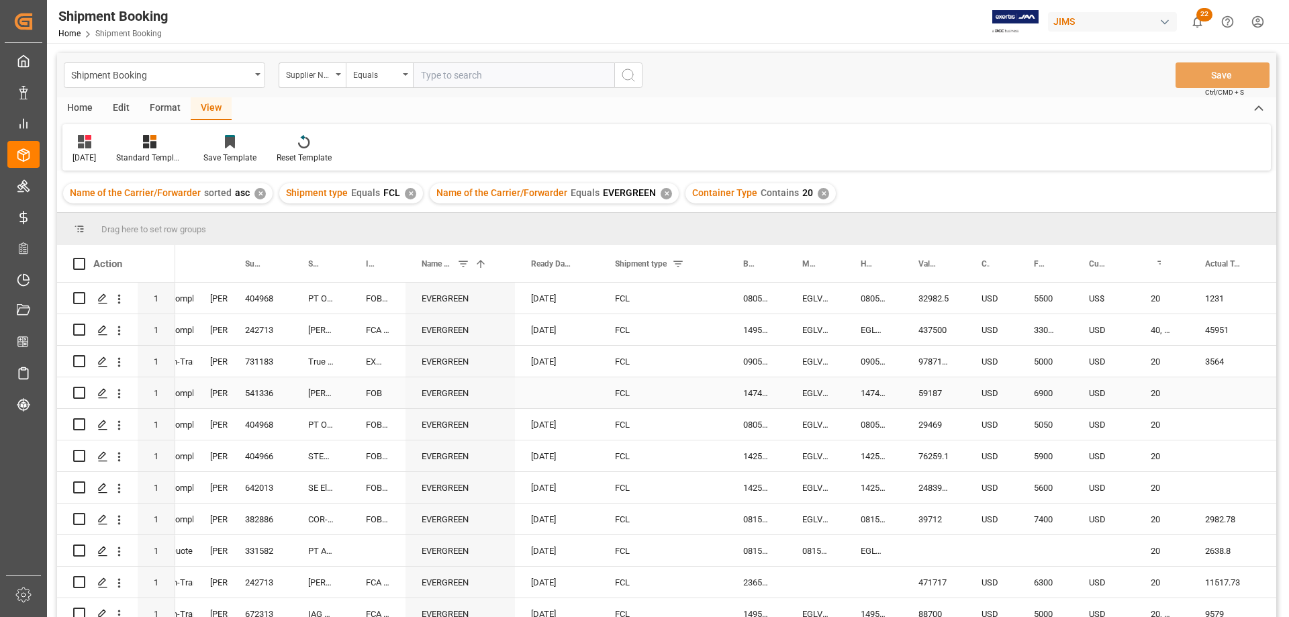
click at [516, 382] on div "Press SPACE to select this row." at bounding box center [557, 392] width 84 height 31
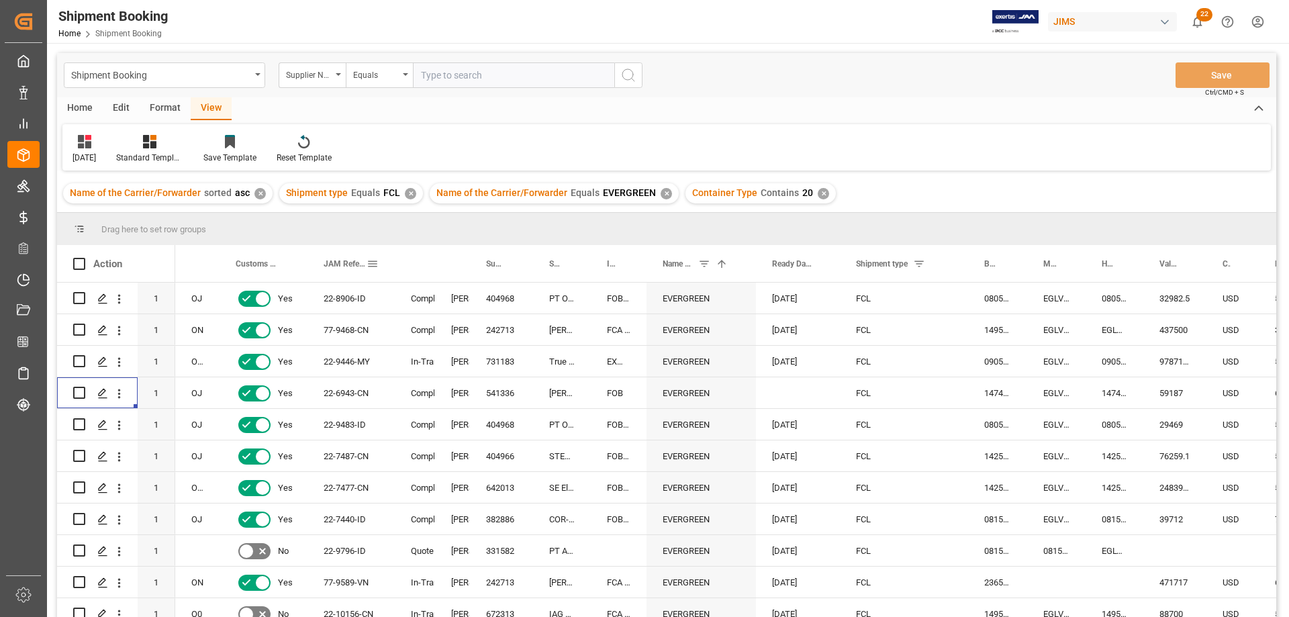
click at [373, 264] on span at bounding box center [373, 264] width 12 height 12
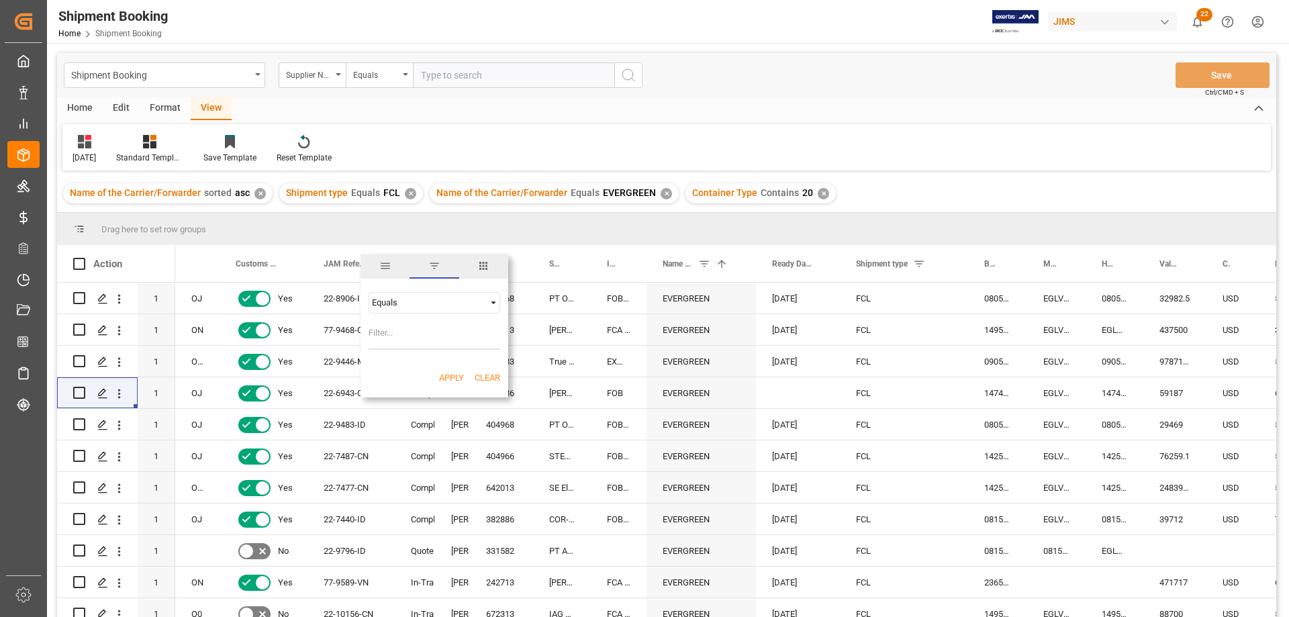
click at [494, 300] on span "Filtering operator" at bounding box center [494, 303] width 12 height 12
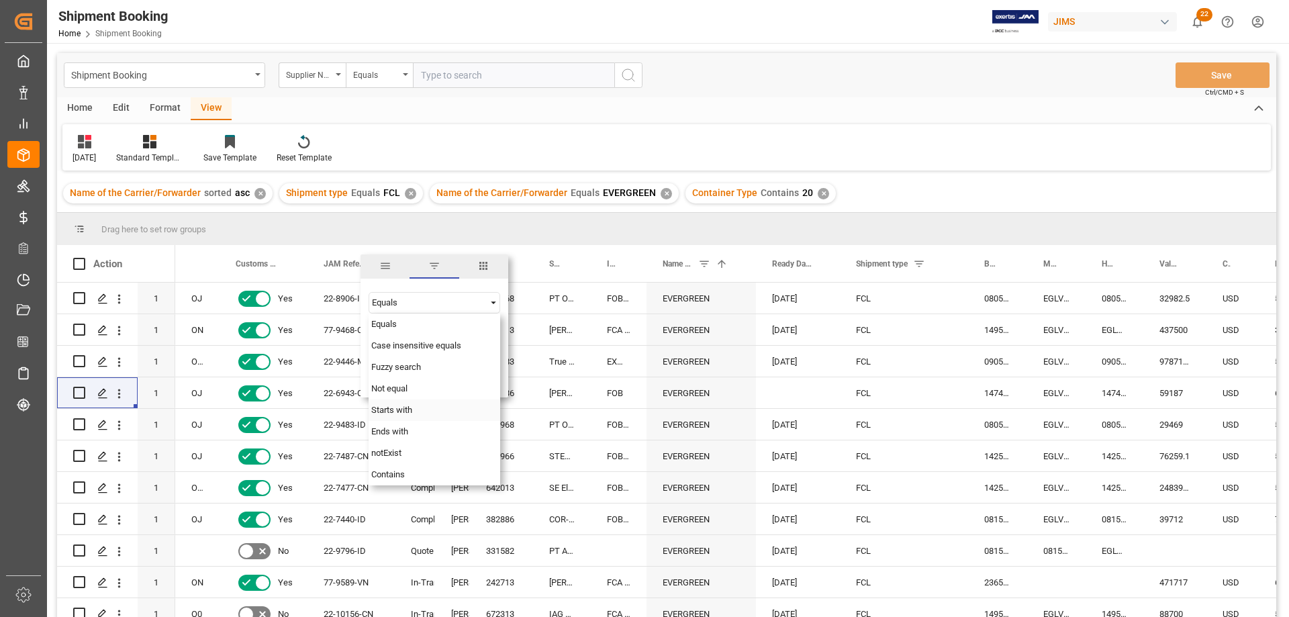
click at [416, 412] on div "Starts with" at bounding box center [435, 410] width 132 height 21
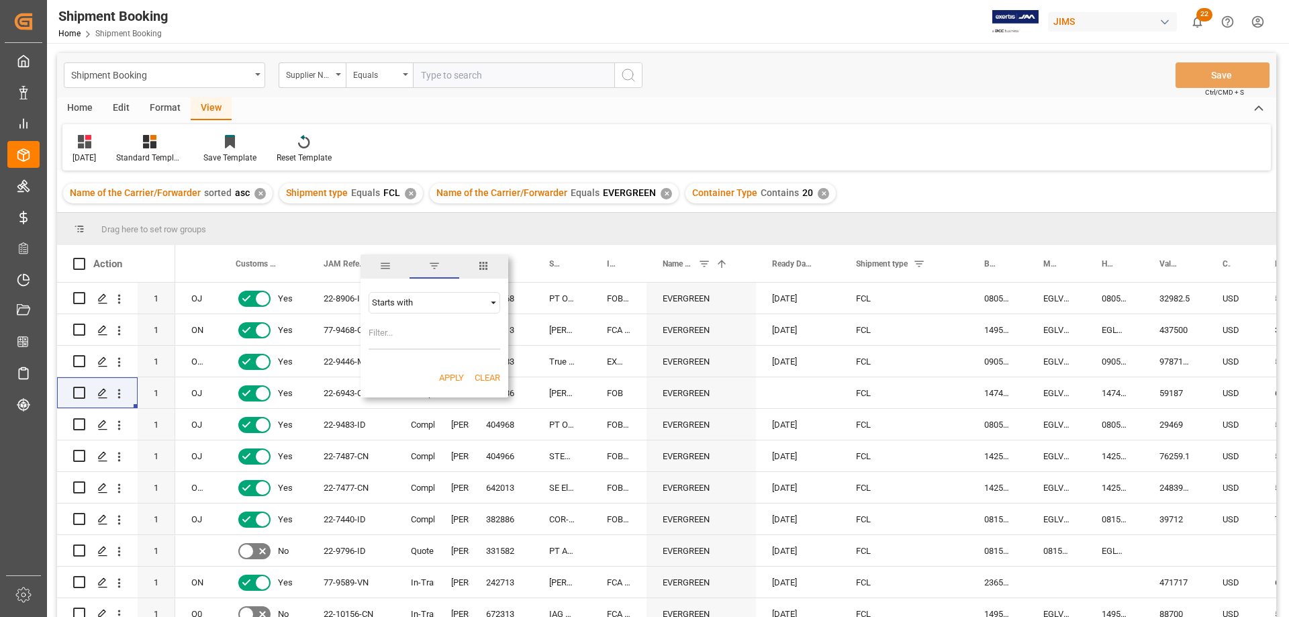
click at [396, 338] on input "Filter Value" at bounding box center [435, 336] width 132 height 27
type input "22"
click at [449, 375] on button "Apply" at bounding box center [451, 377] width 25 height 13
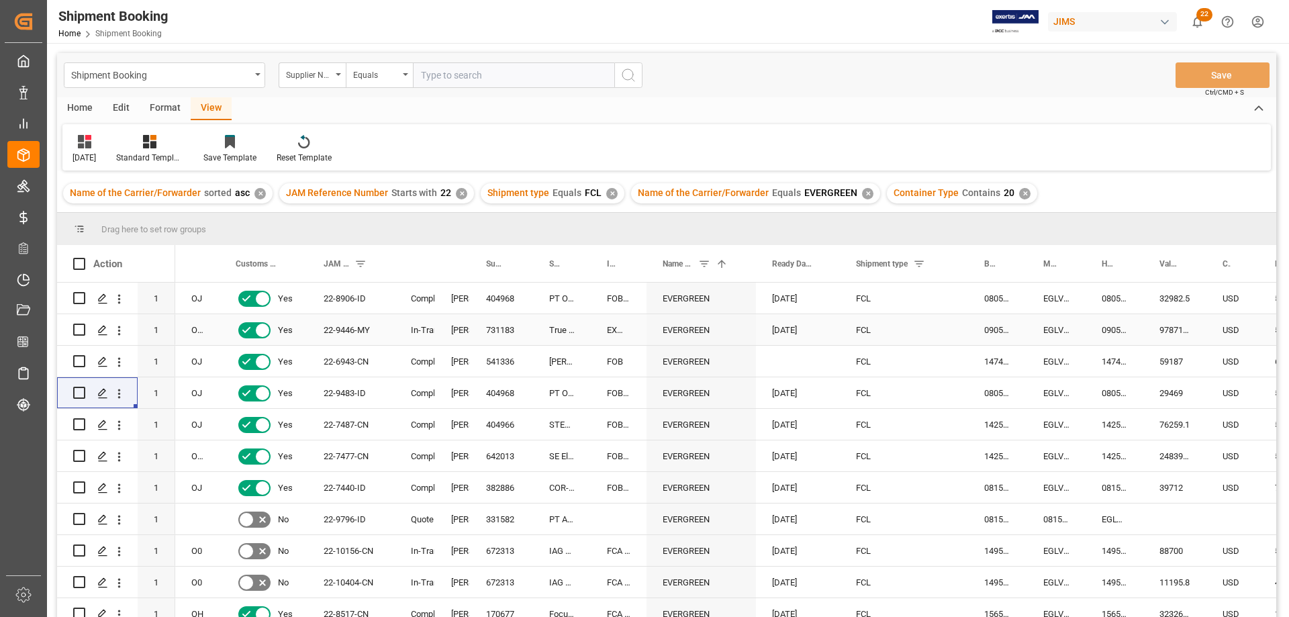
click at [925, 327] on div "FCL" at bounding box center [904, 330] width 96 height 31
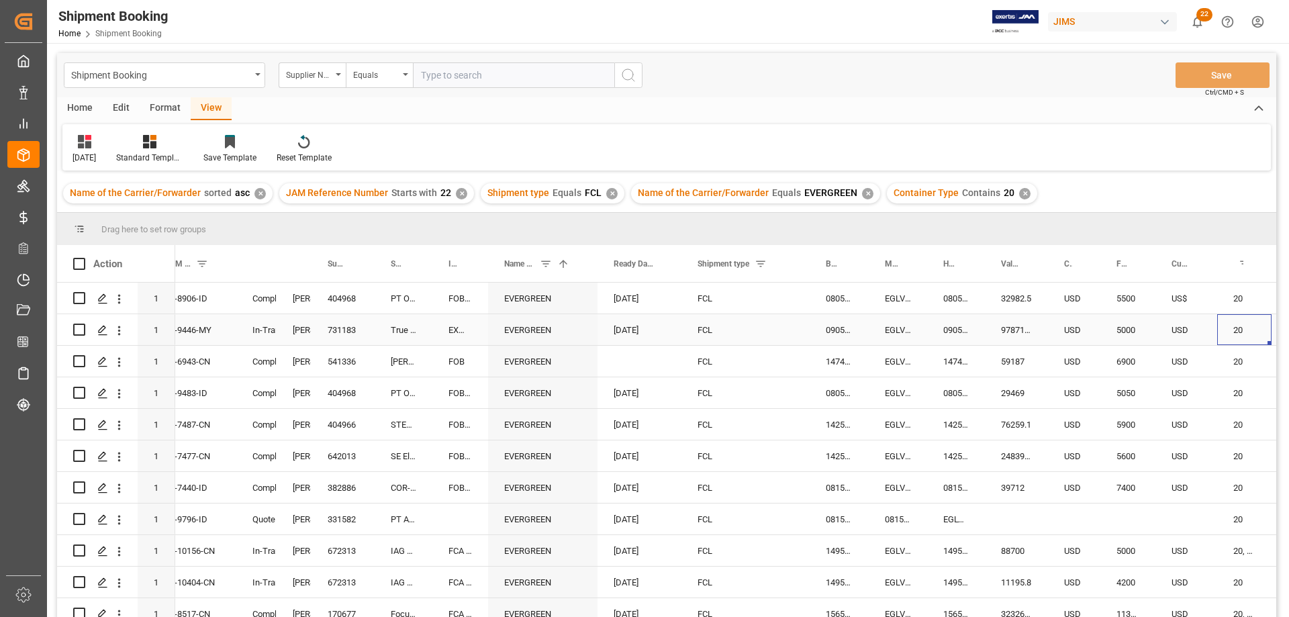
scroll to position [0, 241]
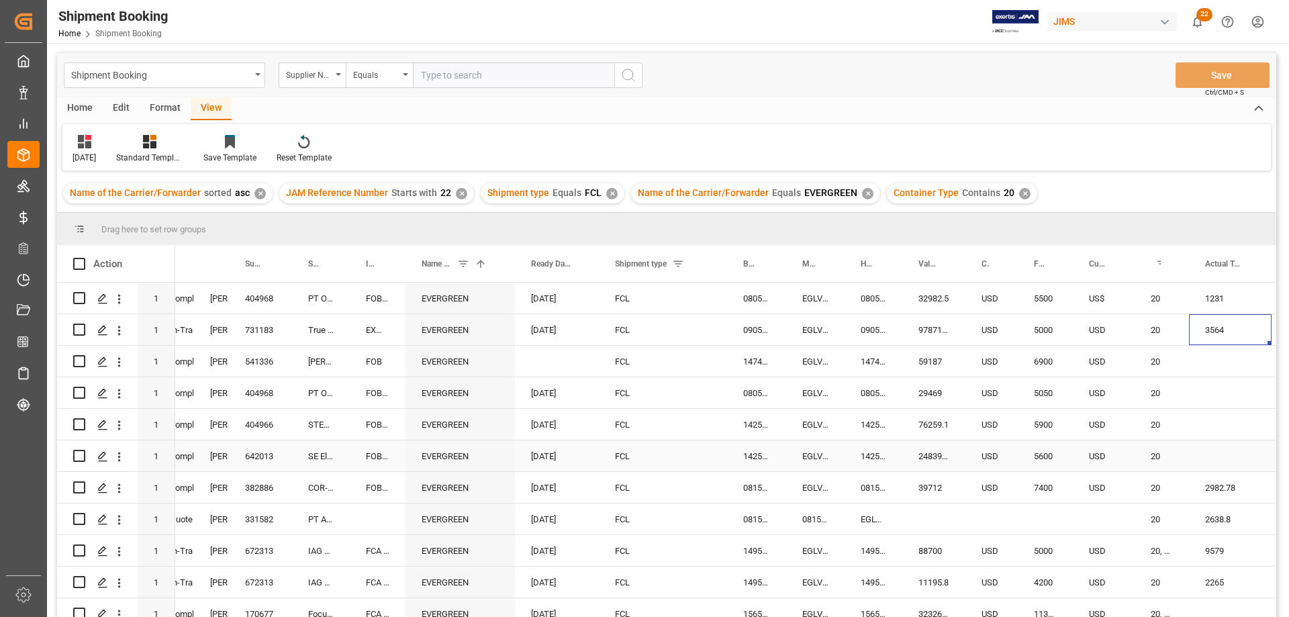
click at [661, 457] on div "FCL" at bounding box center [663, 456] width 96 height 31
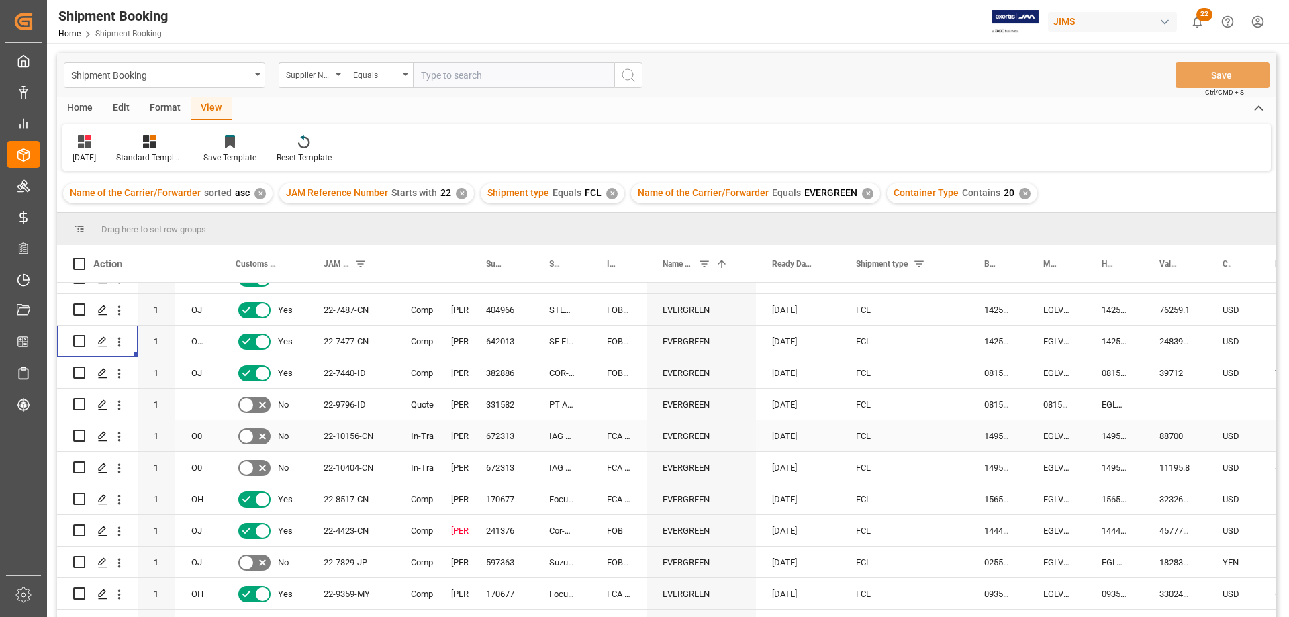
scroll to position [0, 0]
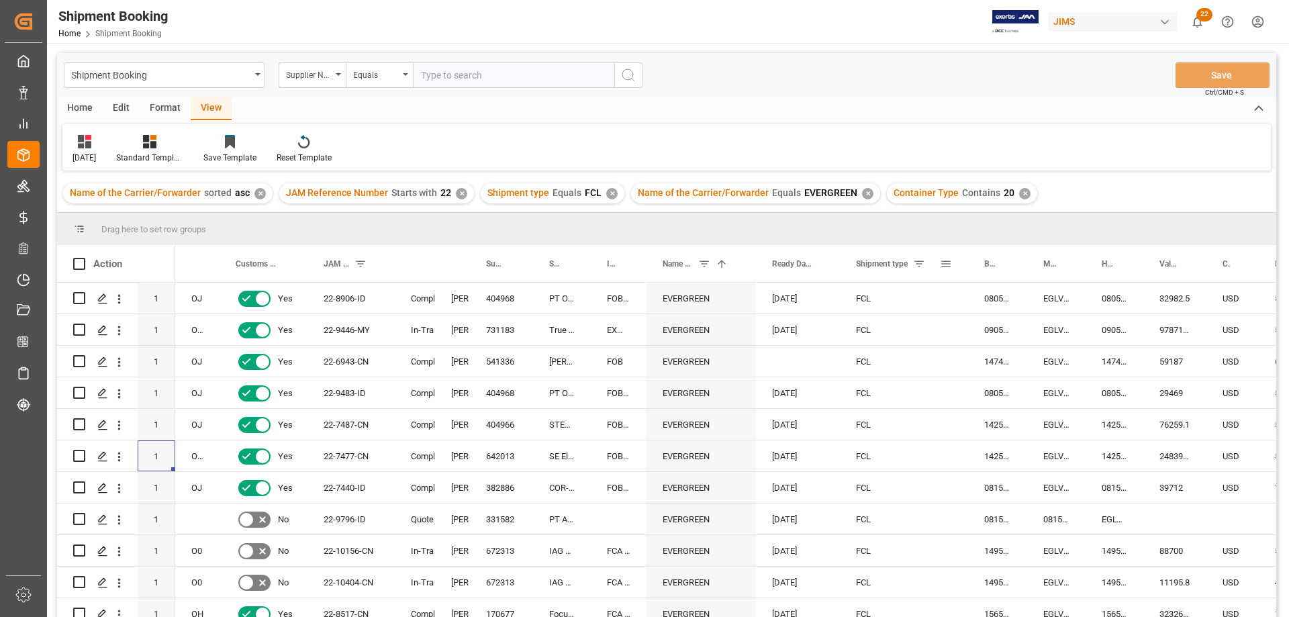
click at [939, 280] on div "Shipment type" at bounding box center [898, 263] width 84 height 37
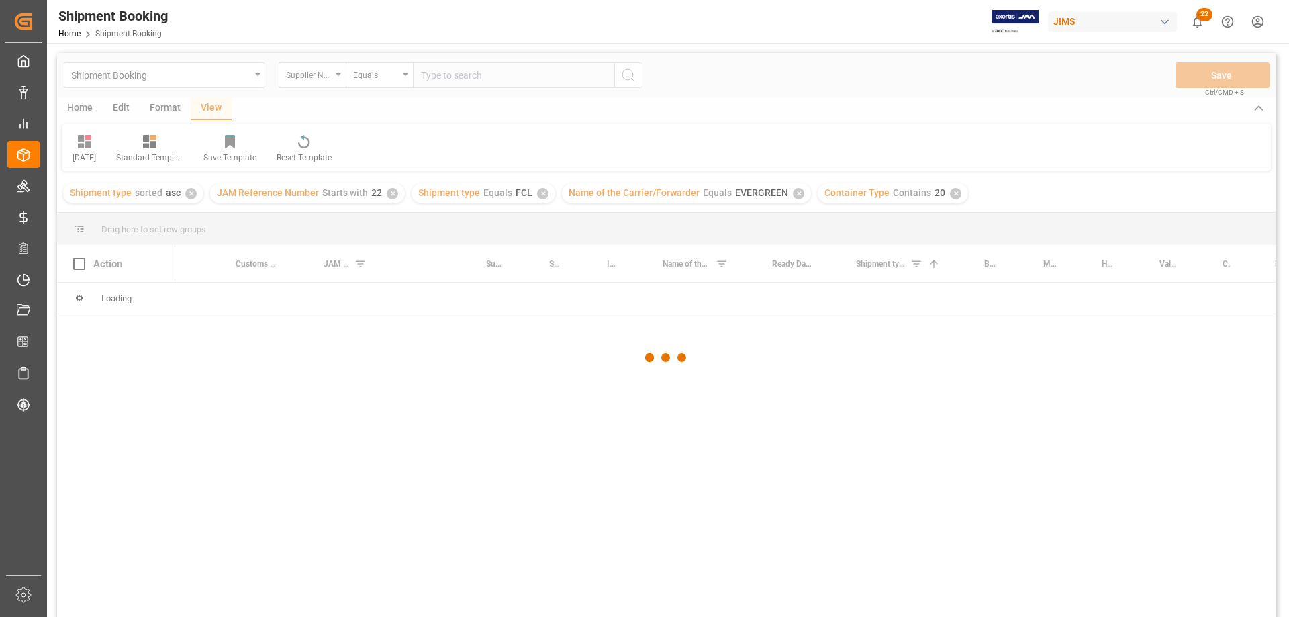
click at [933, 293] on div at bounding box center [666, 357] width 1219 height 609
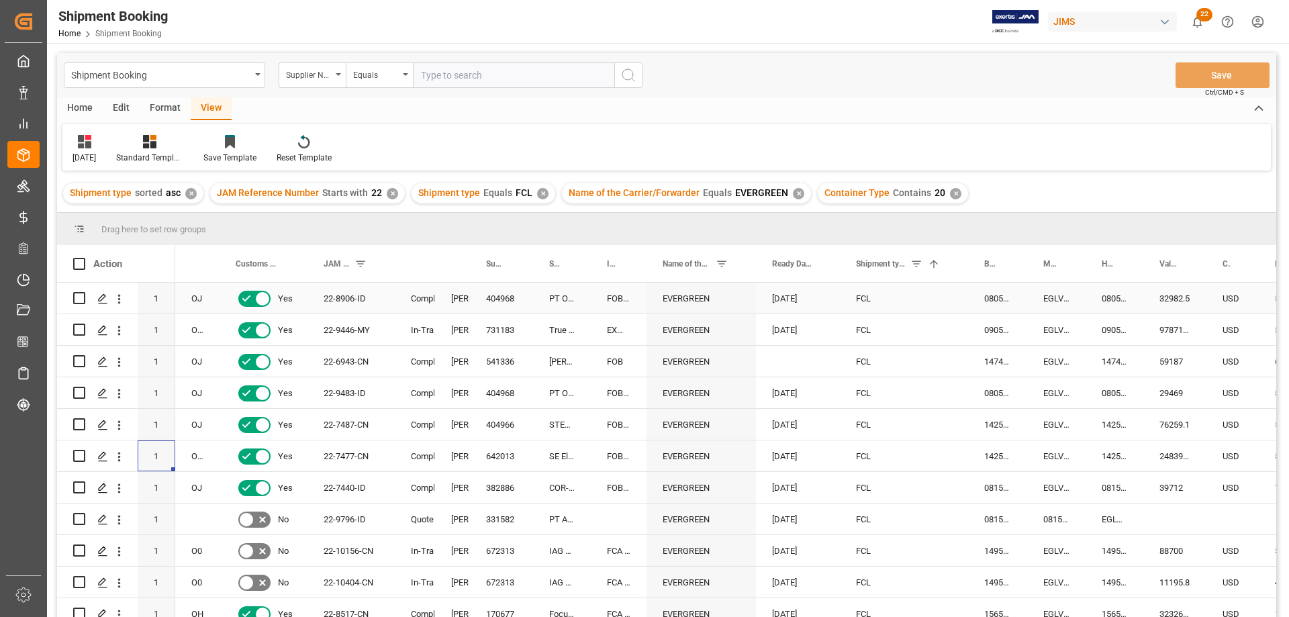
click at [905, 297] on div "FCL" at bounding box center [904, 298] width 96 height 31
click at [1021, 399] on div "080500290643" at bounding box center [997, 392] width 59 height 31
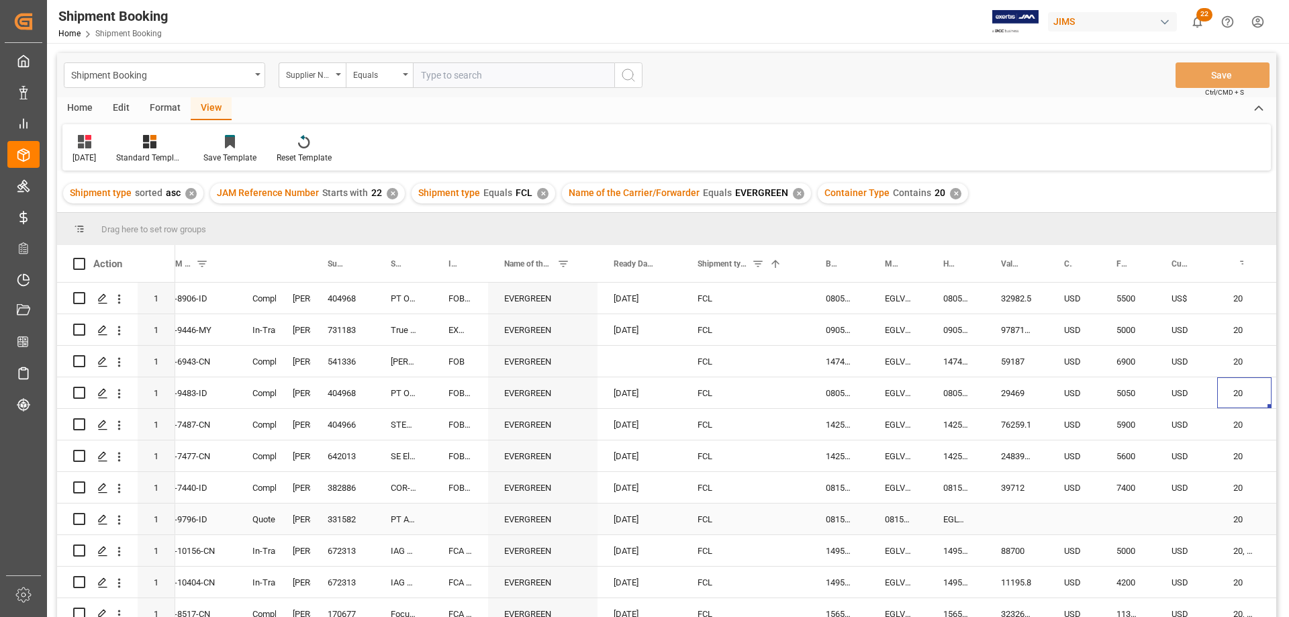
click at [461, 514] on div "Press SPACE to select this row." at bounding box center [460, 519] width 56 height 31
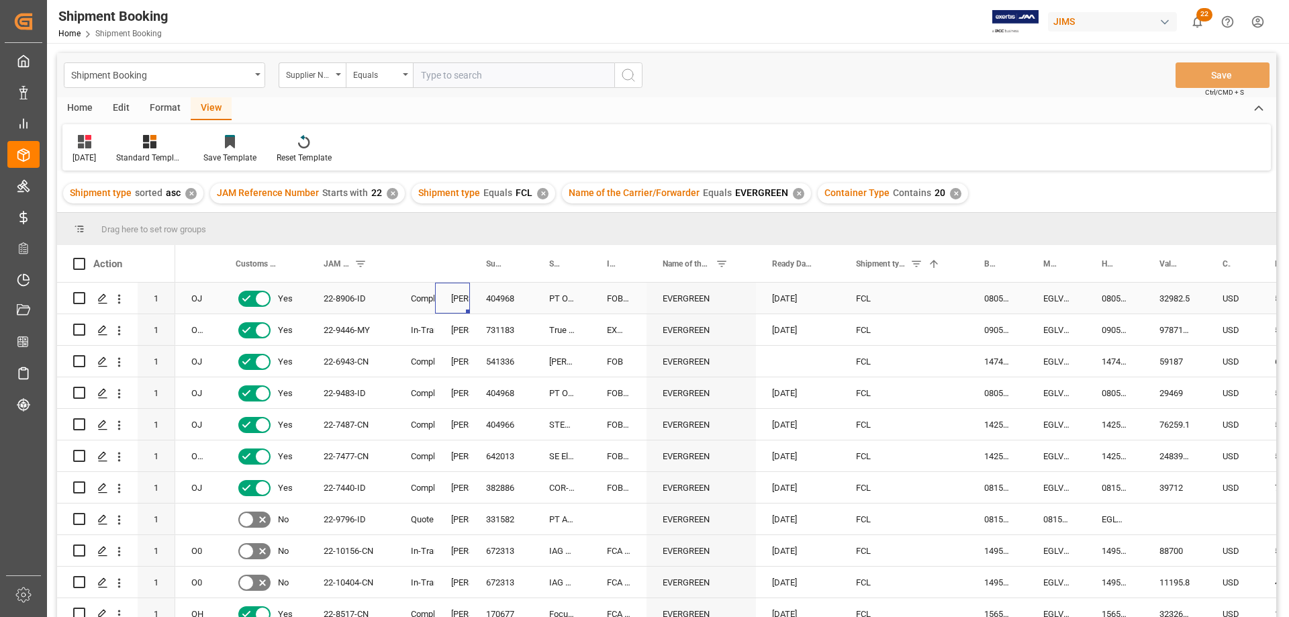
click at [454, 296] on div "[PERSON_NAME]. [PERSON_NAME]" at bounding box center [452, 298] width 3 height 31
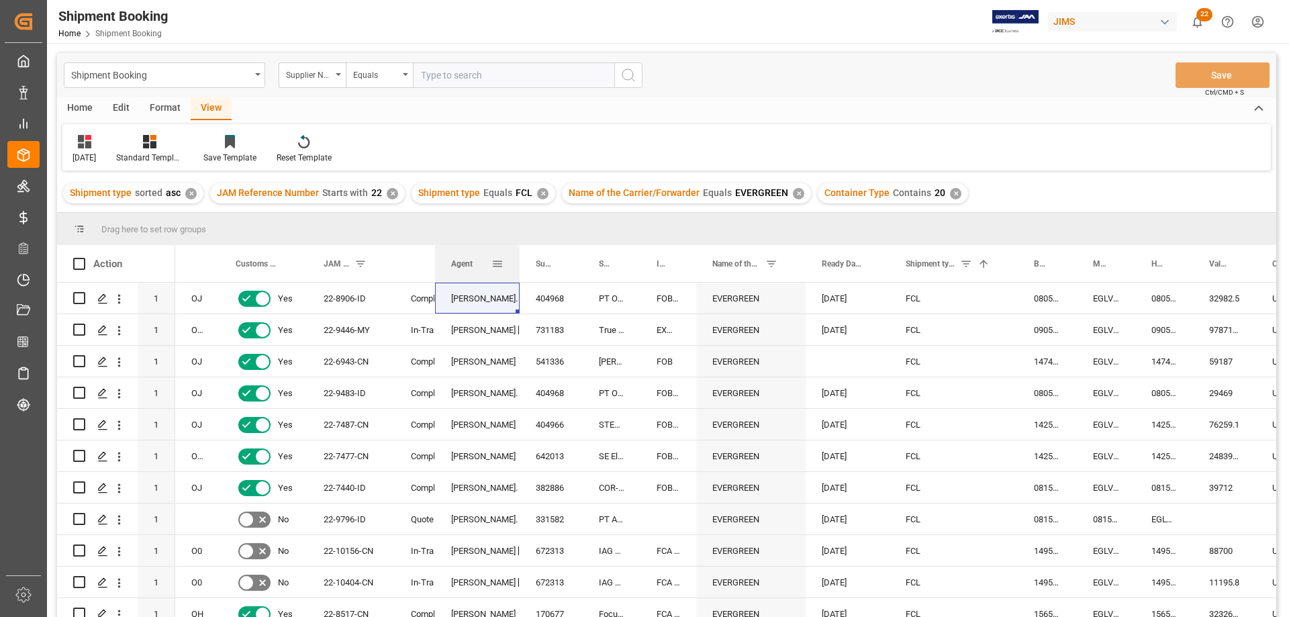
drag, startPoint x: 469, startPoint y: 271, endPoint x: 518, endPoint y: 273, distance: 49.7
click at [518, 273] on div at bounding box center [519, 263] width 5 height 37
click at [501, 263] on span at bounding box center [498, 264] width 12 height 12
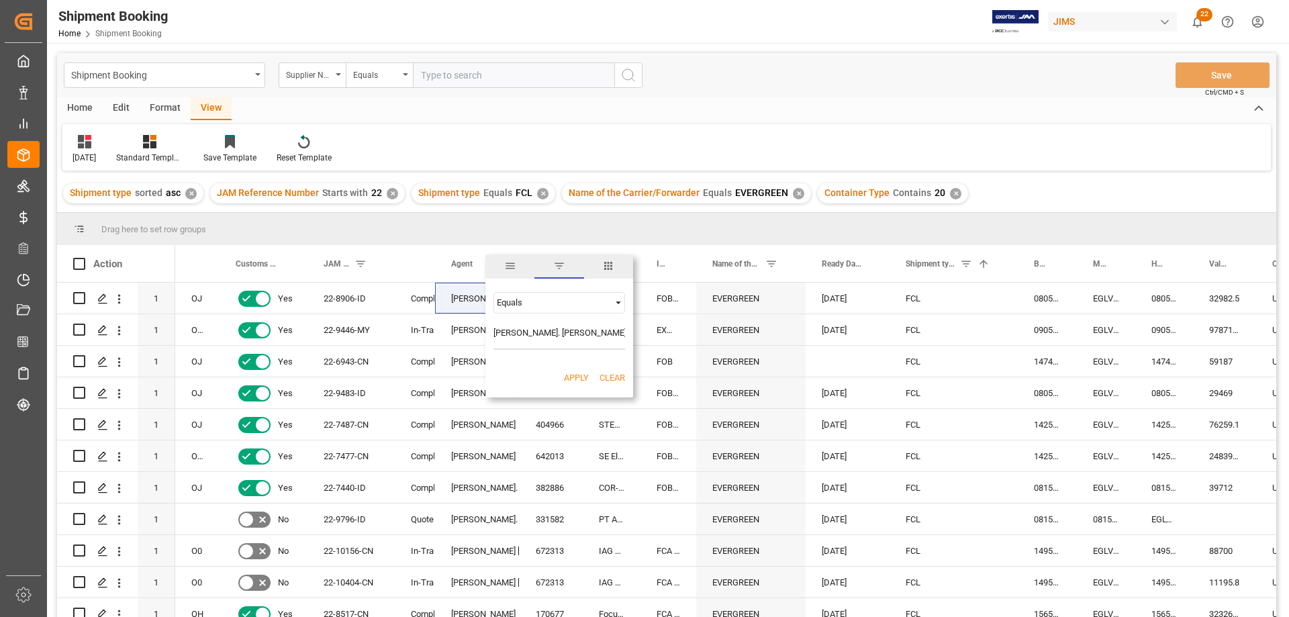
type input "[PERSON_NAME]. [PERSON_NAME]"
click at [578, 373] on button "Apply" at bounding box center [576, 377] width 25 height 13
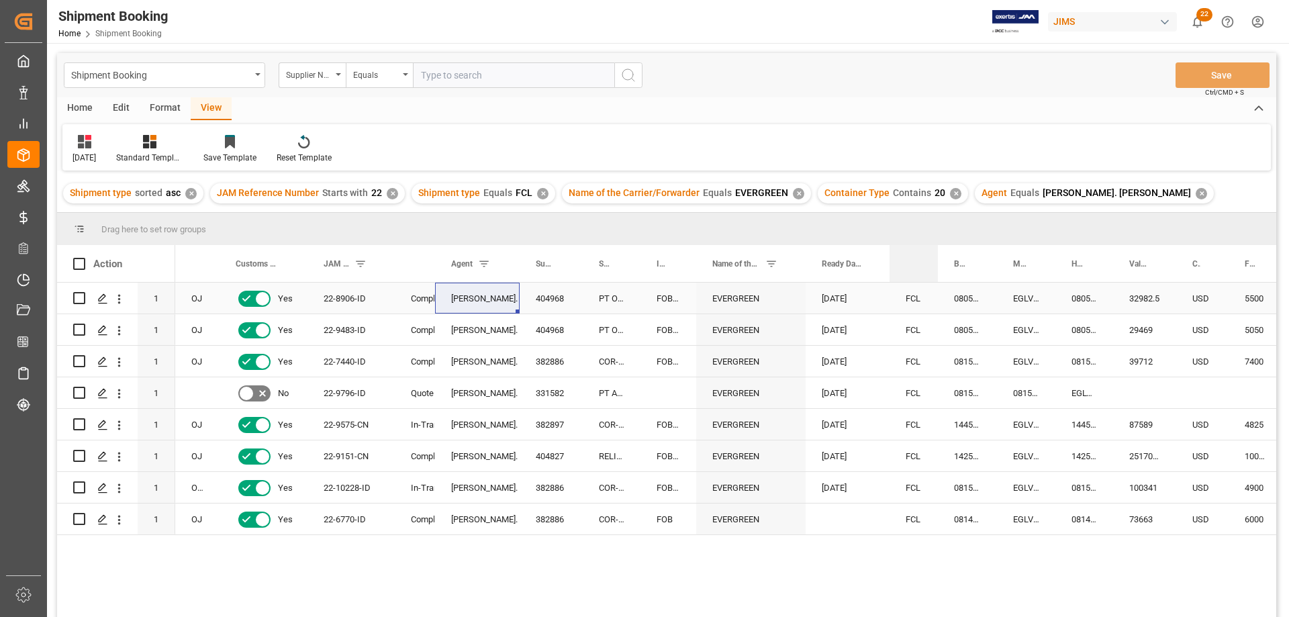
drag, startPoint x: 1017, startPoint y: 254, endPoint x: 937, endPoint y: 301, distance: 92.7
click at [937, 301] on div "Action Mode of Transport Code Order Type Customs documents sent to broker 1" at bounding box center [666, 435] width 1219 height 381
drag, startPoint x: 888, startPoint y: 263, endPoint x: 890, endPoint y: 281, distance: 18.2
click at [890, 281] on div at bounding box center [891, 263] width 5 height 37
click at [390, 263] on div at bounding box center [390, 263] width 5 height 37
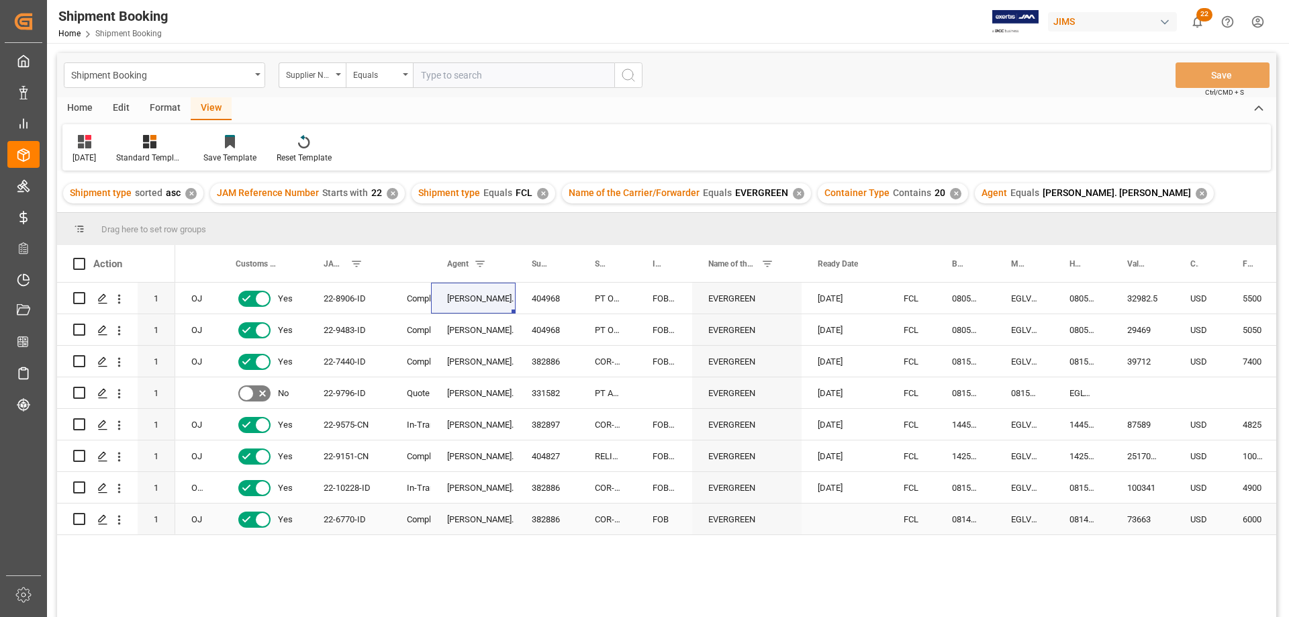
click at [819, 528] on div "Press SPACE to select this row." at bounding box center [845, 519] width 86 height 31
click at [391, 359] on div "Completed" at bounding box center [411, 361] width 40 height 31
click at [541, 425] on div "382897" at bounding box center [547, 424] width 63 height 31
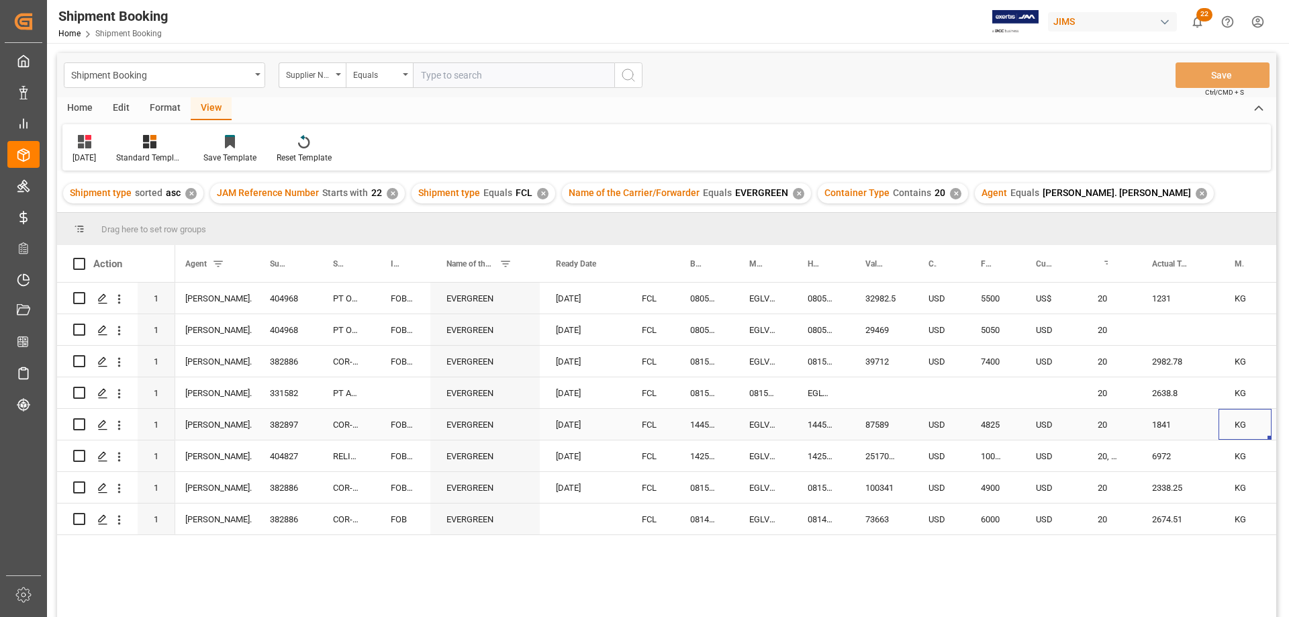
scroll to position [0, 338]
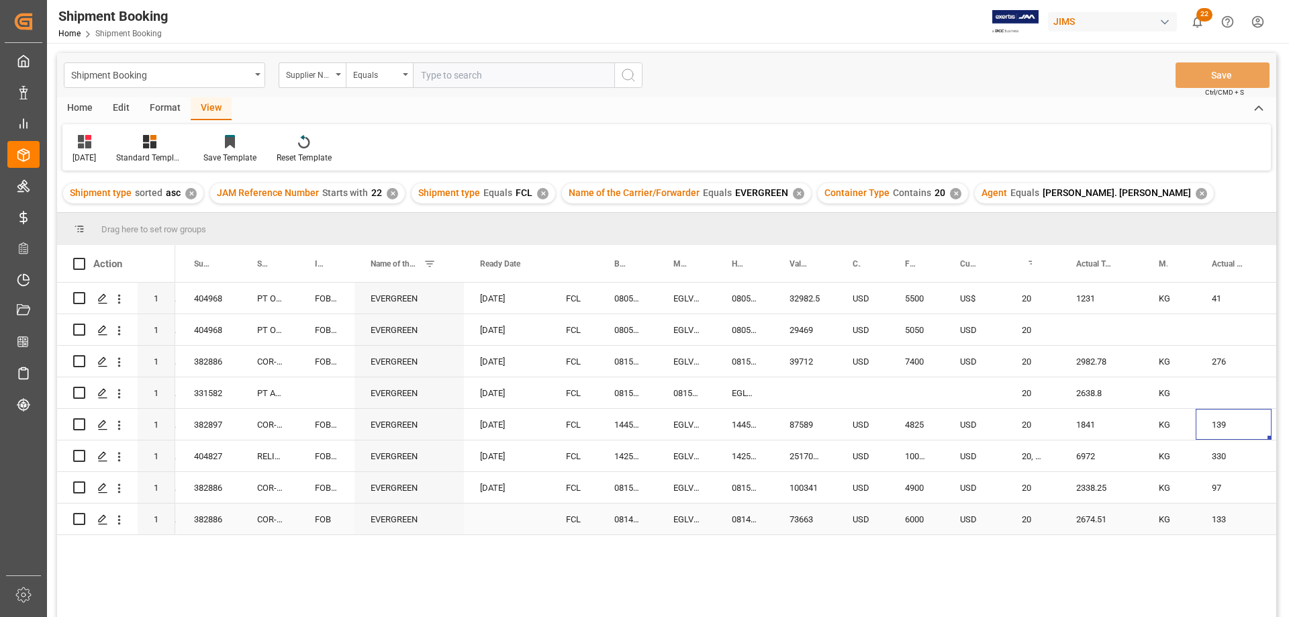
click at [512, 518] on div "Press SPACE to select this row." at bounding box center [507, 519] width 86 height 31
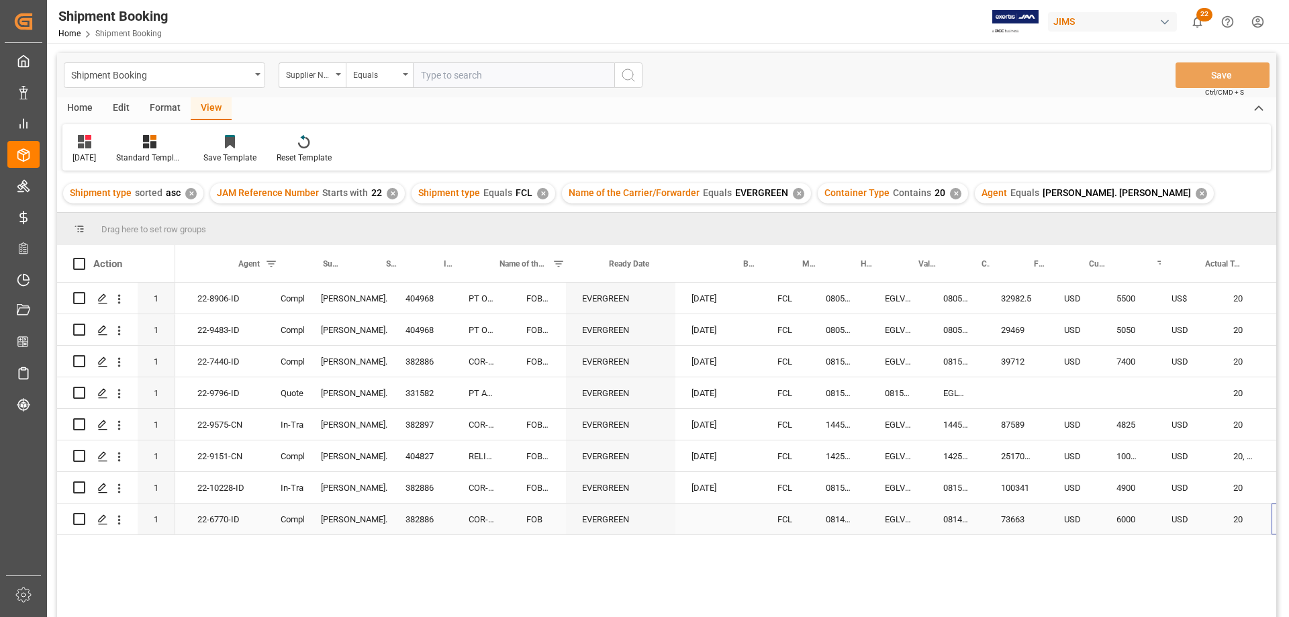
scroll to position [0, 209]
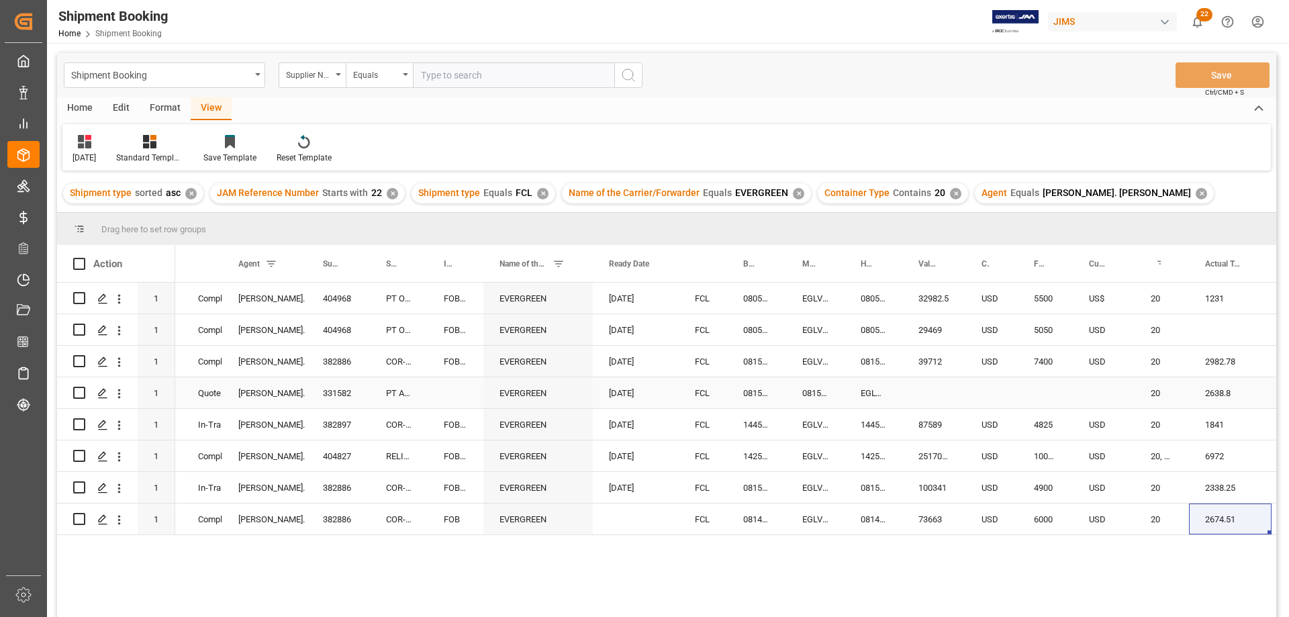
click at [452, 389] on div "Press SPACE to select this row." at bounding box center [456, 392] width 56 height 31
click at [1033, 388] on div "Press SPACE to select this row." at bounding box center [1045, 392] width 55 height 31
click at [1035, 399] on input "Press SPACE to select this row." at bounding box center [1046, 401] width 34 height 26
type input "4550"
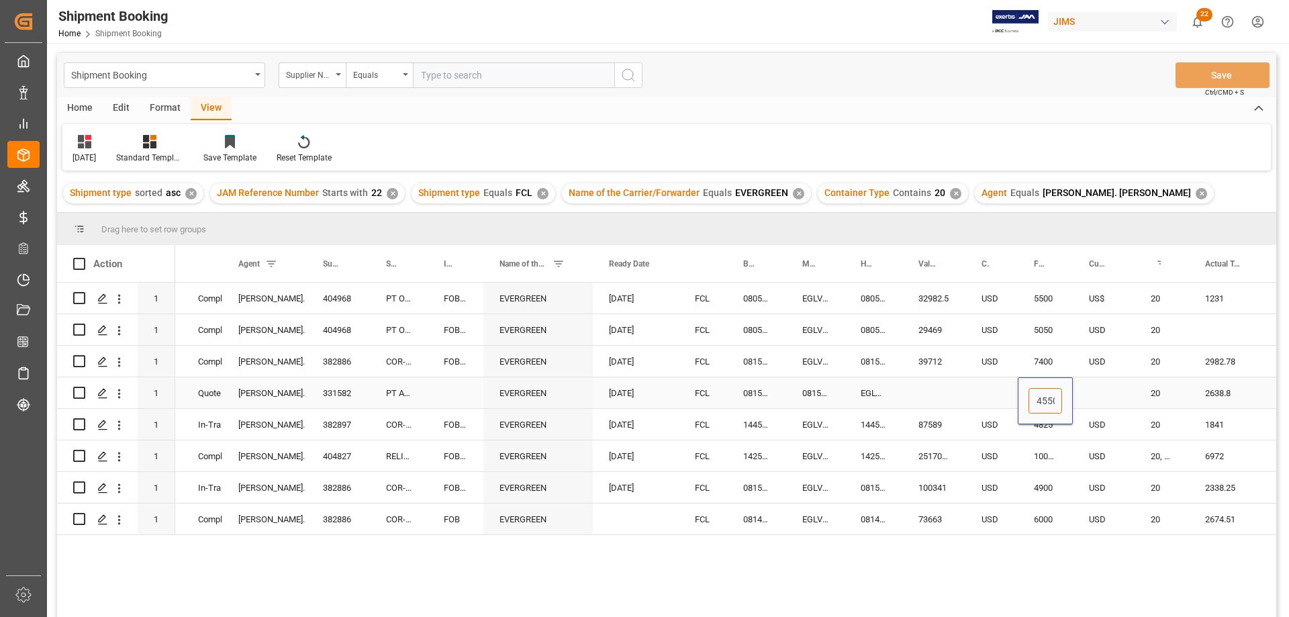
scroll to position [0, 3]
click at [1098, 389] on div "Press SPACE to select this row." at bounding box center [1104, 392] width 62 height 31
click at [1097, 389] on div "Press SPACE to select this row." at bounding box center [1104, 392] width 62 height 31
click at [1097, 397] on input "Press SPACE to select this row." at bounding box center [1104, 401] width 40 height 26
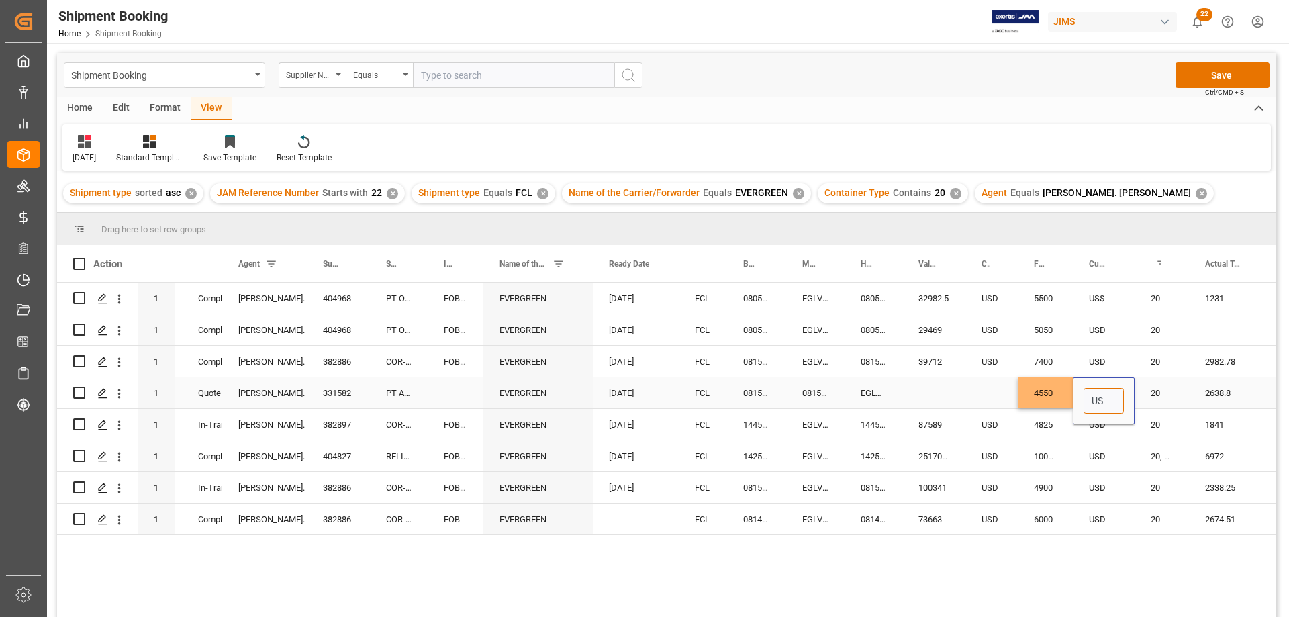
type input "USD"
click at [960, 392] on div "Press SPACE to select this row." at bounding box center [934, 392] width 63 height 31
click at [1230, 74] on button "Save" at bounding box center [1223, 75] width 94 height 26
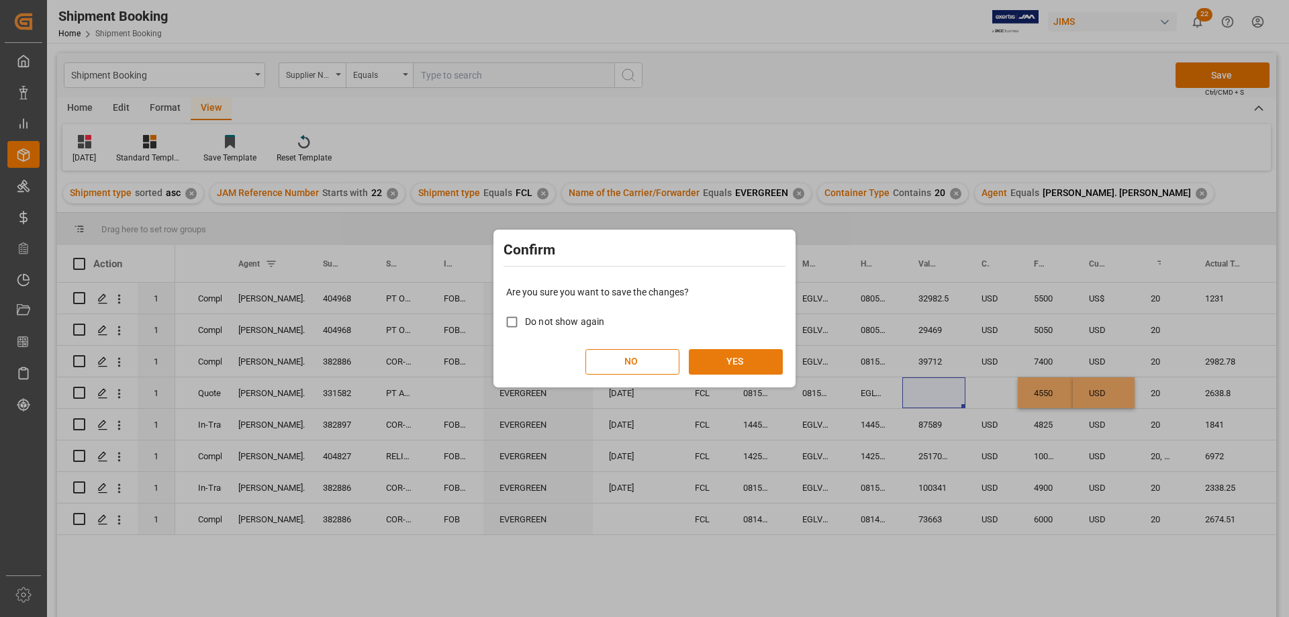
click at [738, 357] on button "YES" at bounding box center [736, 362] width 94 height 26
